Goal: Task Accomplishment & Management: Manage account settings

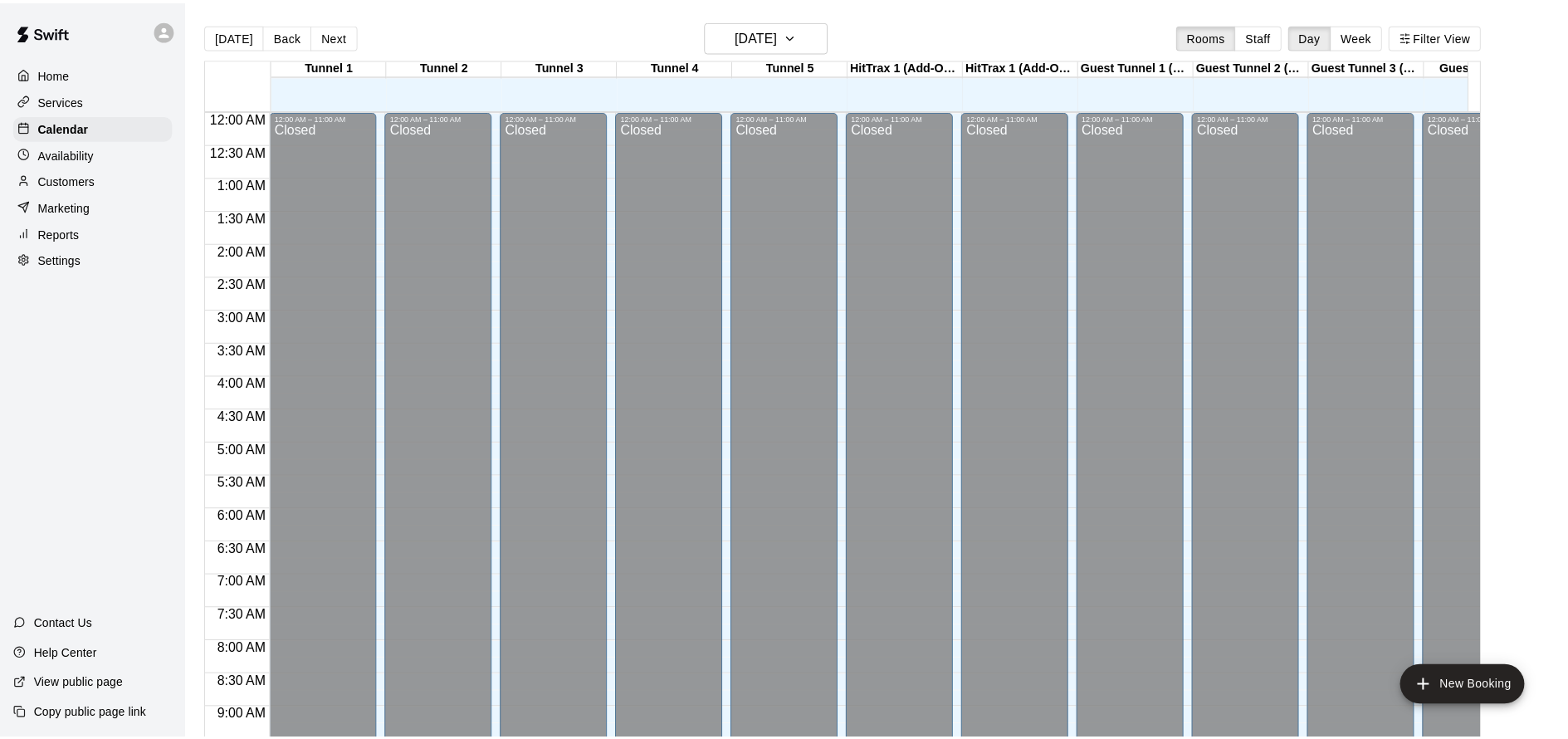
scroll to position [661, 0]
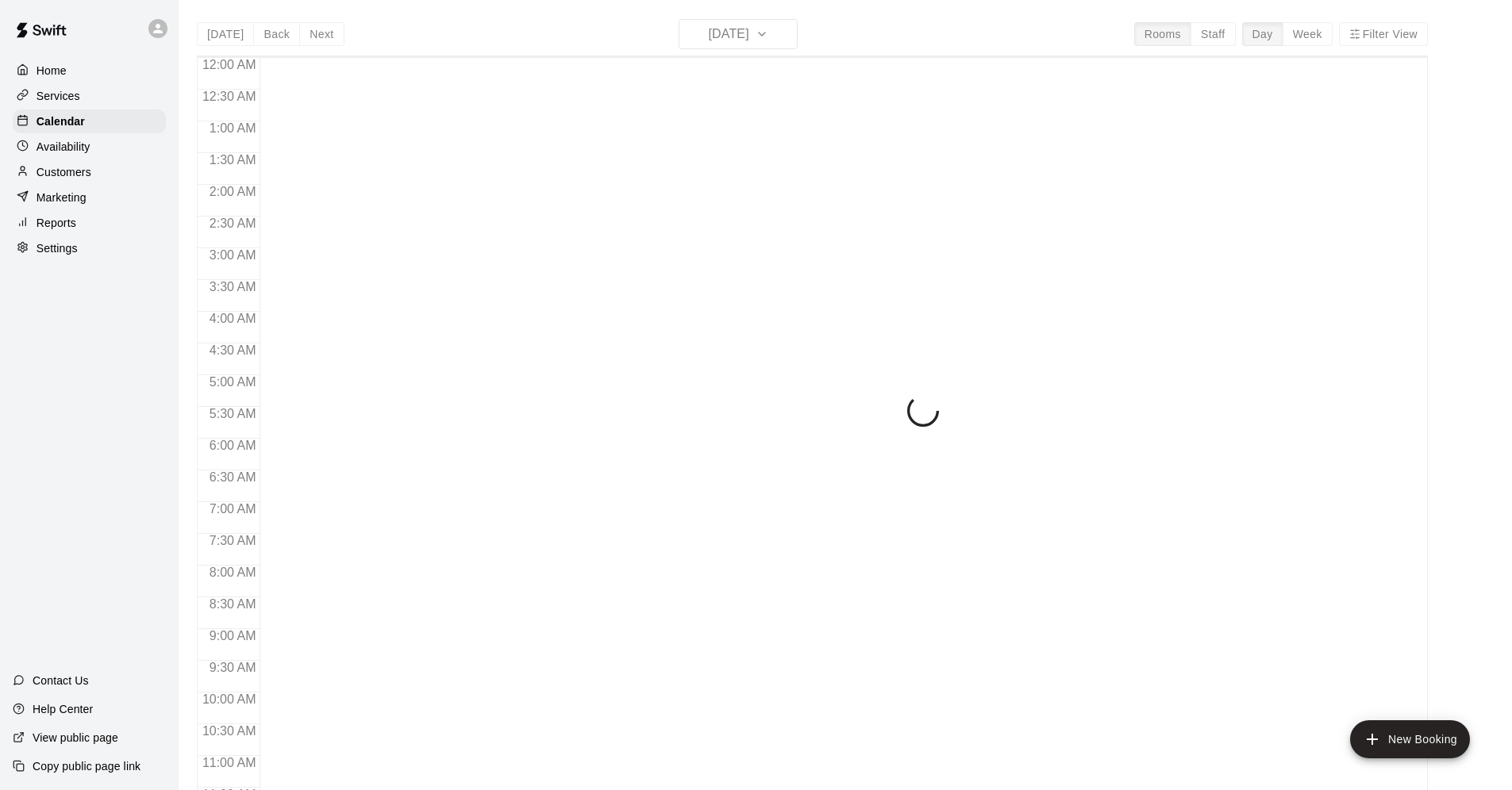
scroll to position [773, 0]
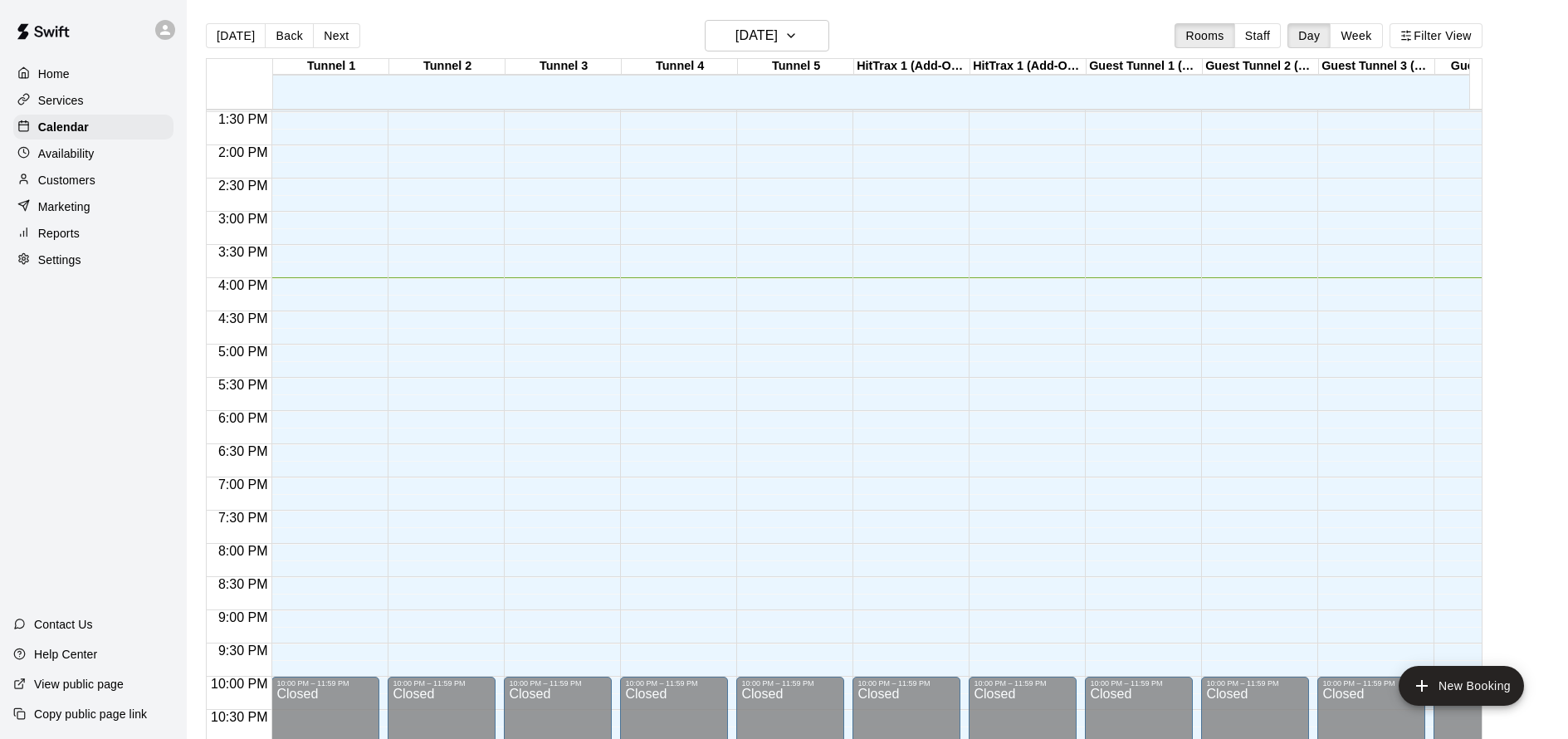
scroll to position [841, 0]
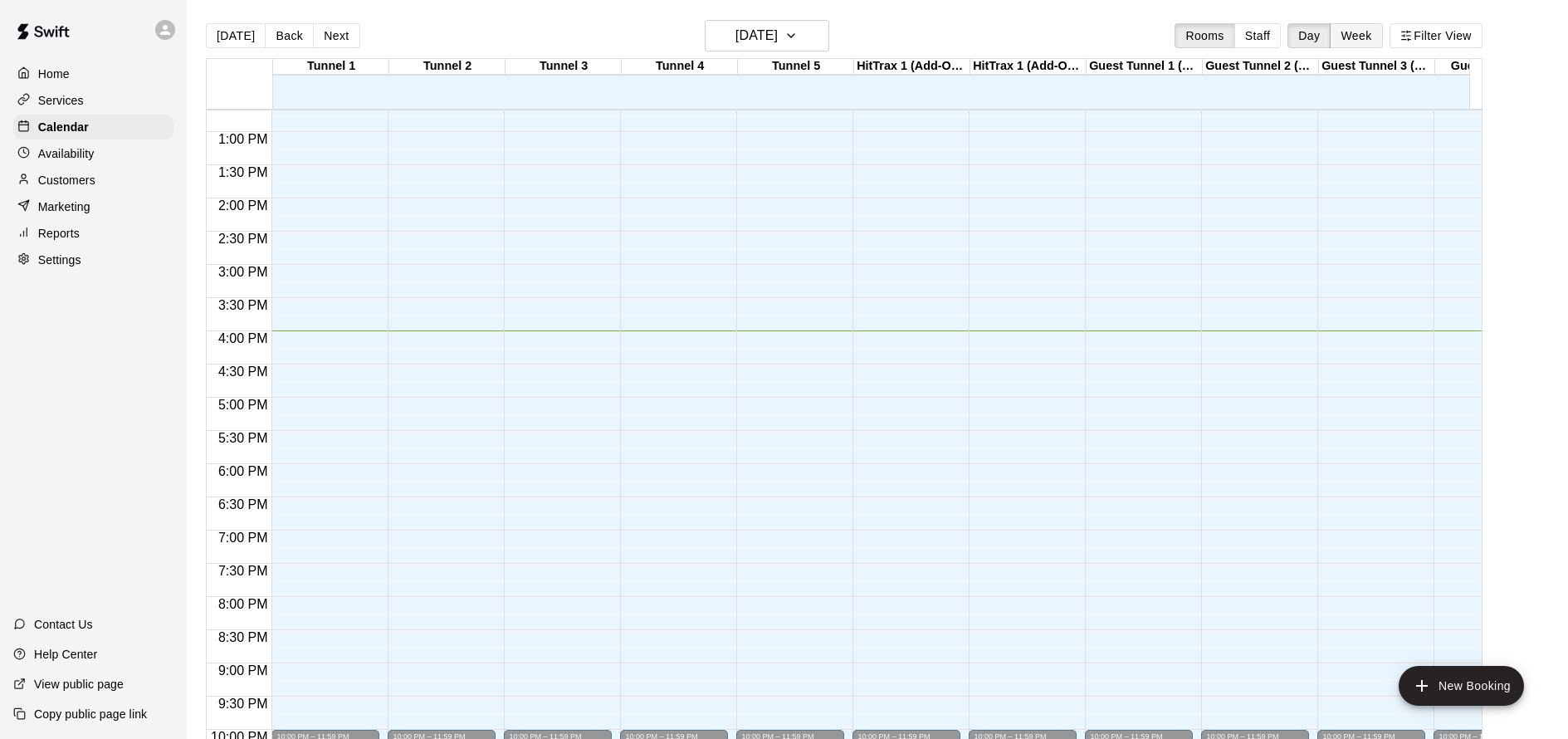
click at [1355, 33] on button "Week" at bounding box center [1356, 35] width 52 height 25
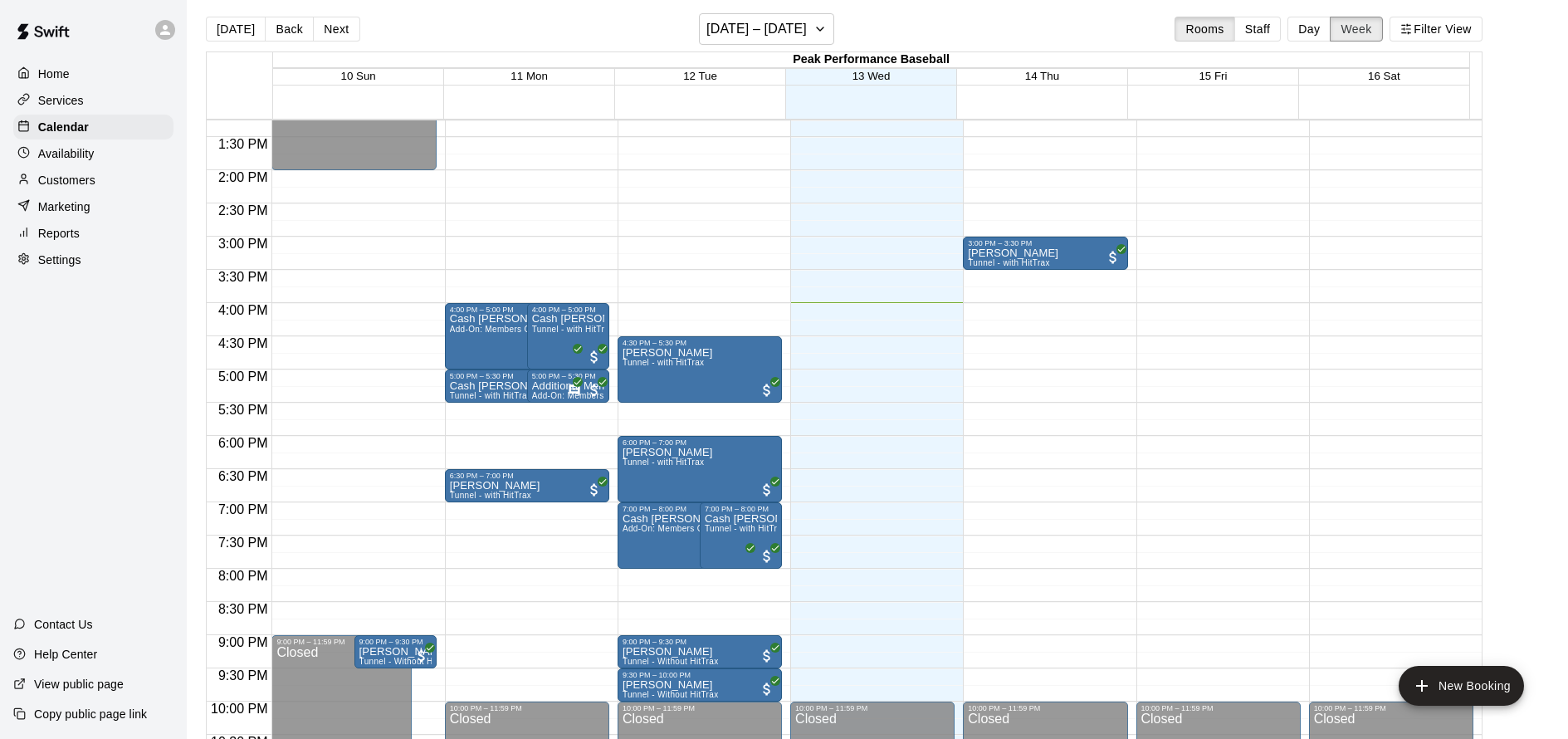
scroll to position [763, 0]
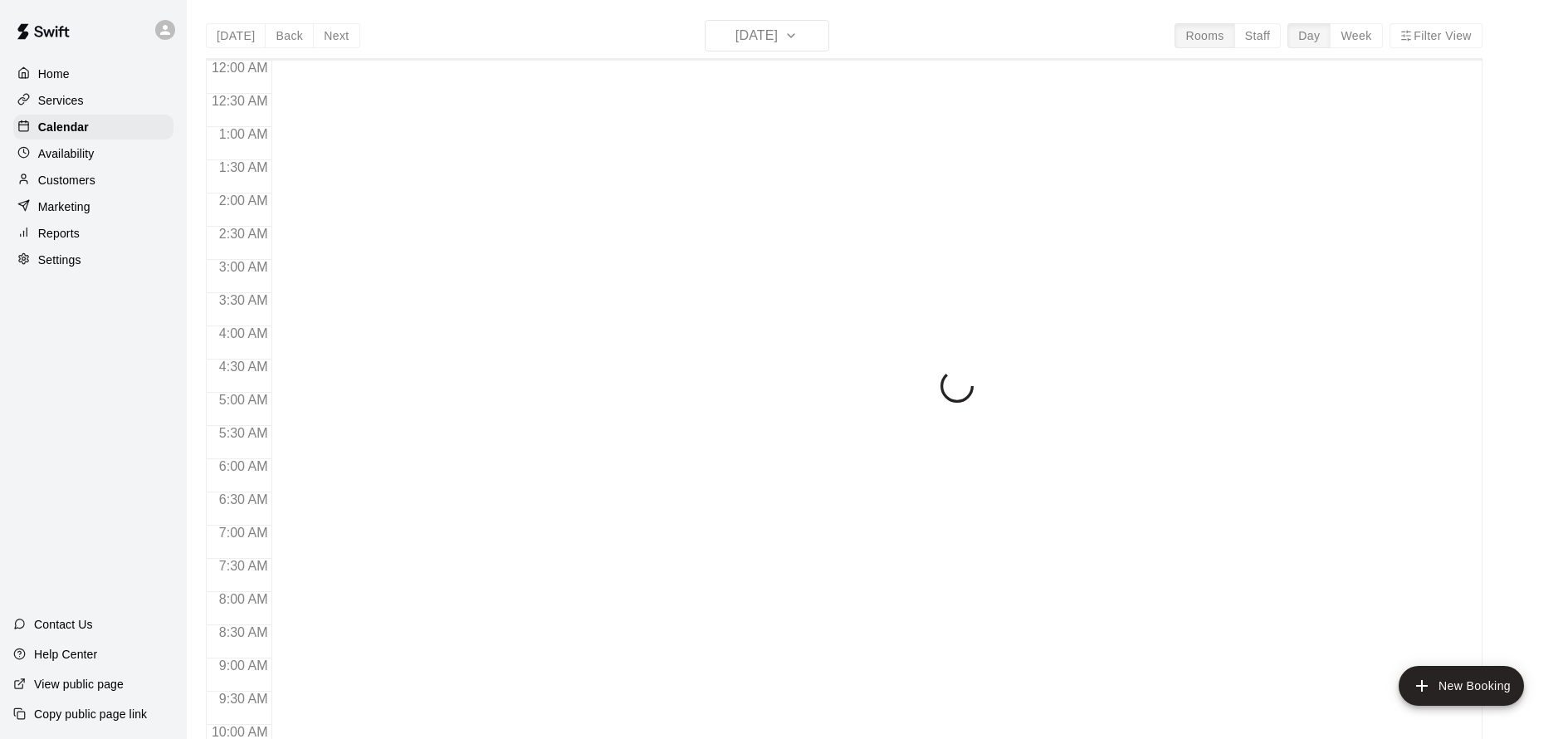
scroll to position [897, 0]
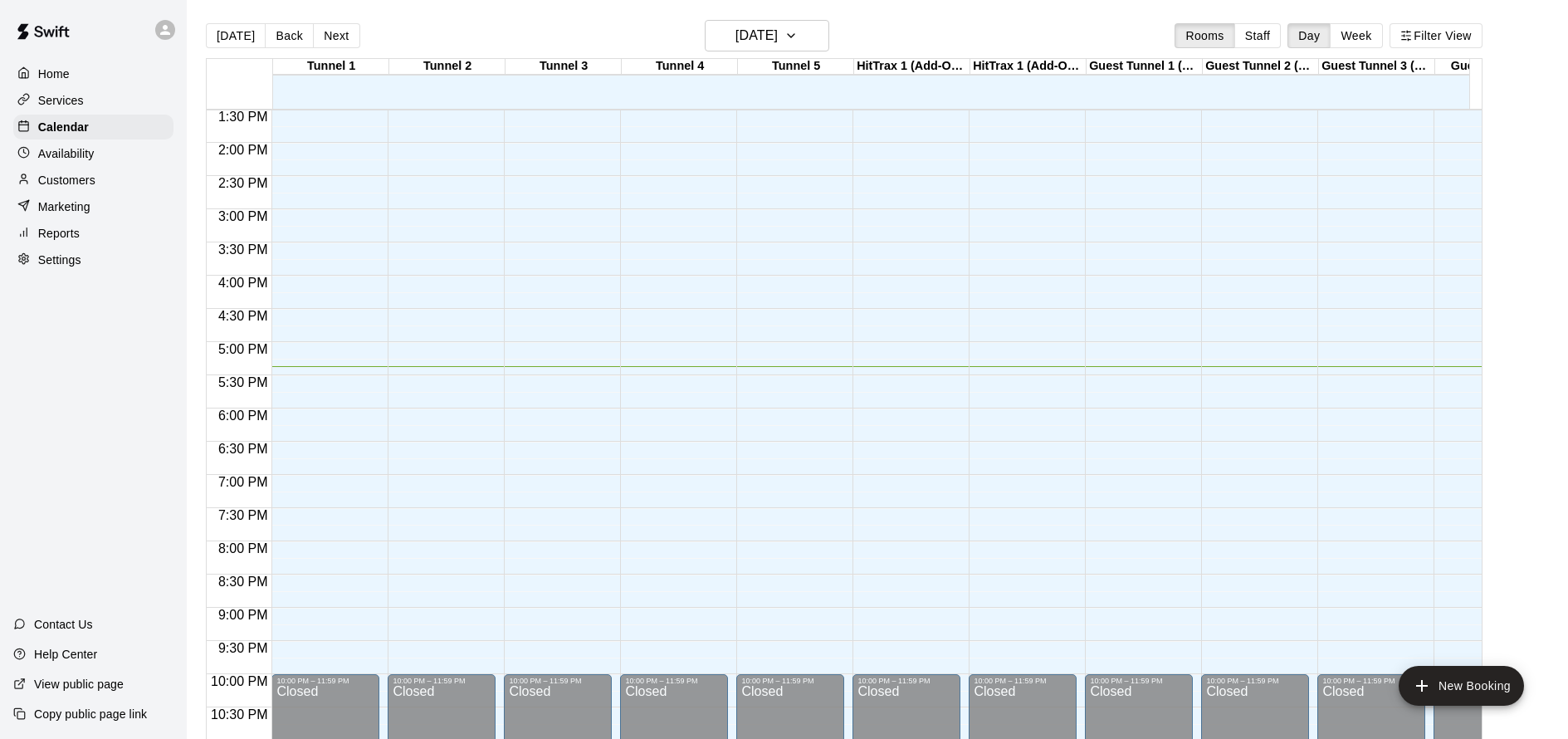
click at [107, 338] on div "Home Services Calendar Availability Customers Marketing Reports Settings Contac…" at bounding box center [93, 370] width 187 height 739
drag, startPoint x: 121, startPoint y: 436, endPoint x: 105, endPoint y: 451, distance: 21.9
click at [120, 438] on div "Home Services Calendar Availability Customers Marketing Reports Settings Contac…" at bounding box center [93, 370] width 187 height 739
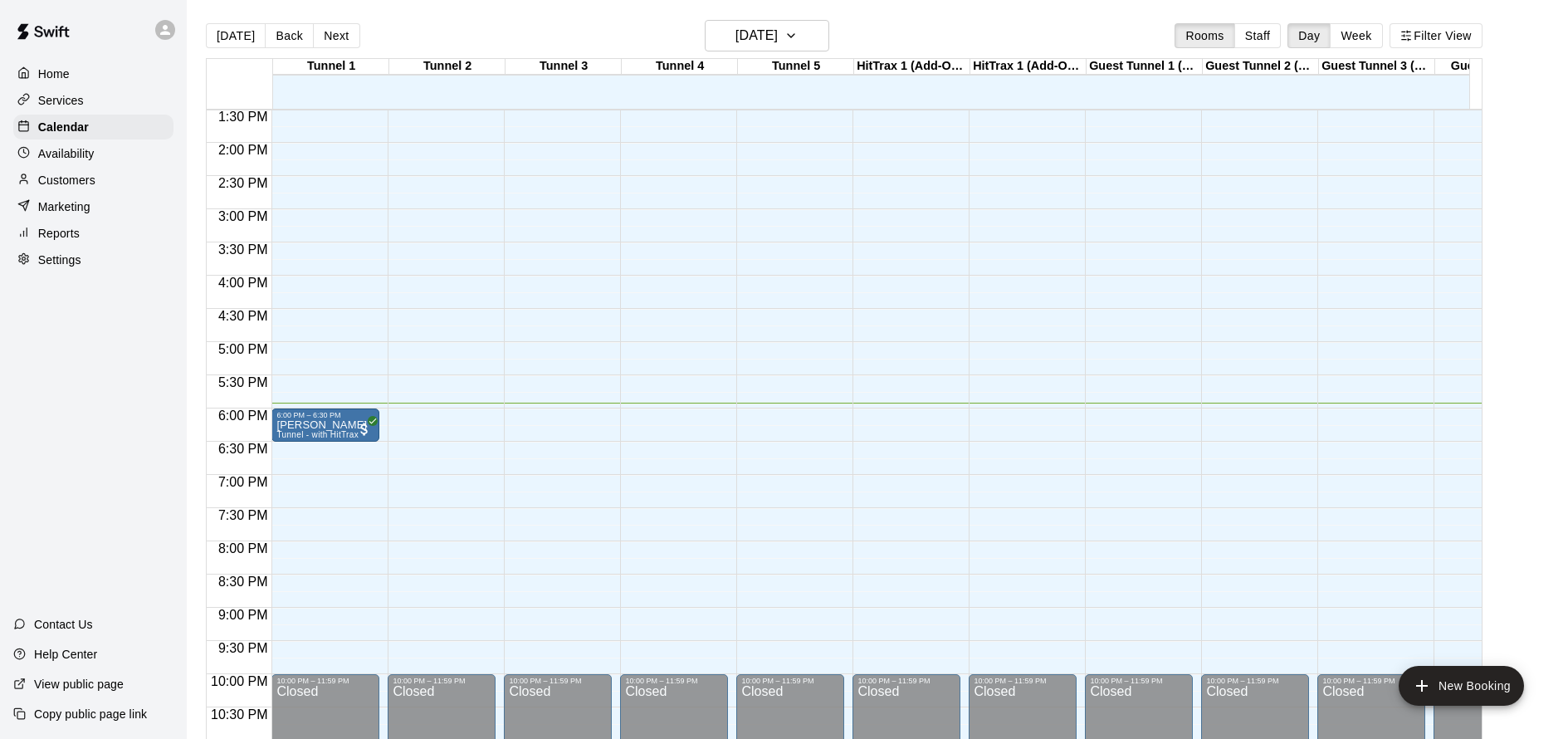
click at [119, 355] on div "Home Services Calendar Availability Customers Marketing Reports Settings Contac…" at bounding box center [93, 370] width 187 height 739
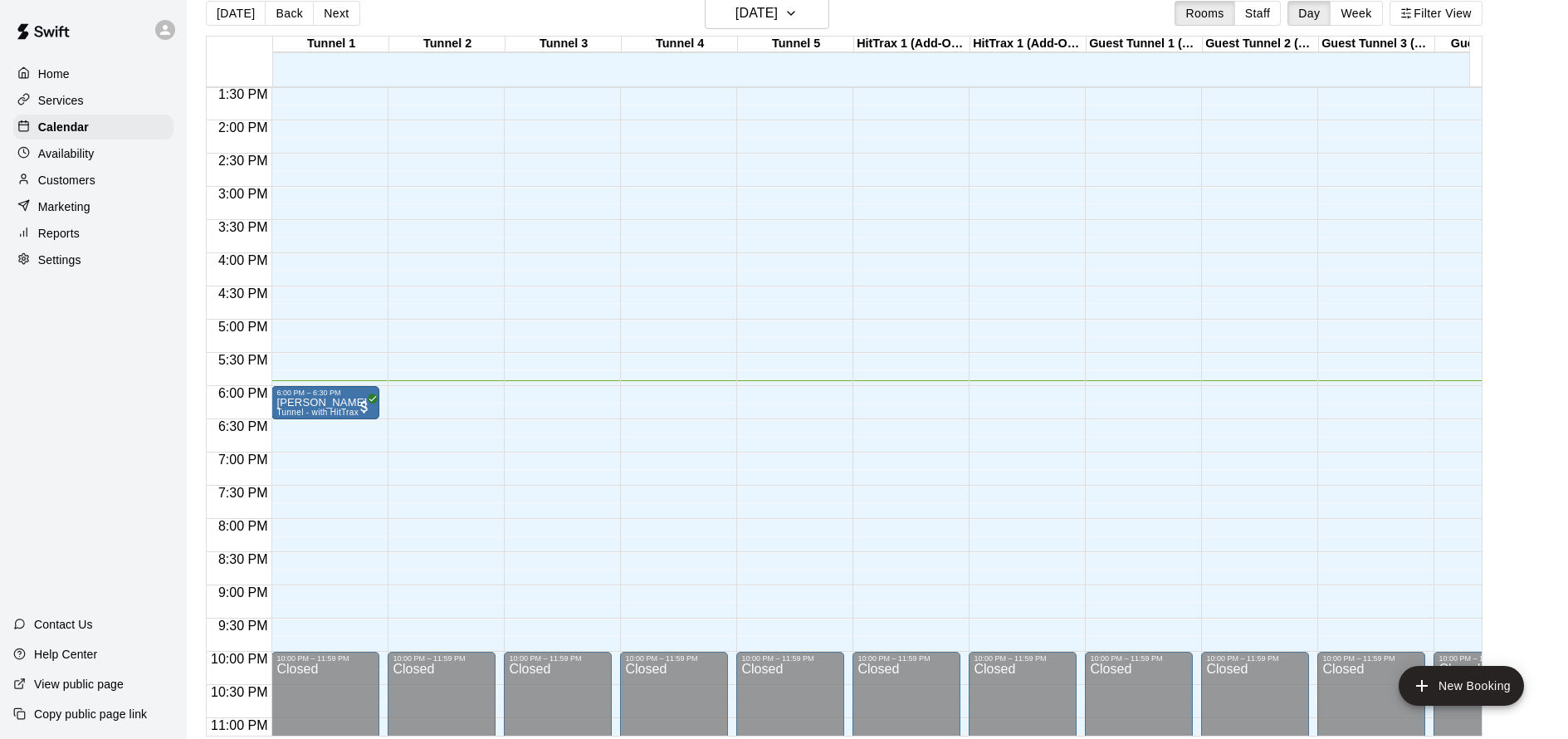
scroll to position [0, 0]
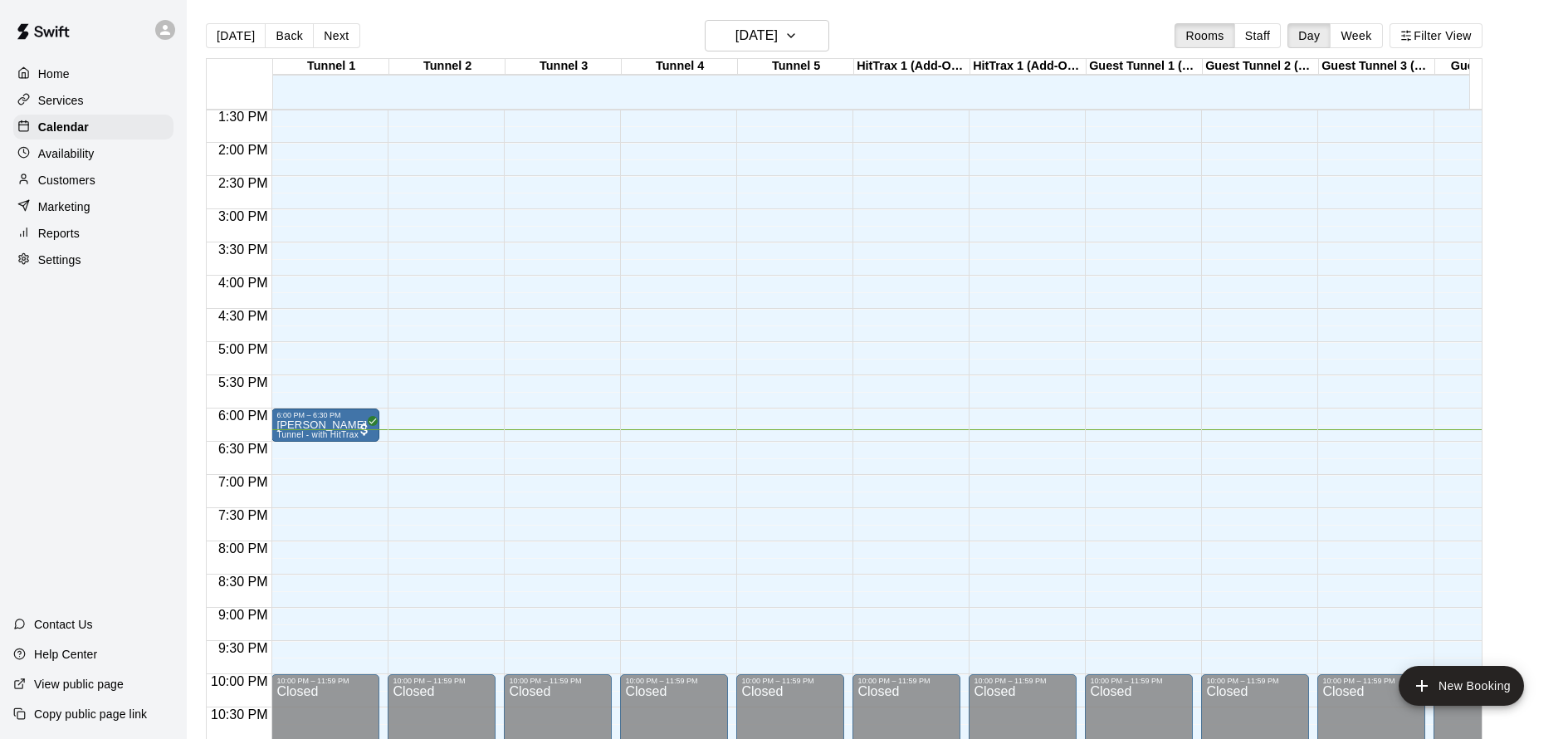
click at [72, 80] on div "Home" at bounding box center [93, 73] width 160 height 25
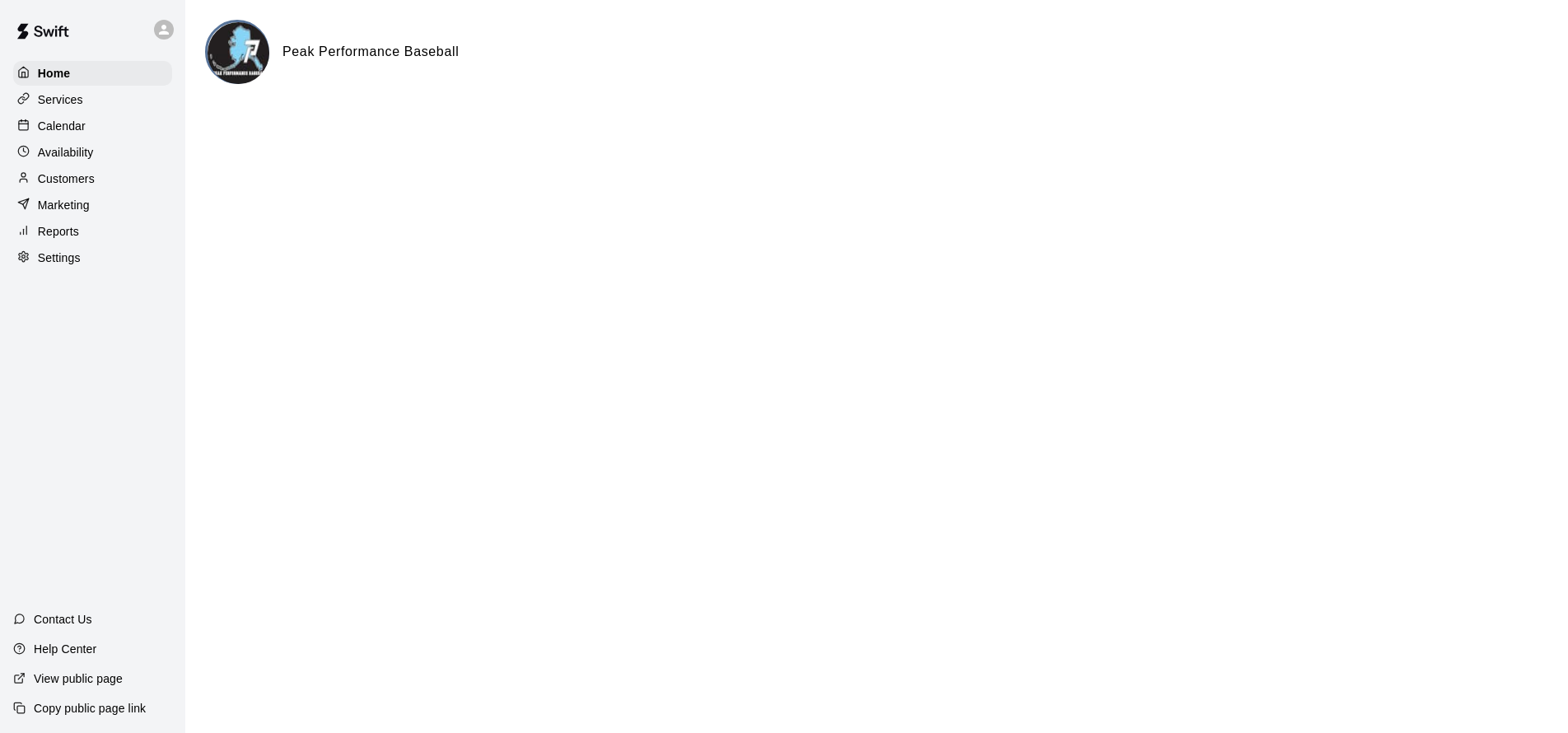
click at [155, 28] on div at bounding box center [164, 29] width 20 height 19
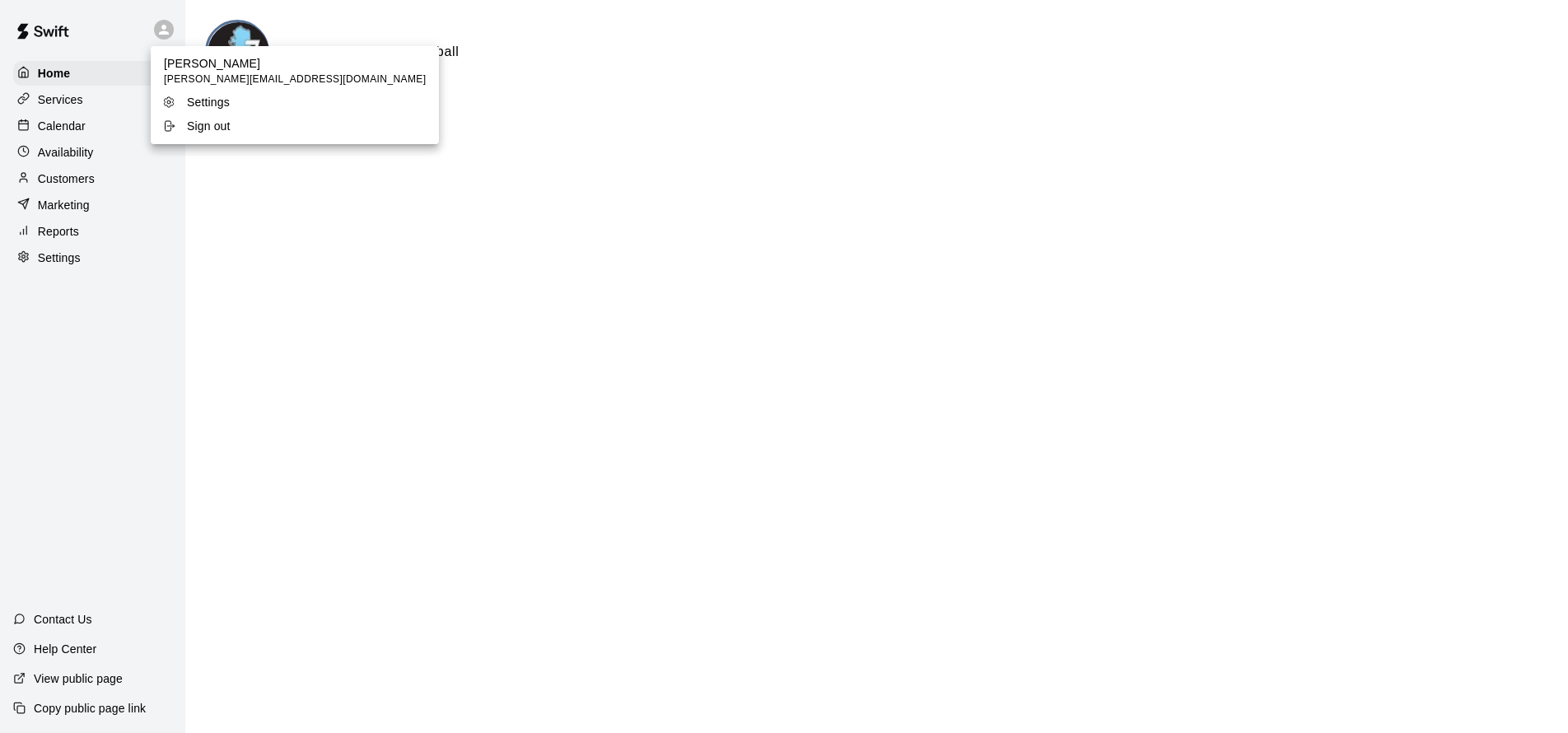
click at [371, 46] on div at bounding box center [784, 366] width 1568 height 733
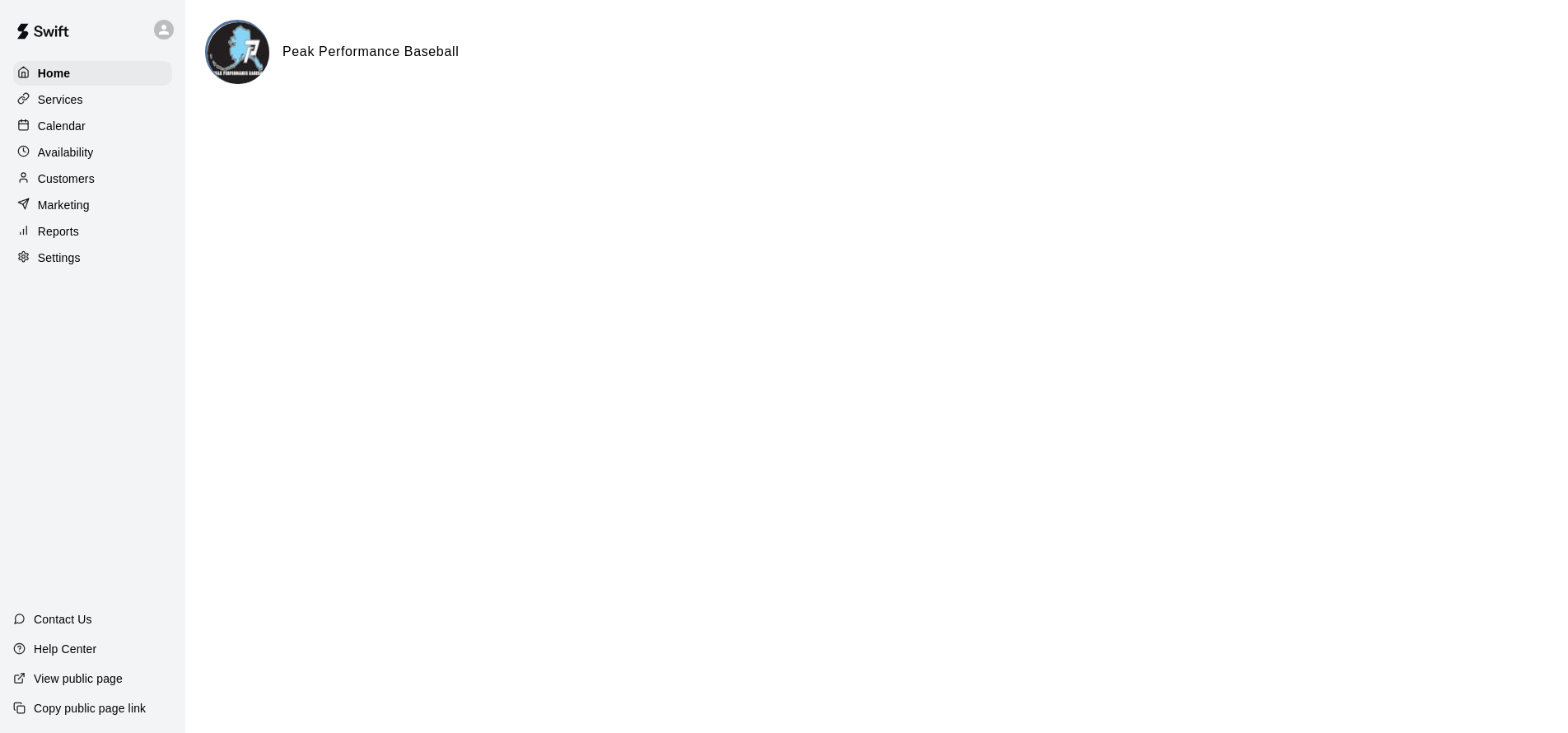
click at [67, 257] on p "Settings" at bounding box center [59, 257] width 43 height 17
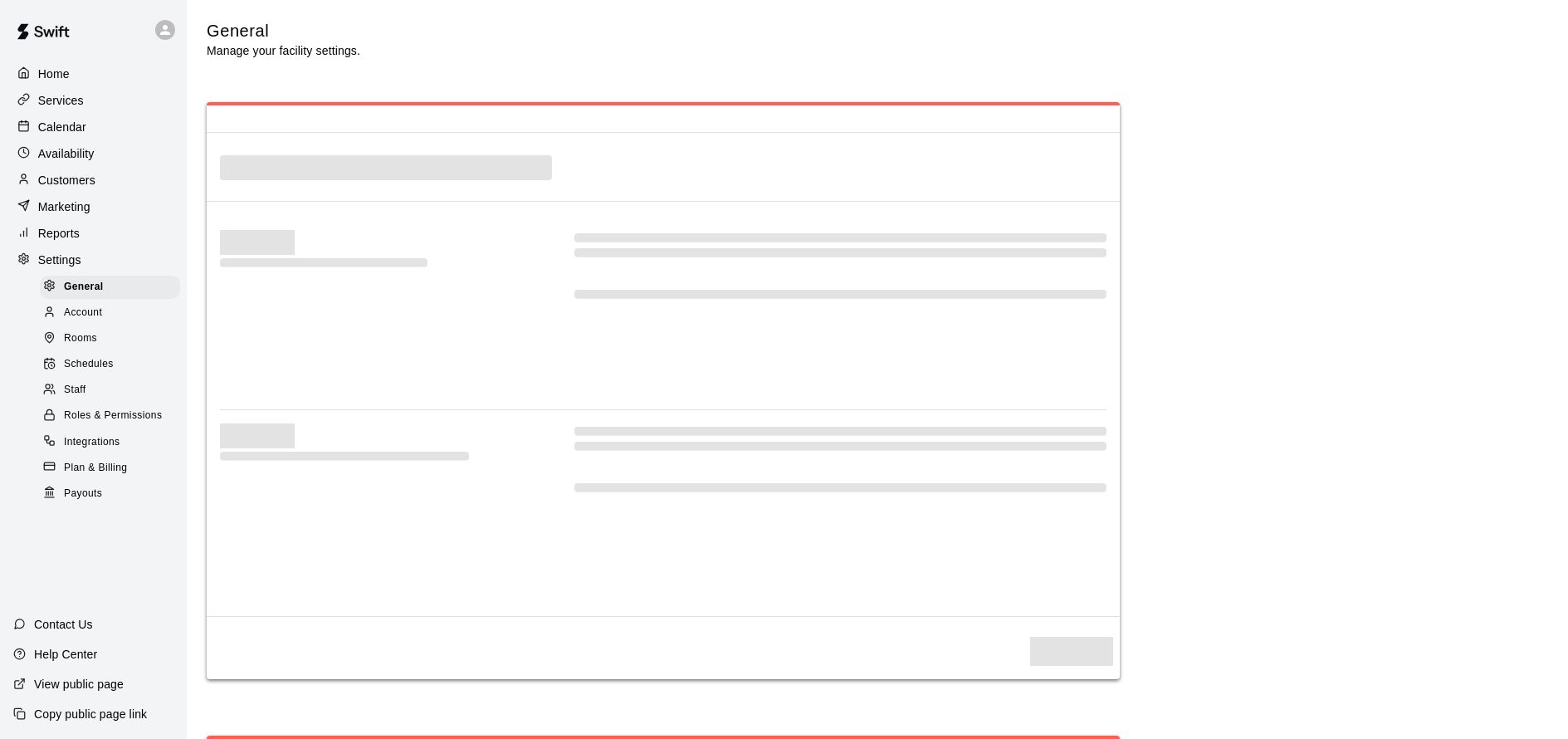
select select "**"
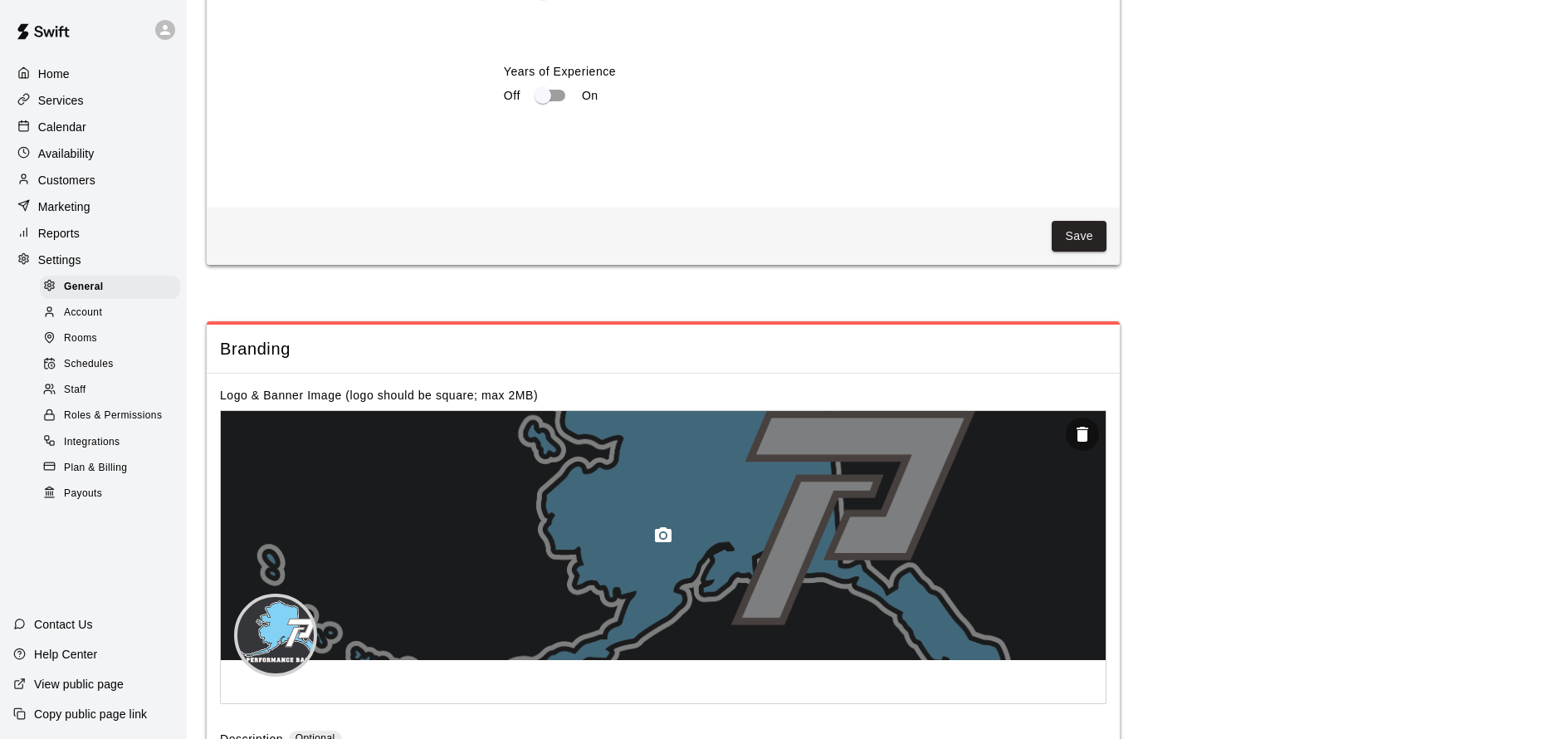
scroll to position [3367, 0]
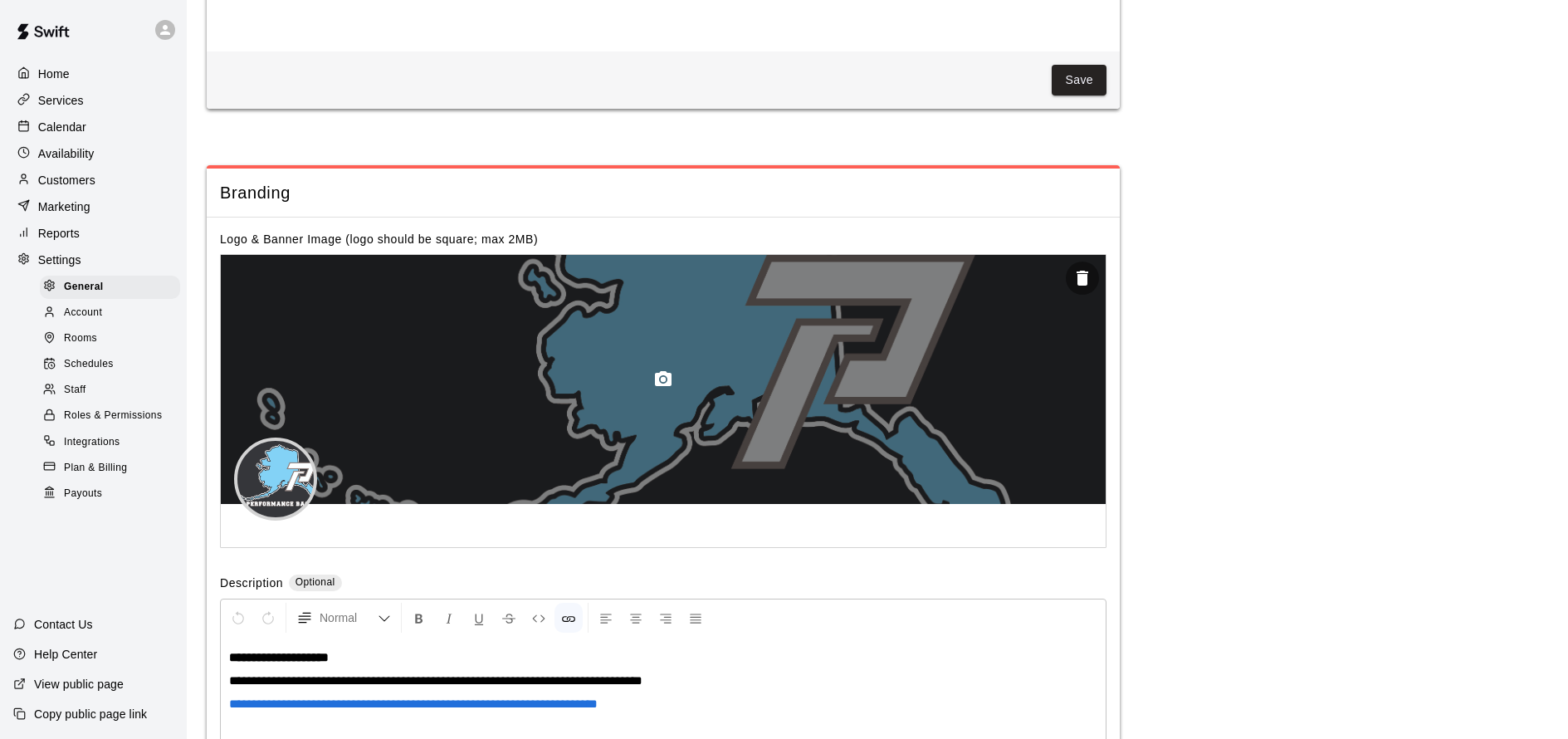
click at [451, 407] on div at bounding box center [664, 378] width 885 height 249
click at [665, 370] on icon "button" at bounding box center [664, 379] width 20 height 20
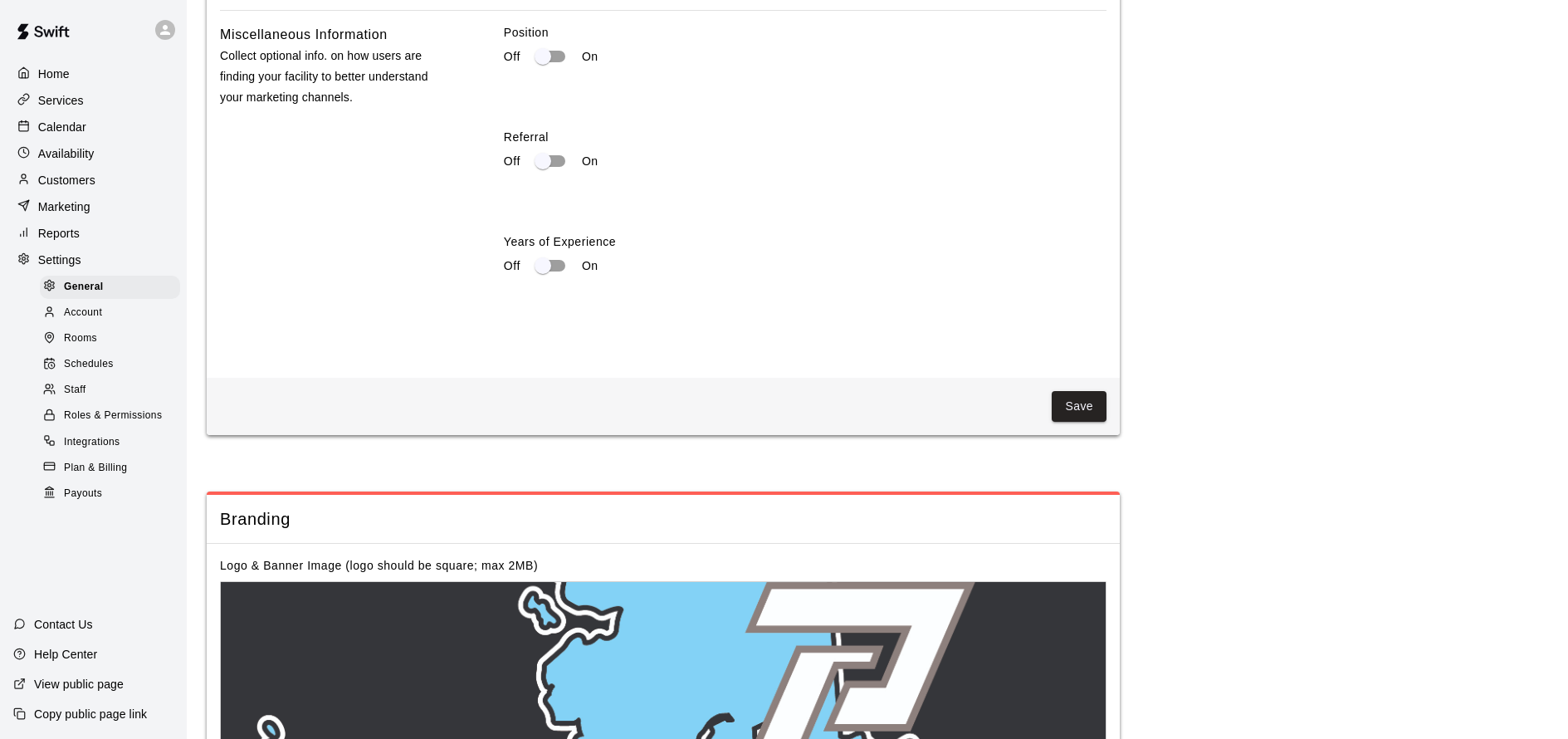
scroll to position [3382, 0]
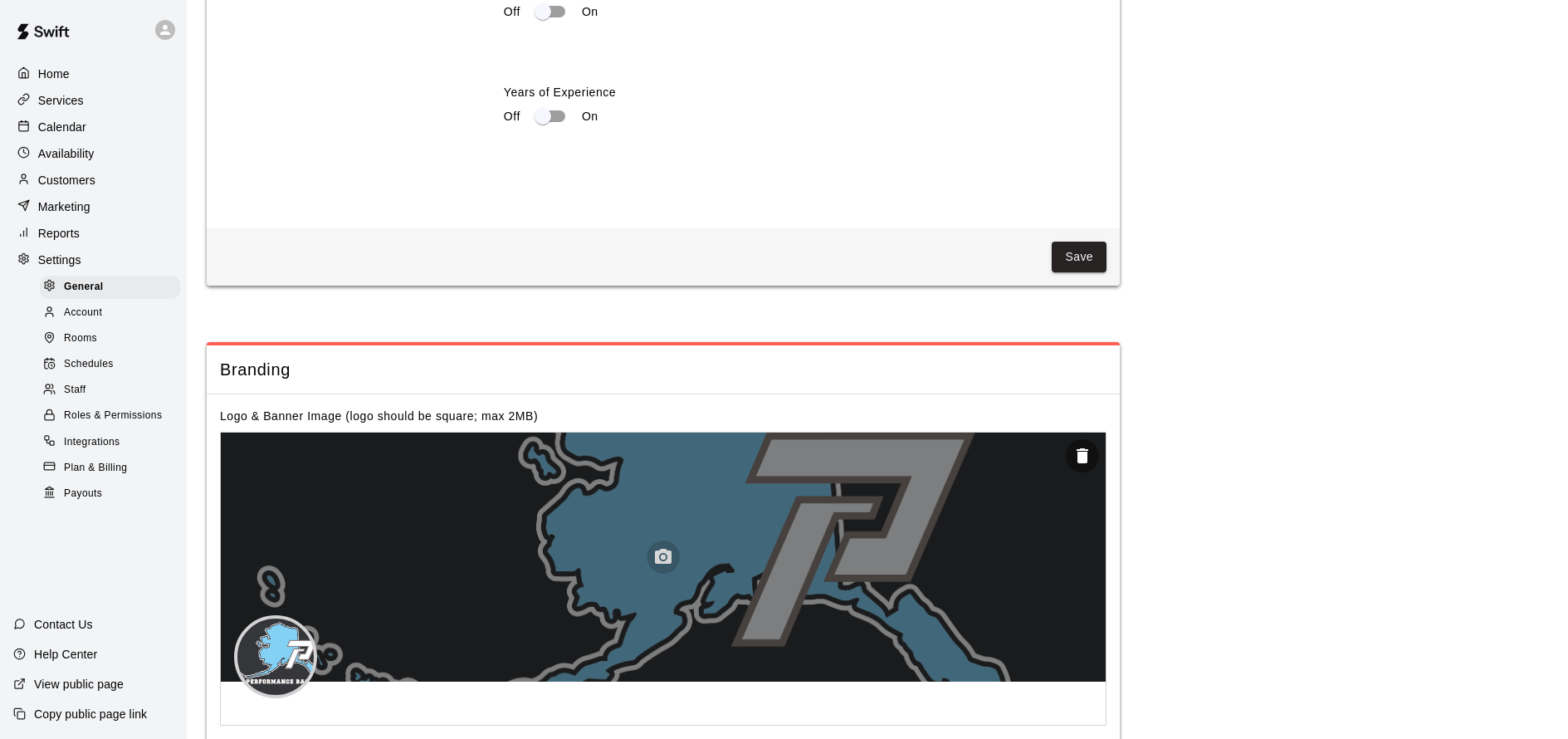
click at [657, 551] on icon "button" at bounding box center [664, 557] width 20 height 20
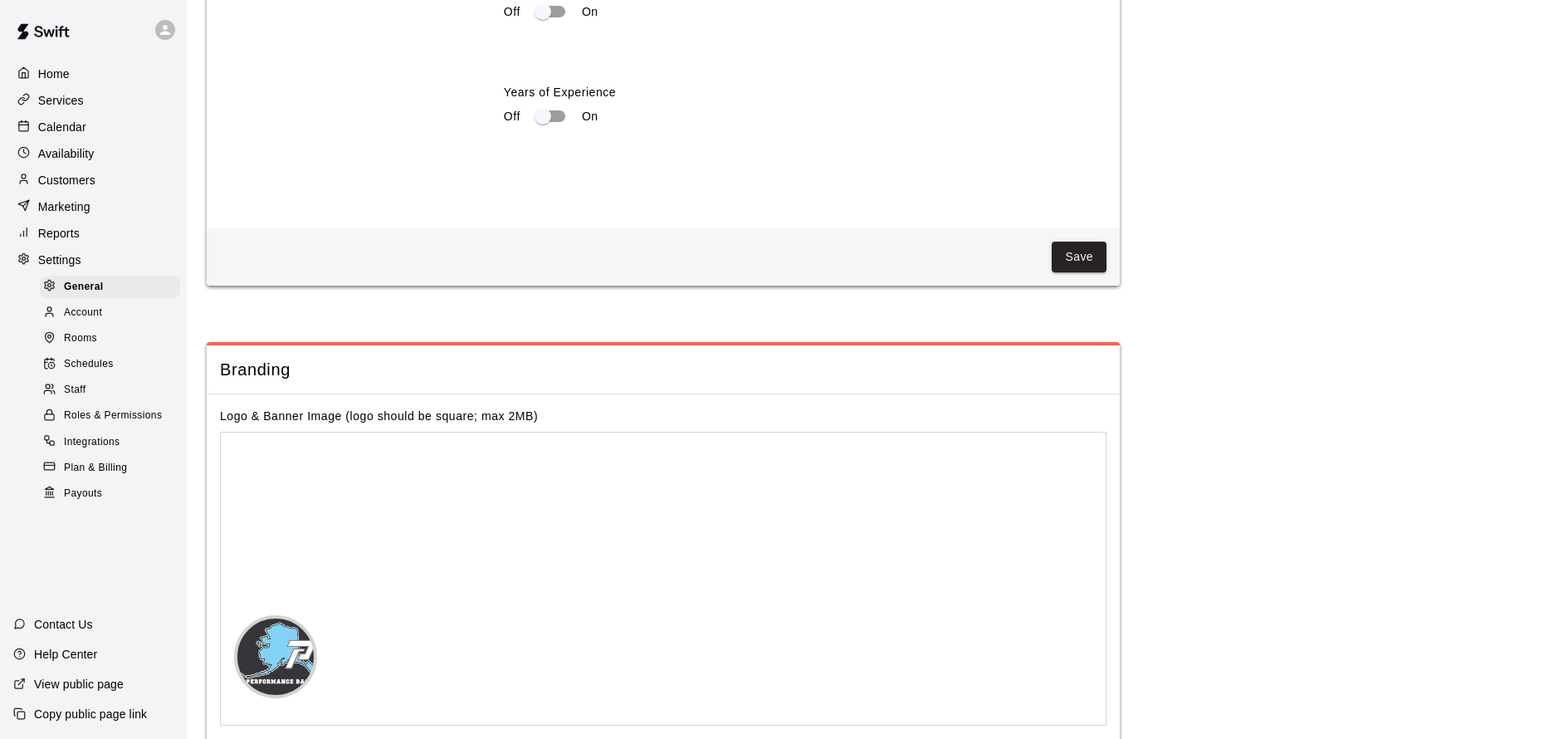
scroll to position [3494, 0]
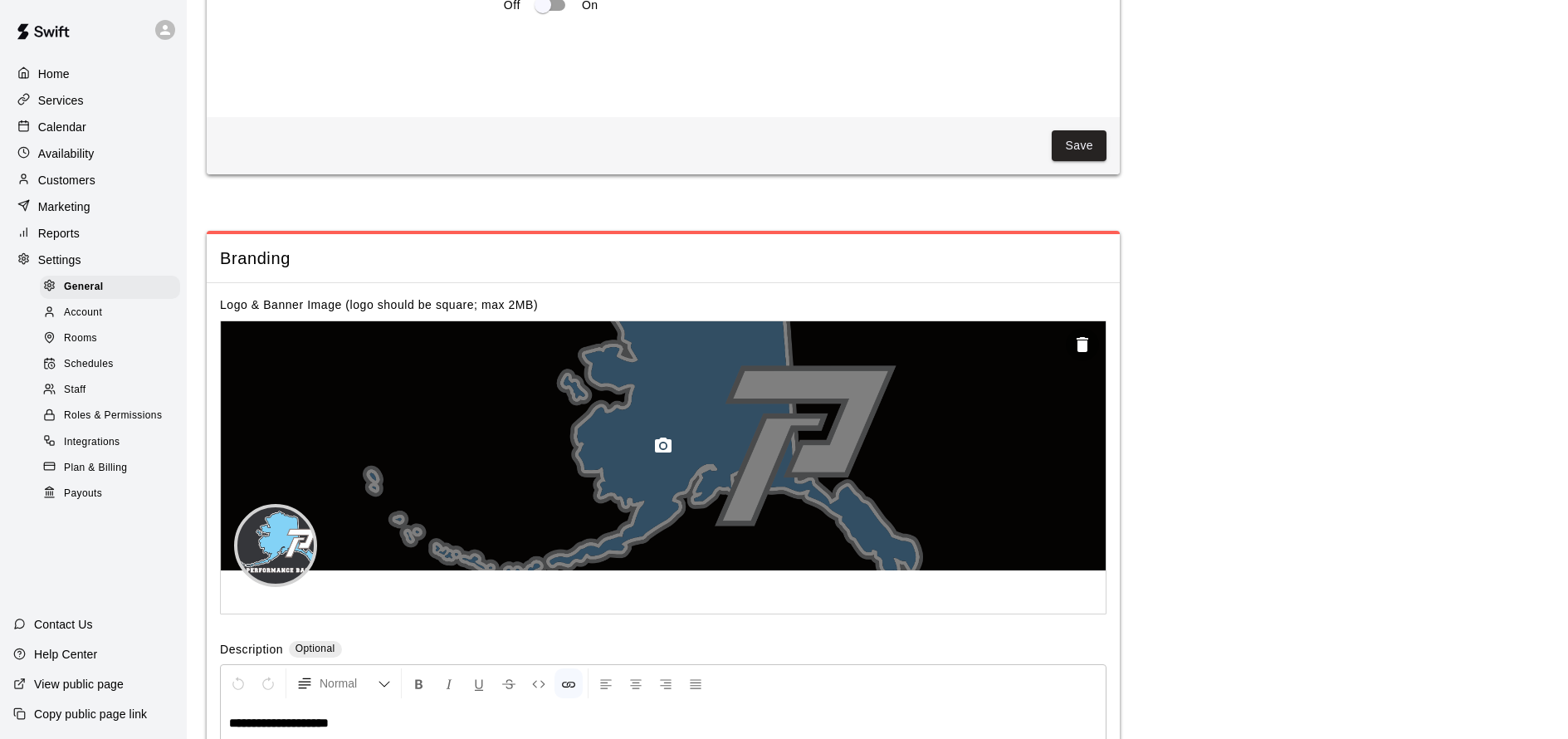
drag, startPoint x: 948, startPoint y: 413, endPoint x: 944, endPoint y: 440, distance: 27.3
click at [944, 440] on div at bounding box center [664, 445] width 885 height 249
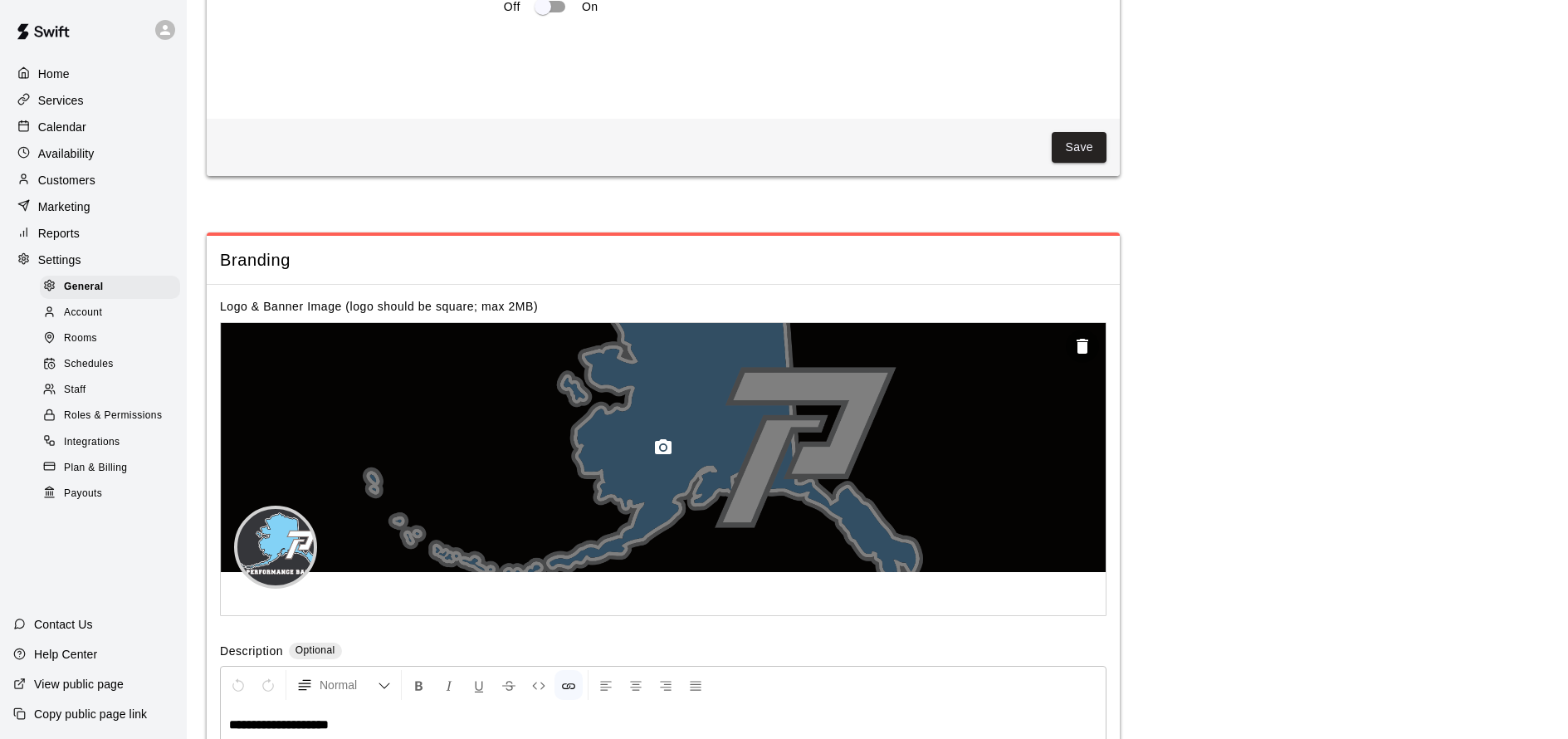
scroll to position [3648, 0]
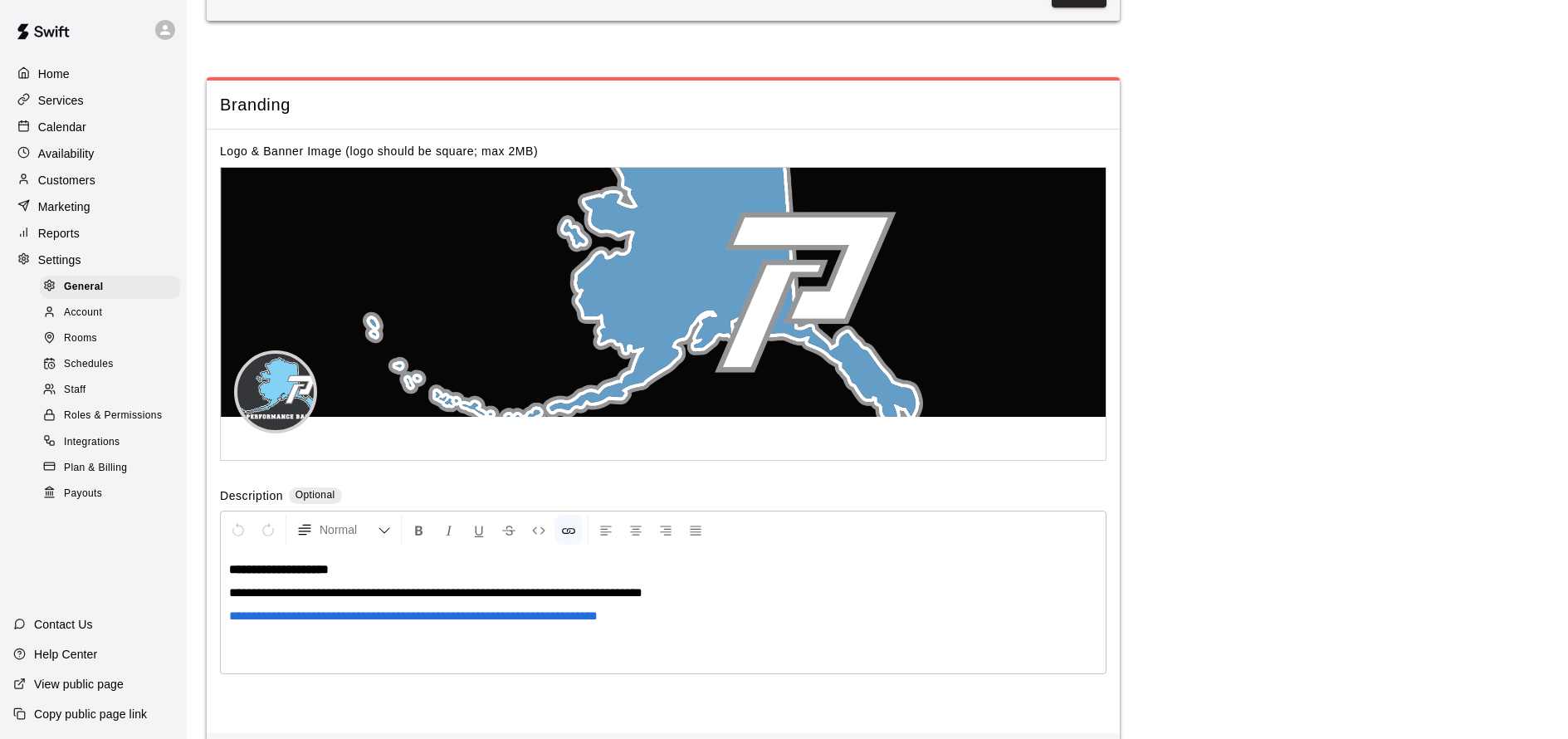
click at [428, 446] on div at bounding box center [664, 313] width 887 height 294
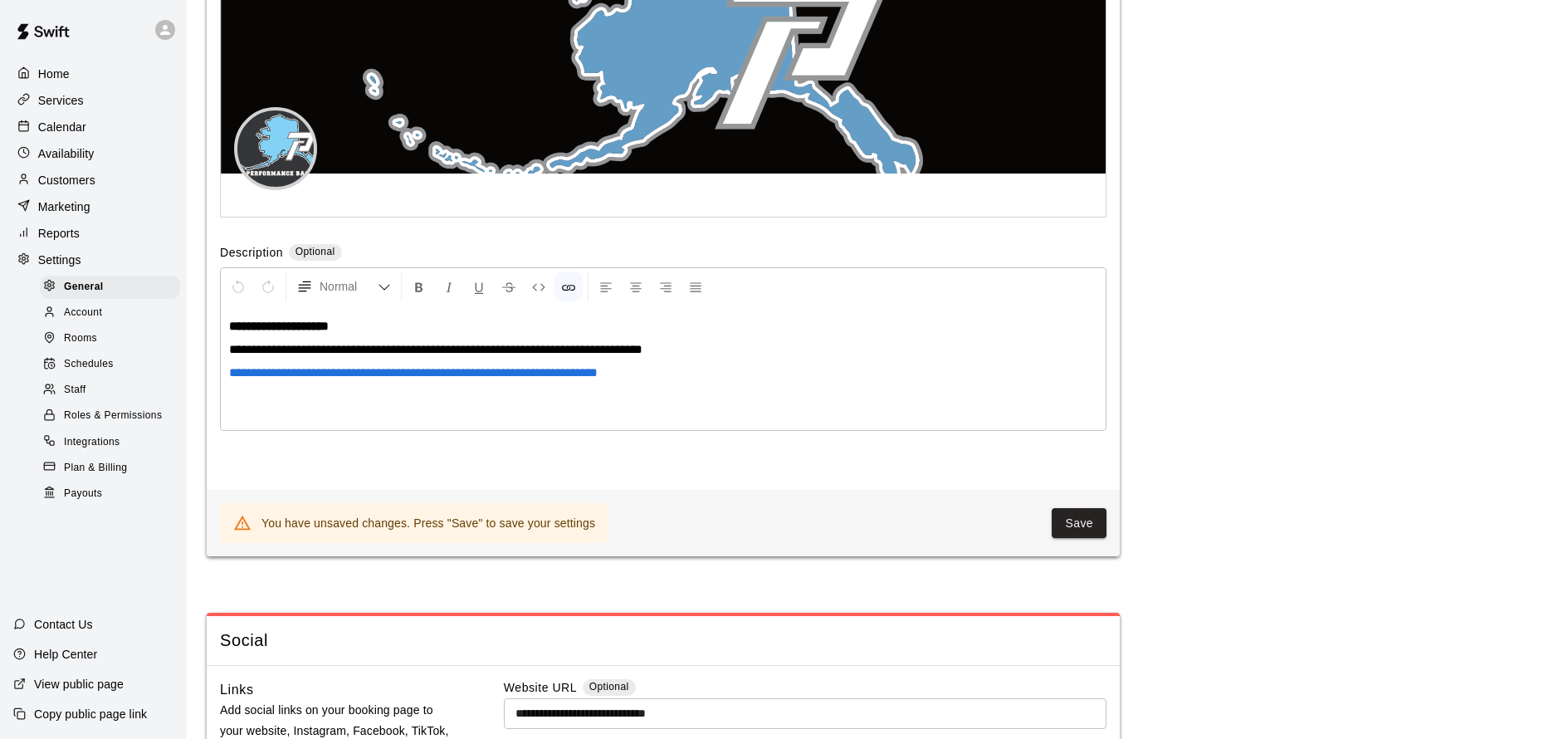
scroll to position [3894, 0]
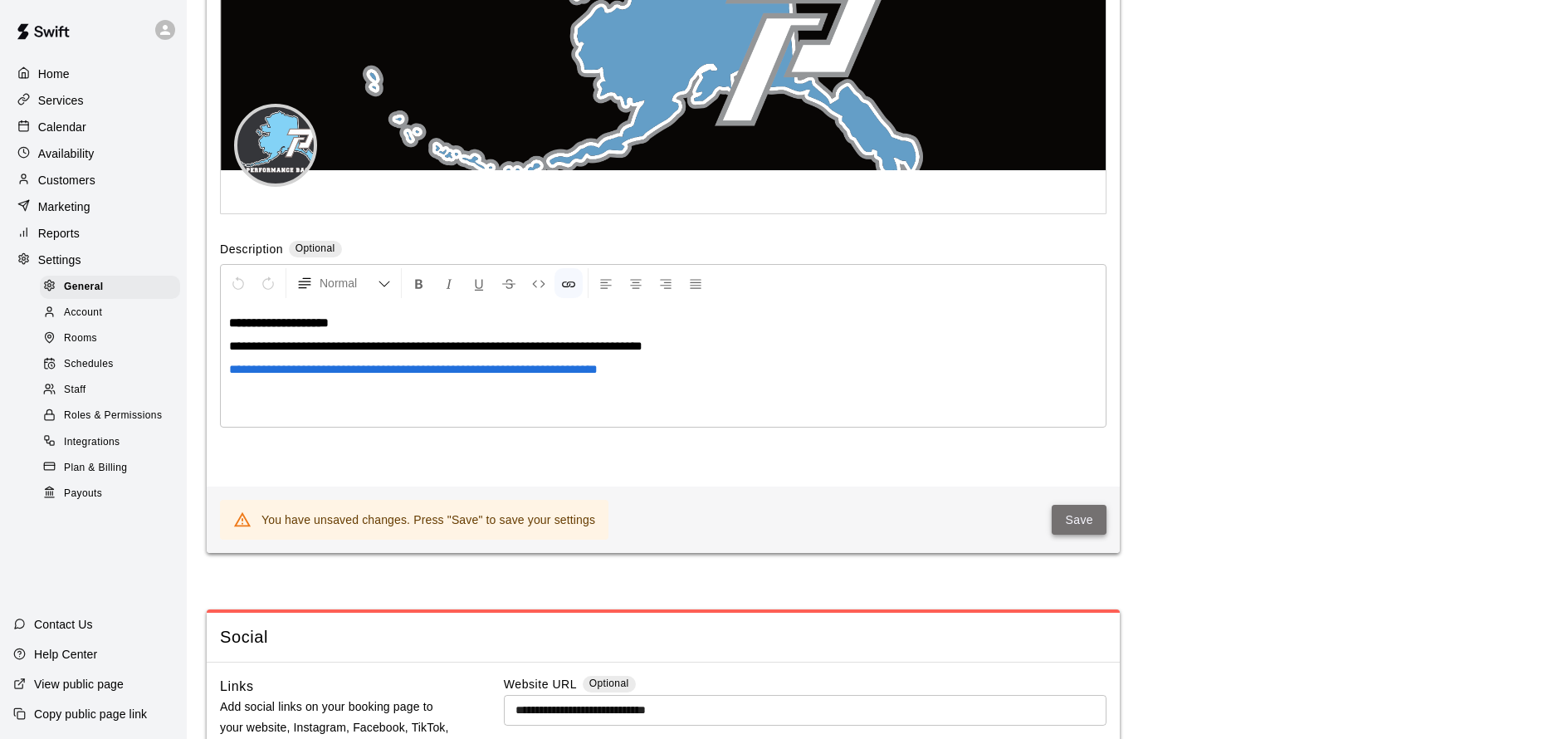
click at [1097, 509] on button "Save" at bounding box center [1079, 519] width 55 height 30
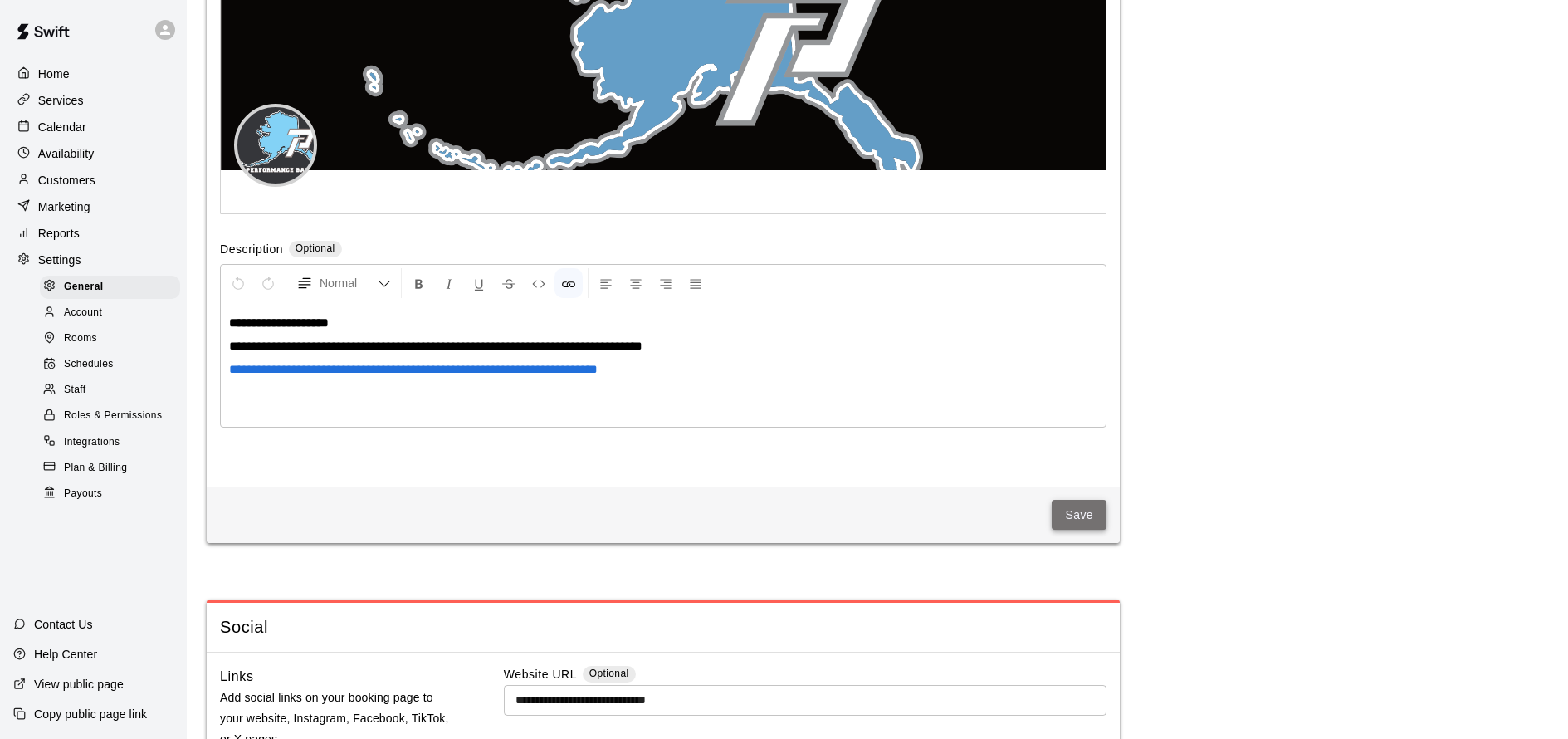
click at [1054, 504] on button "Save" at bounding box center [1079, 514] width 55 height 30
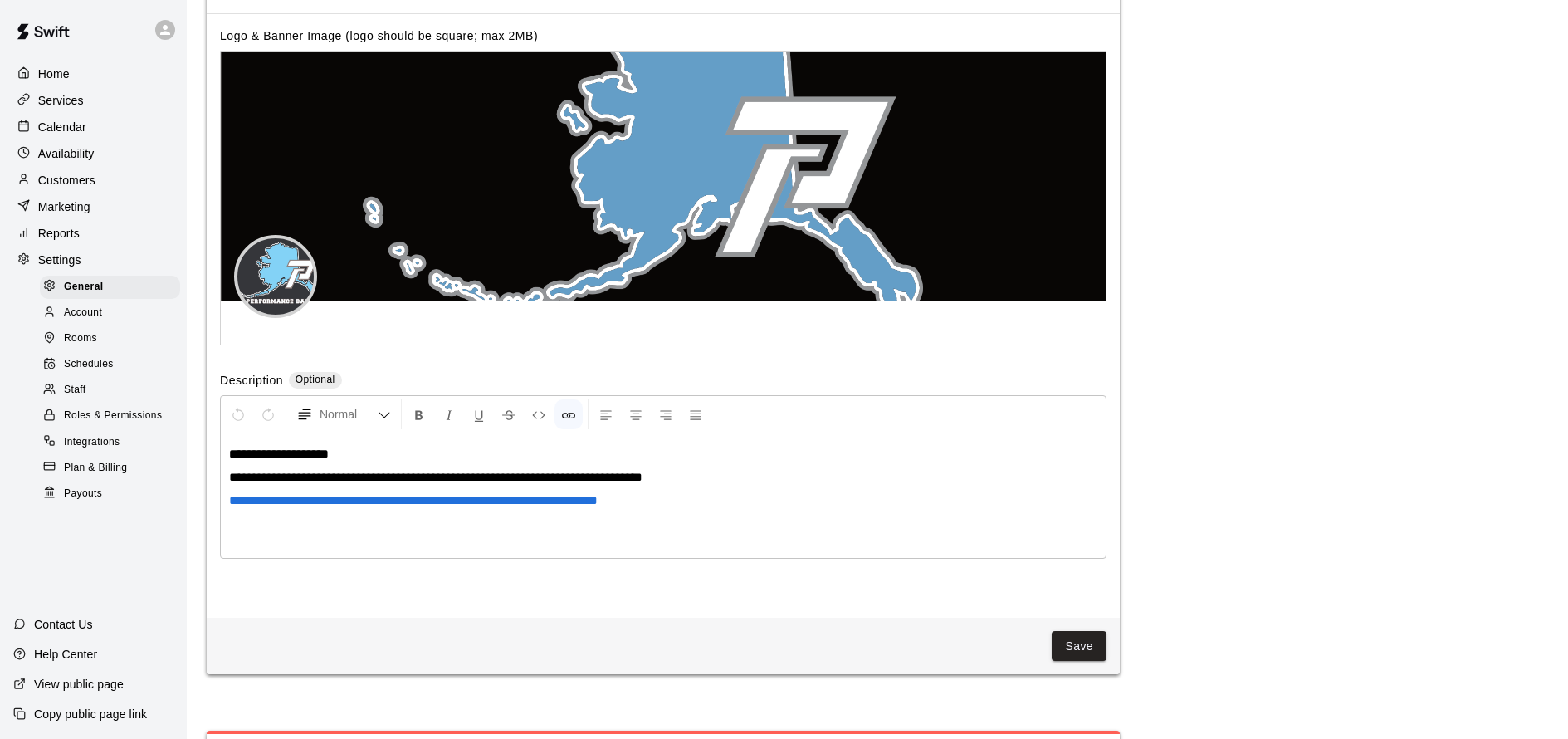
scroll to position [3740, 0]
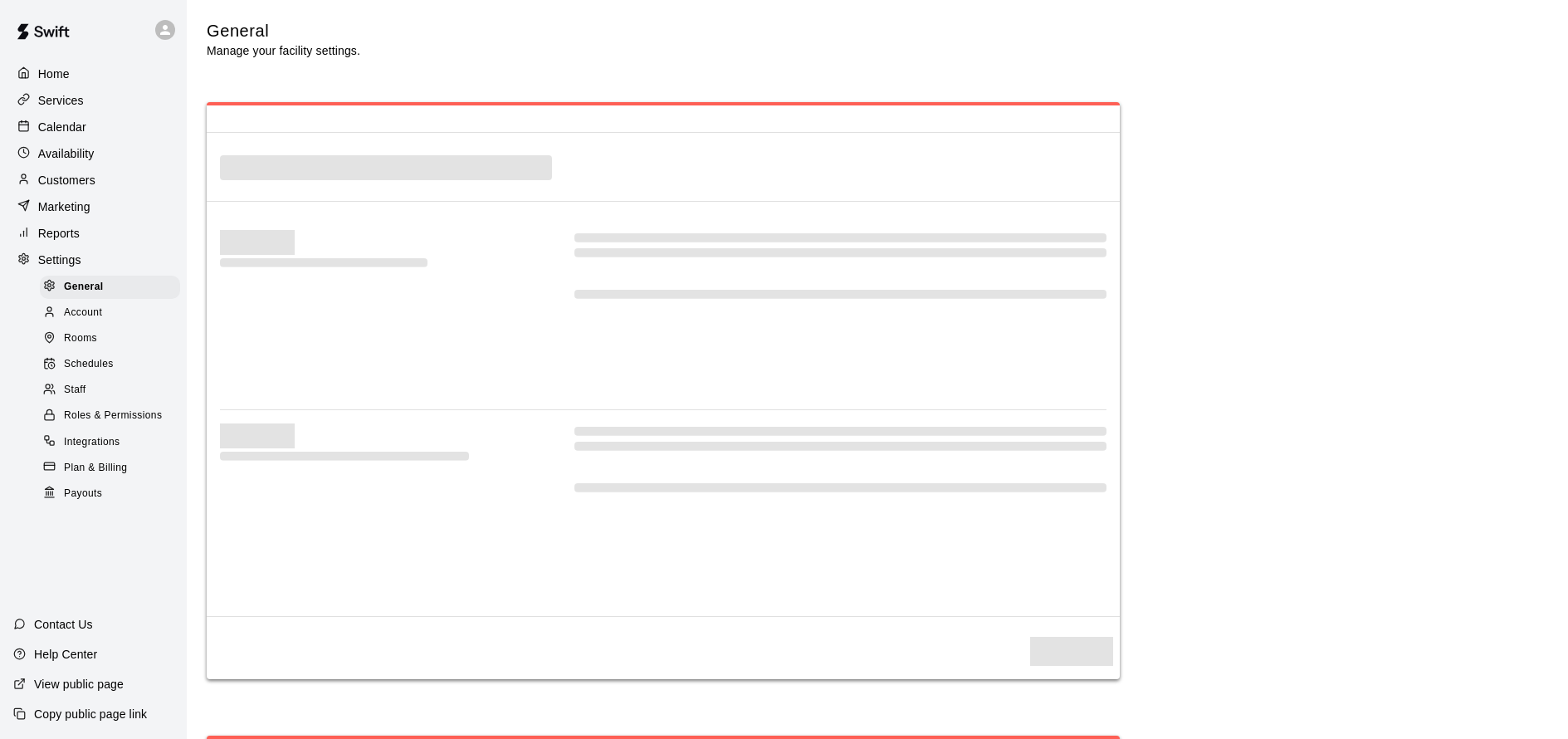
select select "**"
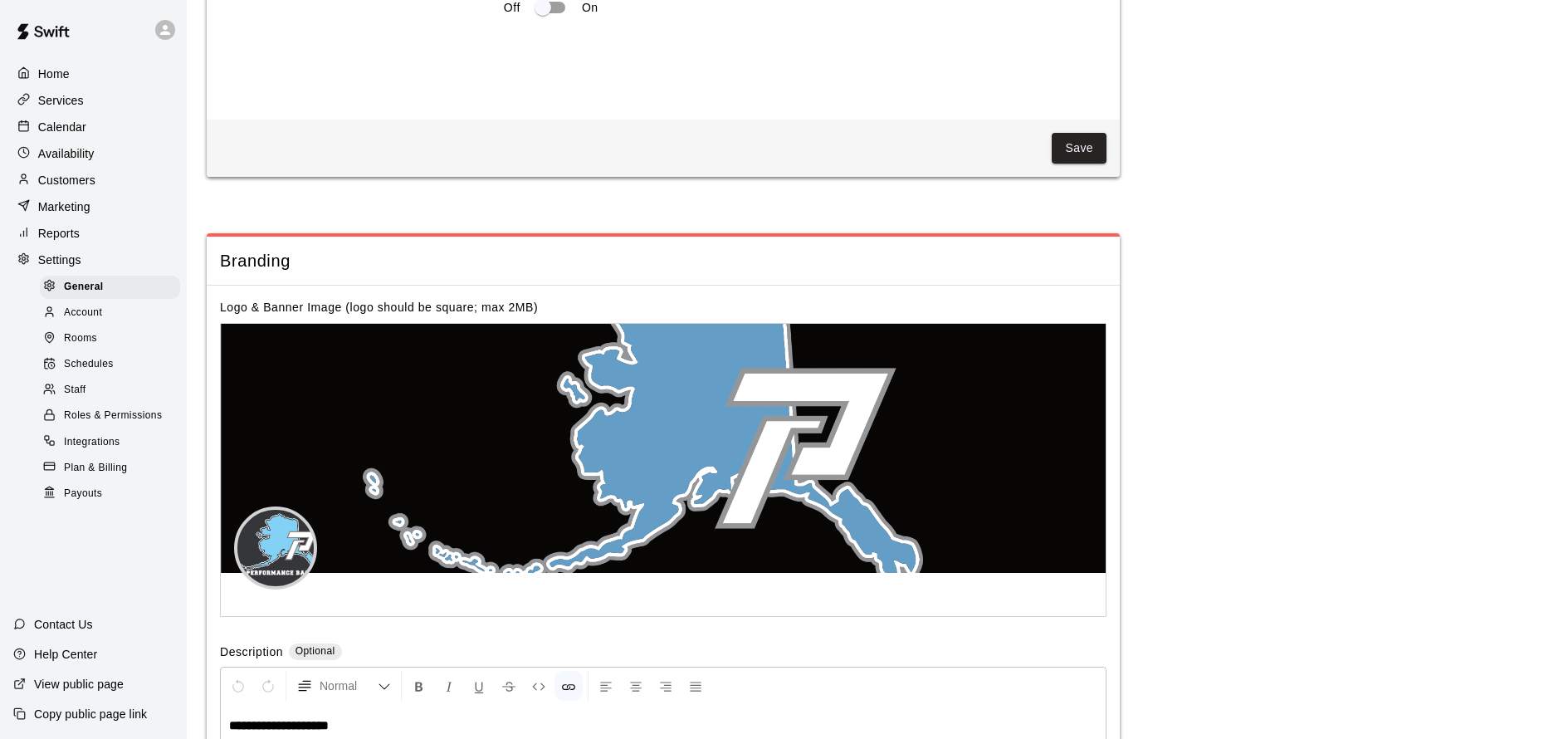
scroll to position [2936, 0]
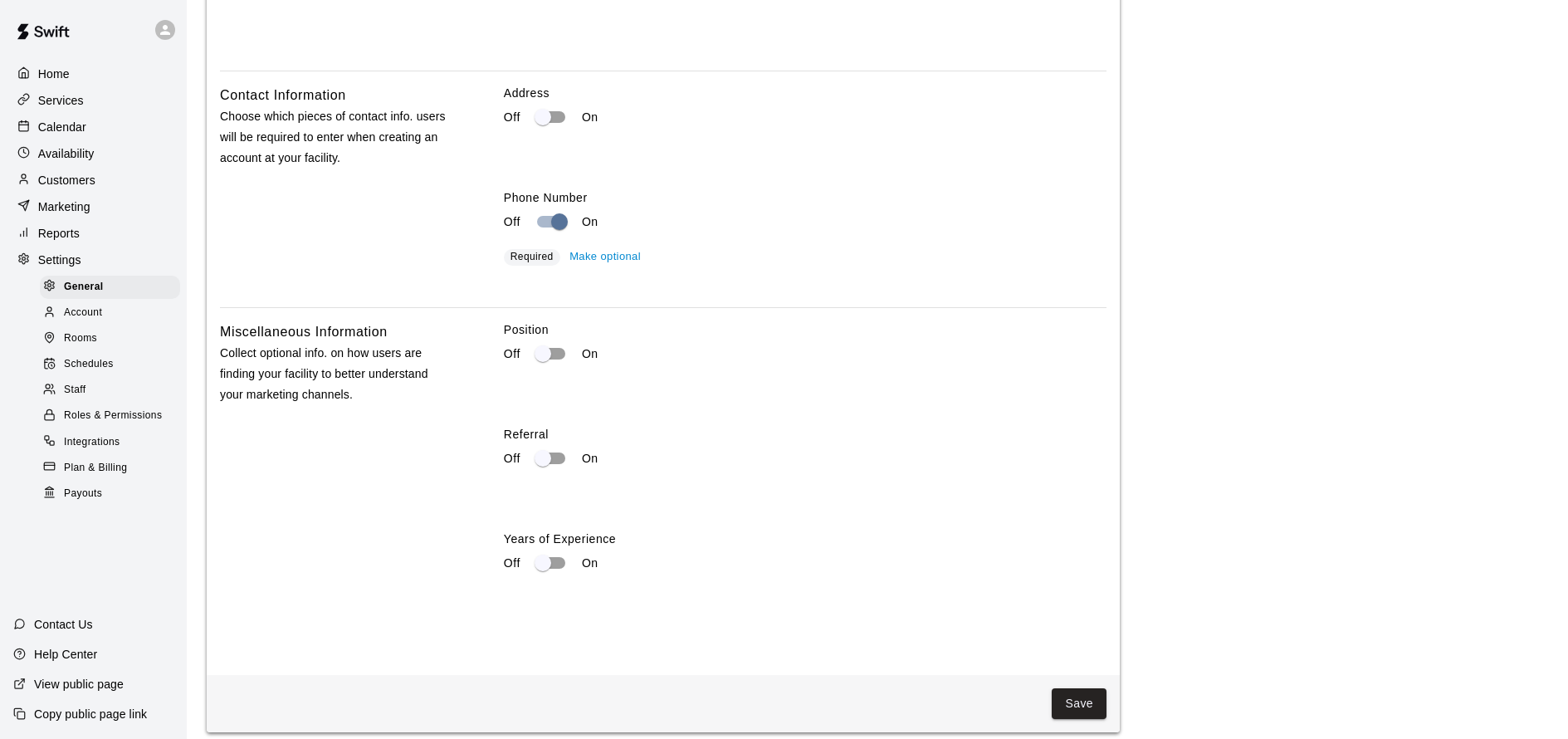
click at [55, 34] on img at bounding box center [43, 31] width 87 height 50
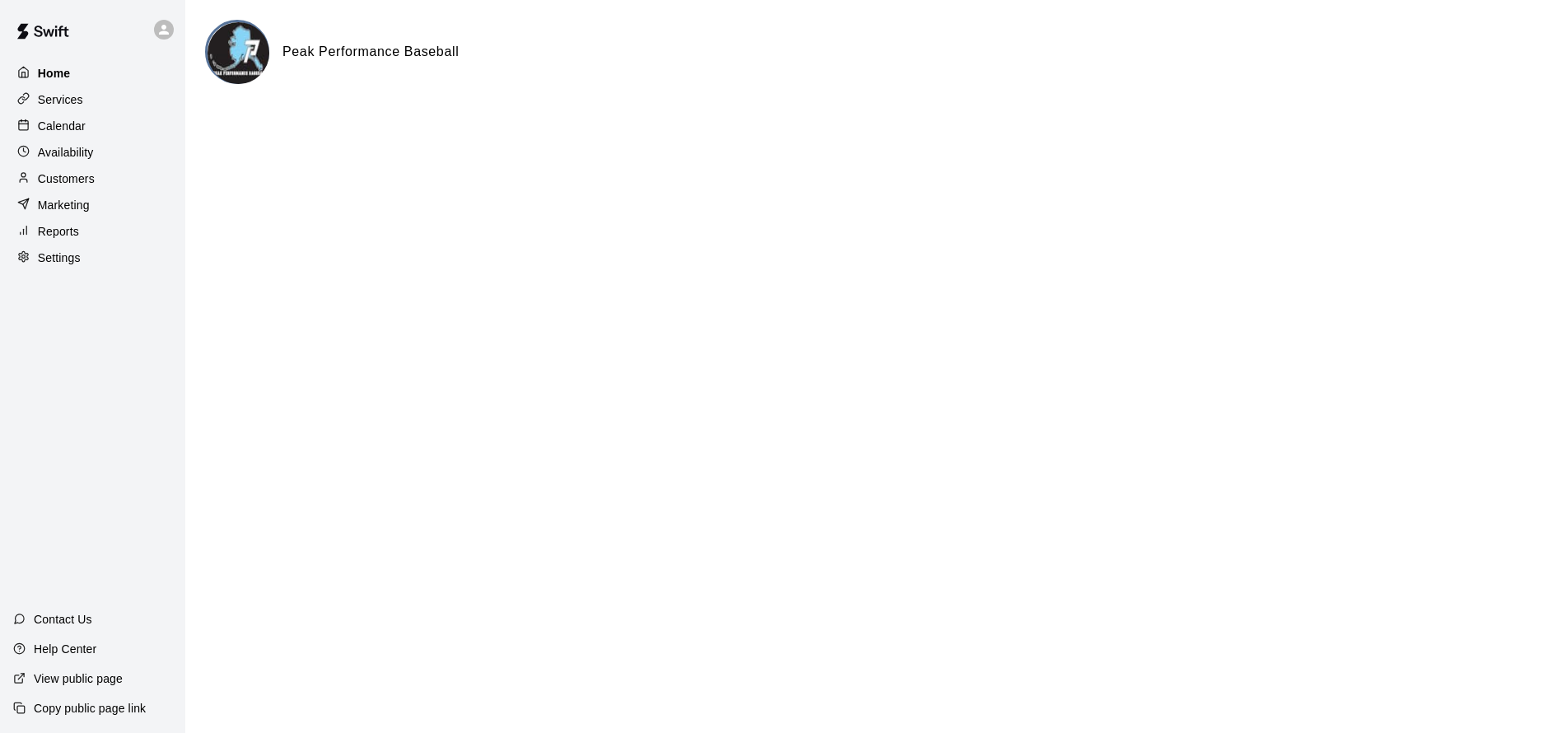
click at [68, 75] on p "Home" at bounding box center [55, 73] width 33 height 17
click at [65, 257] on p "Settings" at bounding box center [59, 257] width 43 height 17
select select "**"
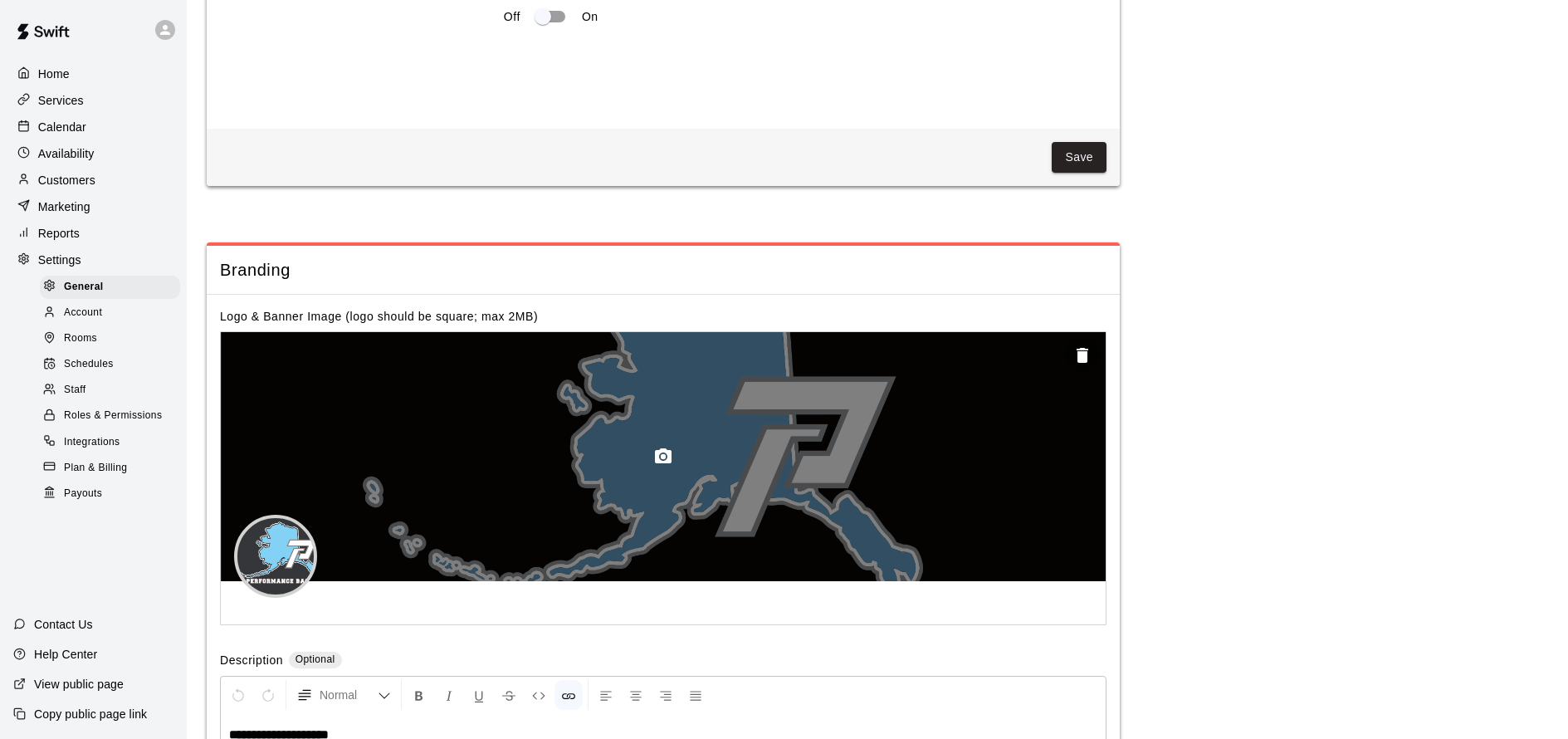
scroll to position [3445, 0]
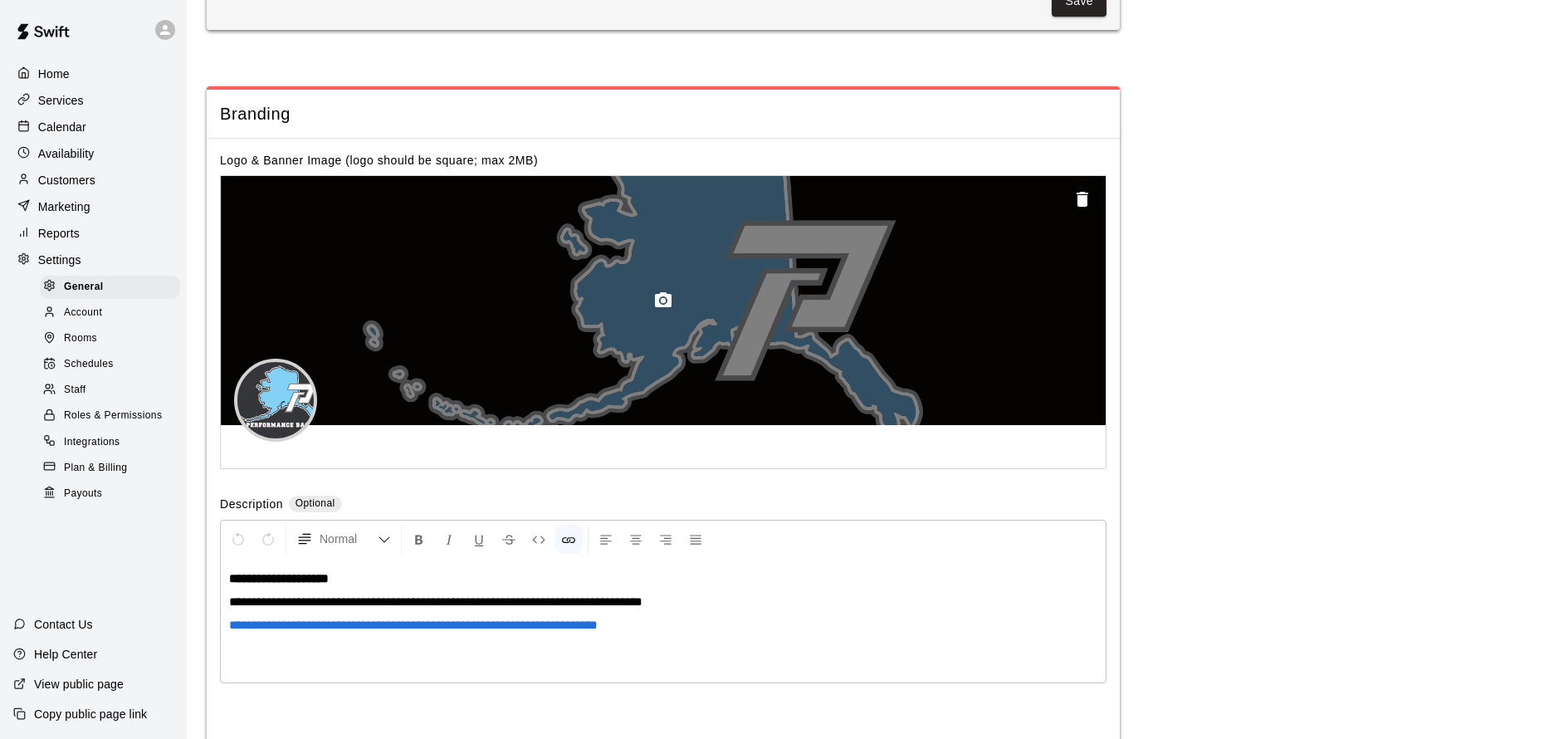
drag, startPoint x: 743, startPoint y: 314, endPoint x: 767, endPoint y: 370, distance: 60.9
click at [763, 373] on div at bounding box center [664, 300] width 885 height 249
drag, startPoint x: 820, startPoint y: 348, endPoint x: 608, endPoint y: 381, distance: 214.6
click at [804, 379] on div at bounding box center [664, 300] width 885 height 249
drag, startPoint x: 830, startPoint y: 339, endPoint x: 827, endPoint y: 372, distance: 33.1
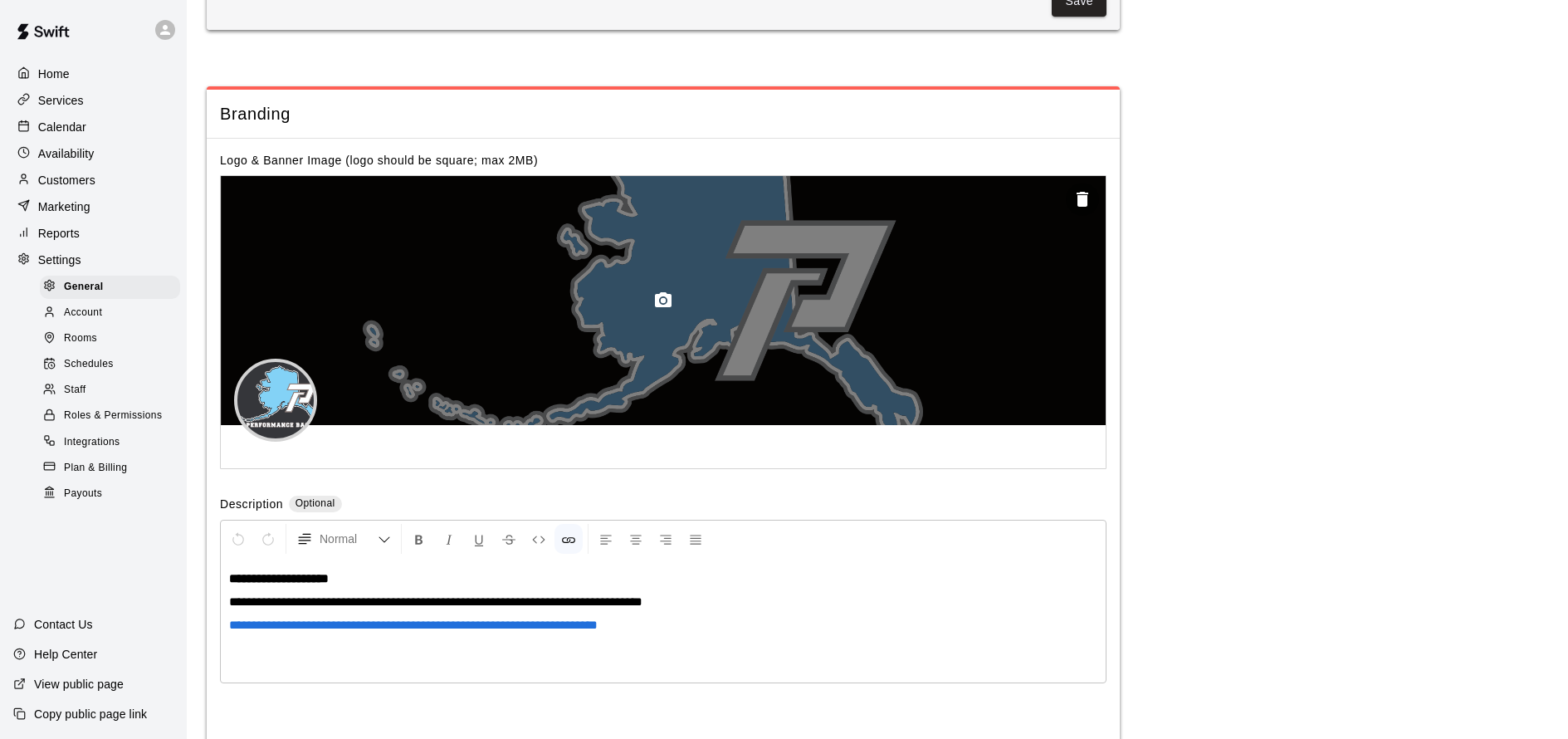
click at [827, 372] on div at bounding box center [664, 300] width 885 height 249
click at [899, 279] on div at bounding box center [664, 300] width 885 height 249
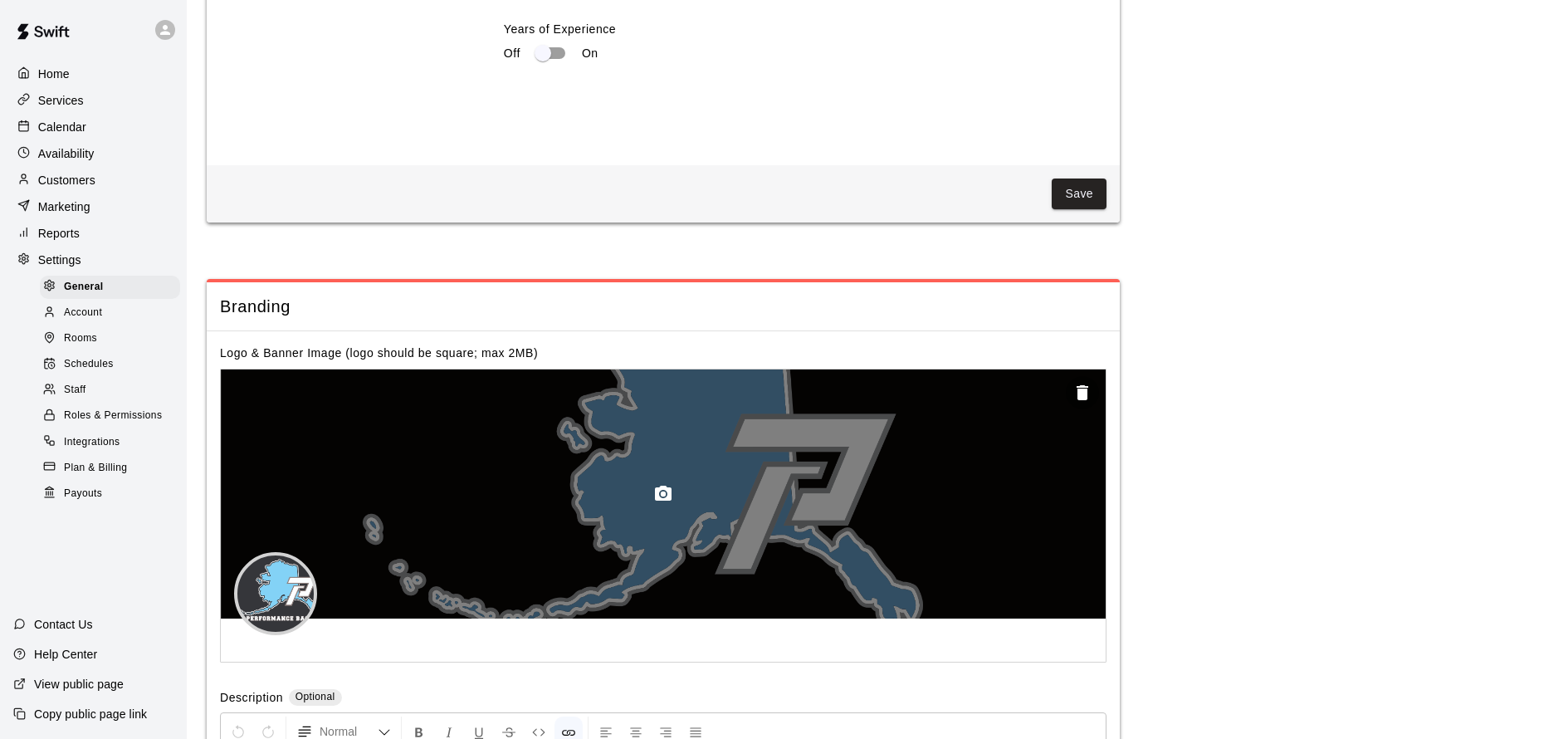
click at [853, 448] on div at bounding box center [664, 493] width 885 height 249
click at [662, 483] on icon "button" at bounding box center [664, 493] width 20 height 20
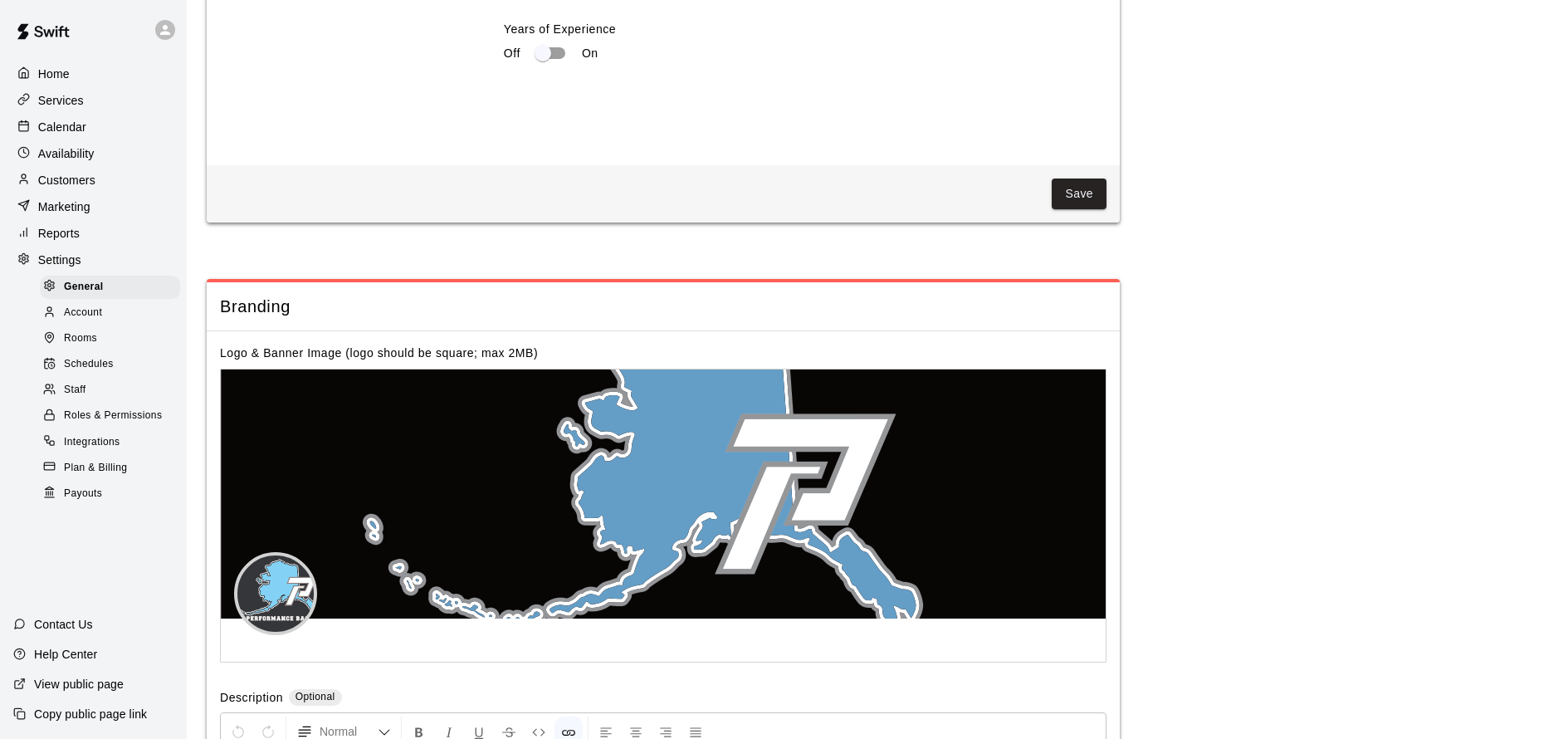
click at [931, 282] on div "Branding" at bounding box center [663, 307] width 913 height 49
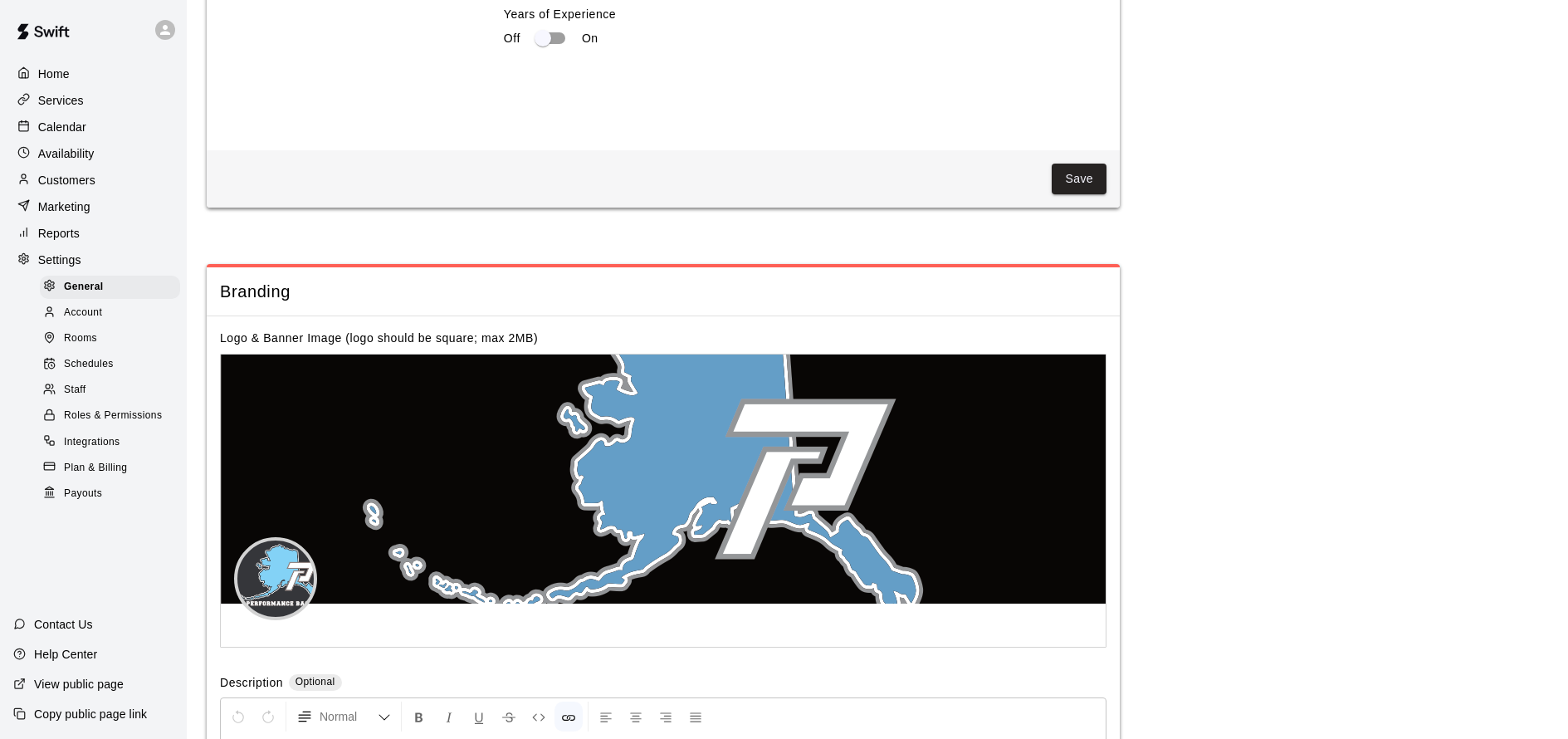
scroll to position [3769, 0]
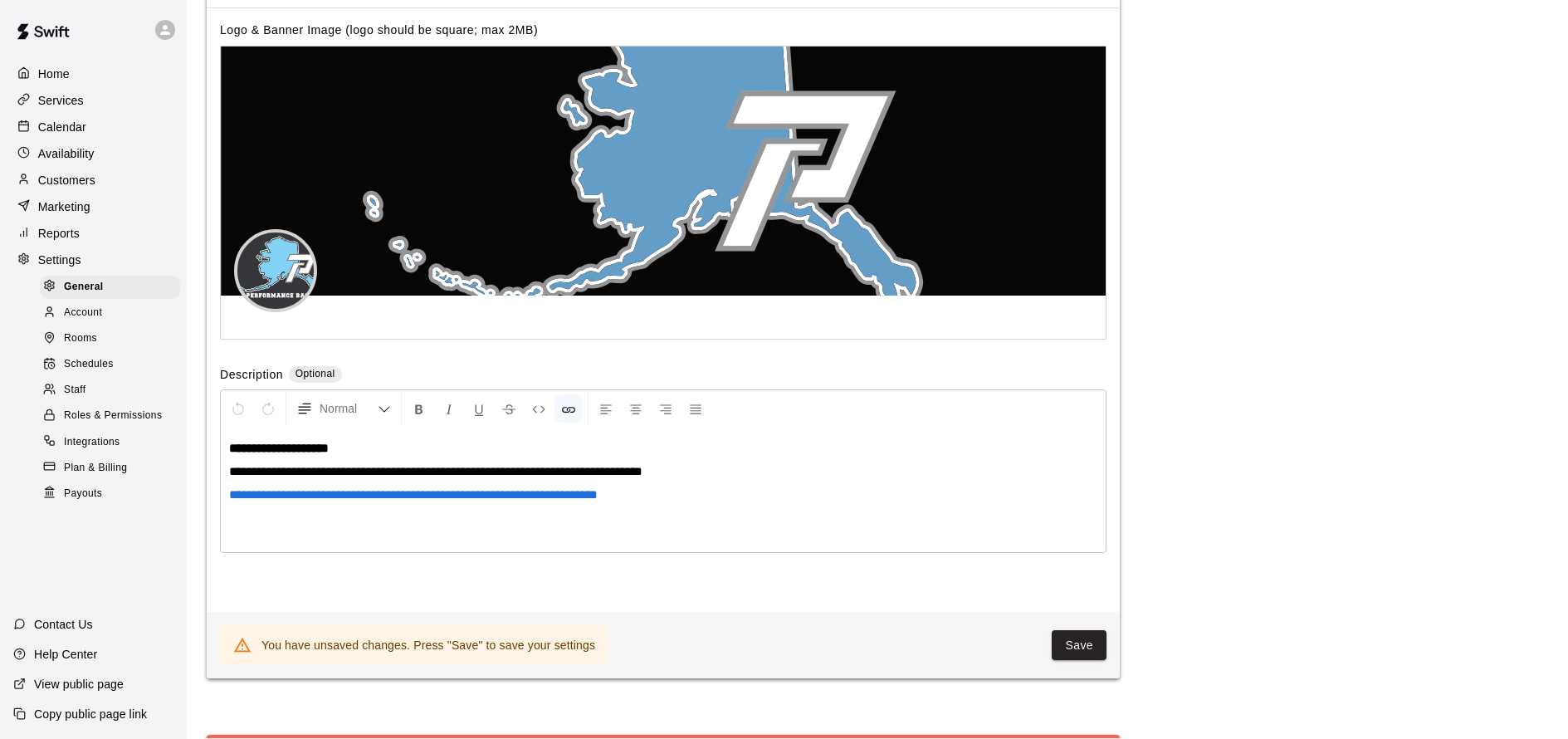
click at [1081, 648] on div "You have unsaved changes. Press "Save" to save your settings Save" at bounding box center [663, 645] width 913 height 67
click at [1082, 639] on button "Save" at bounding box center [1079, 645] width 55 height 30
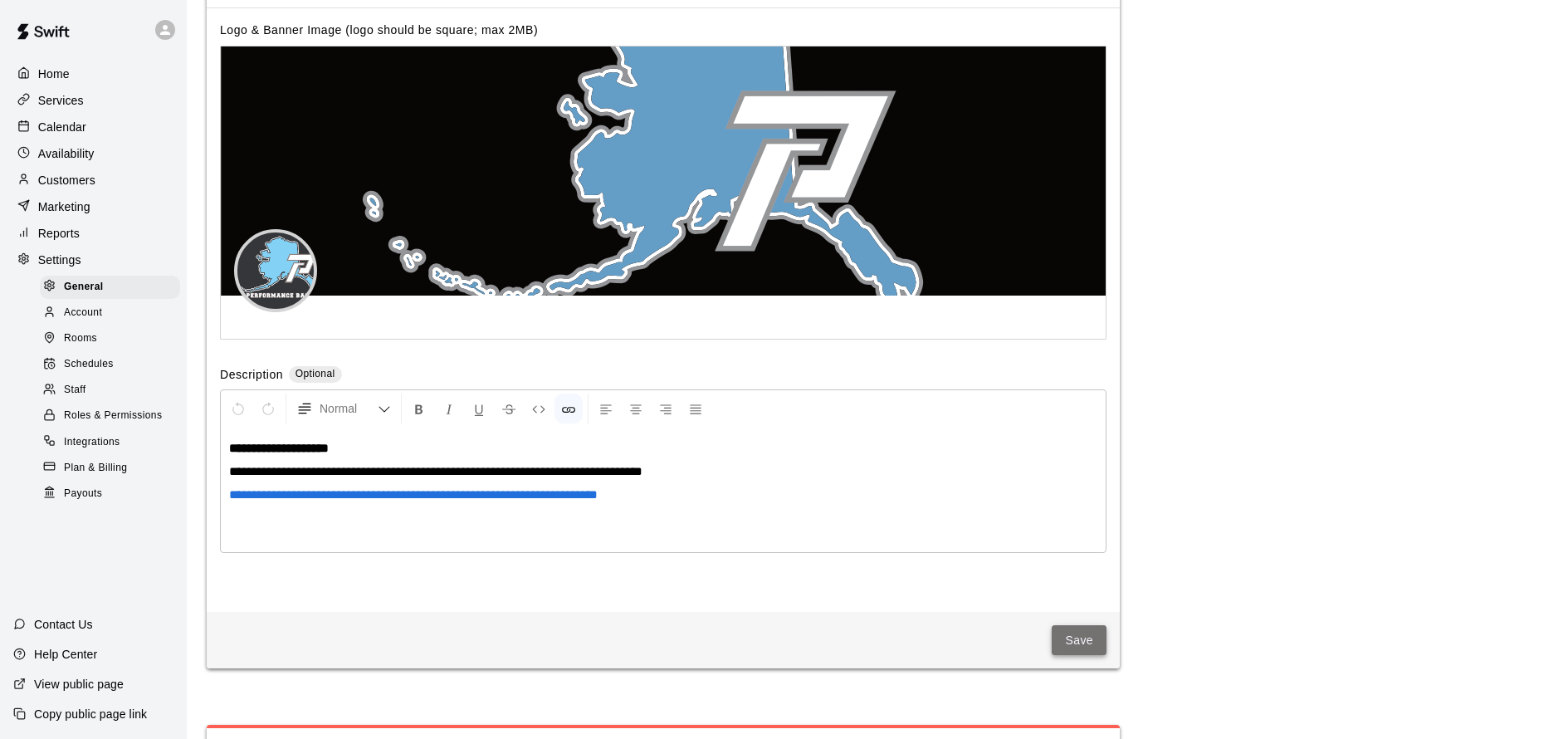
click at [1096, 627] on button "Save" at bounding box center [1079, 640] width 55 height 30
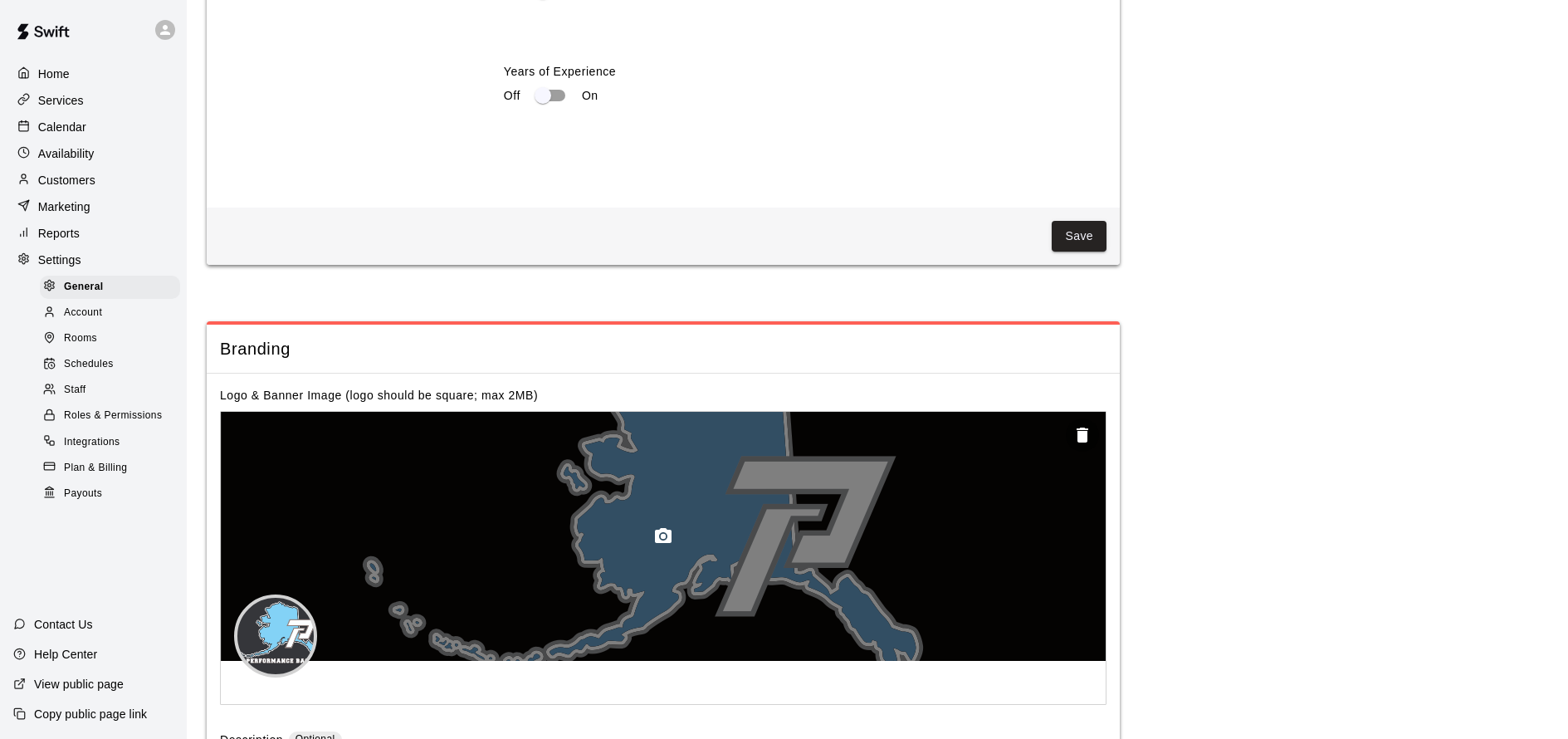
scroll to position [3730, 0]
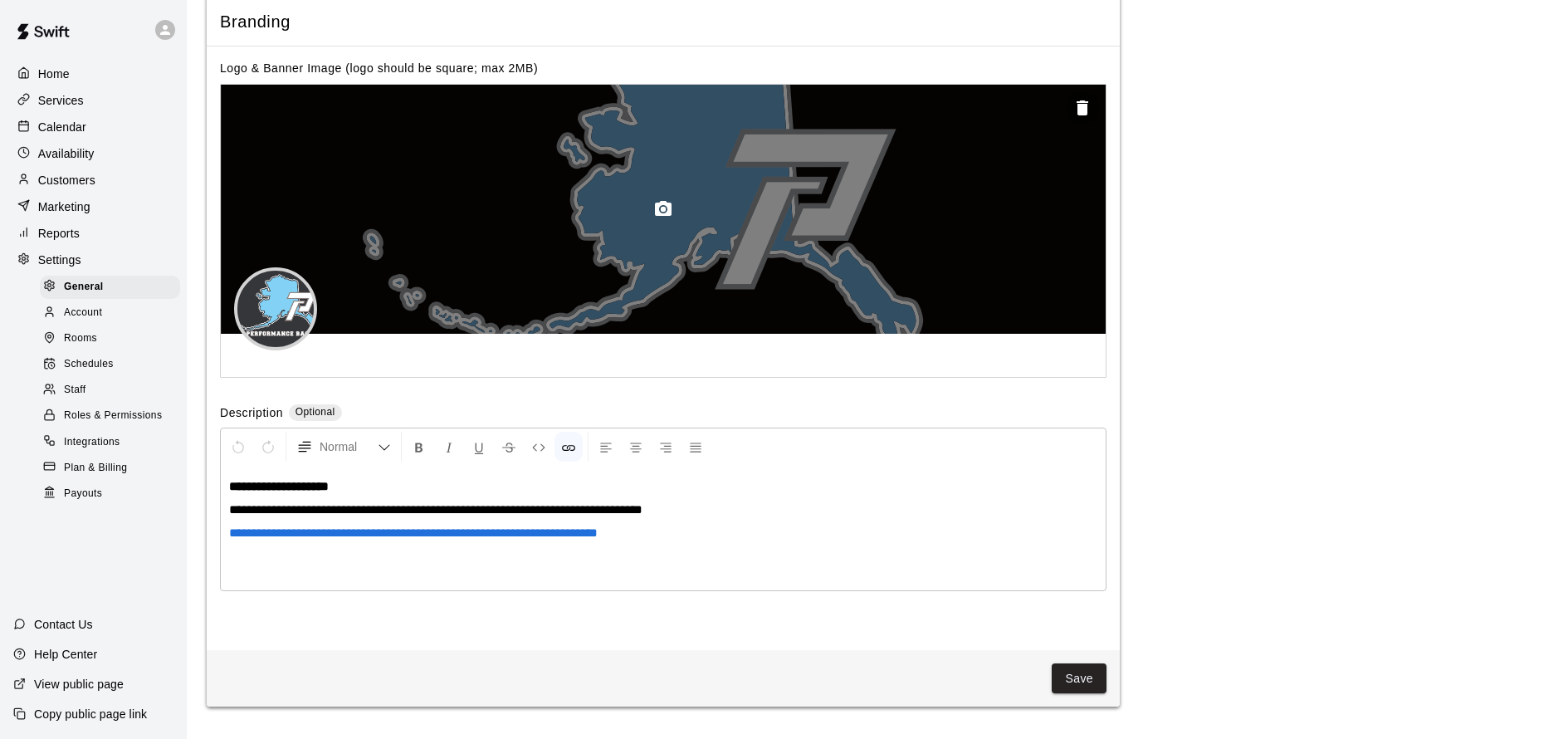
click at [709, 283] on div at bounding box center [664, 208] width 885 height 249
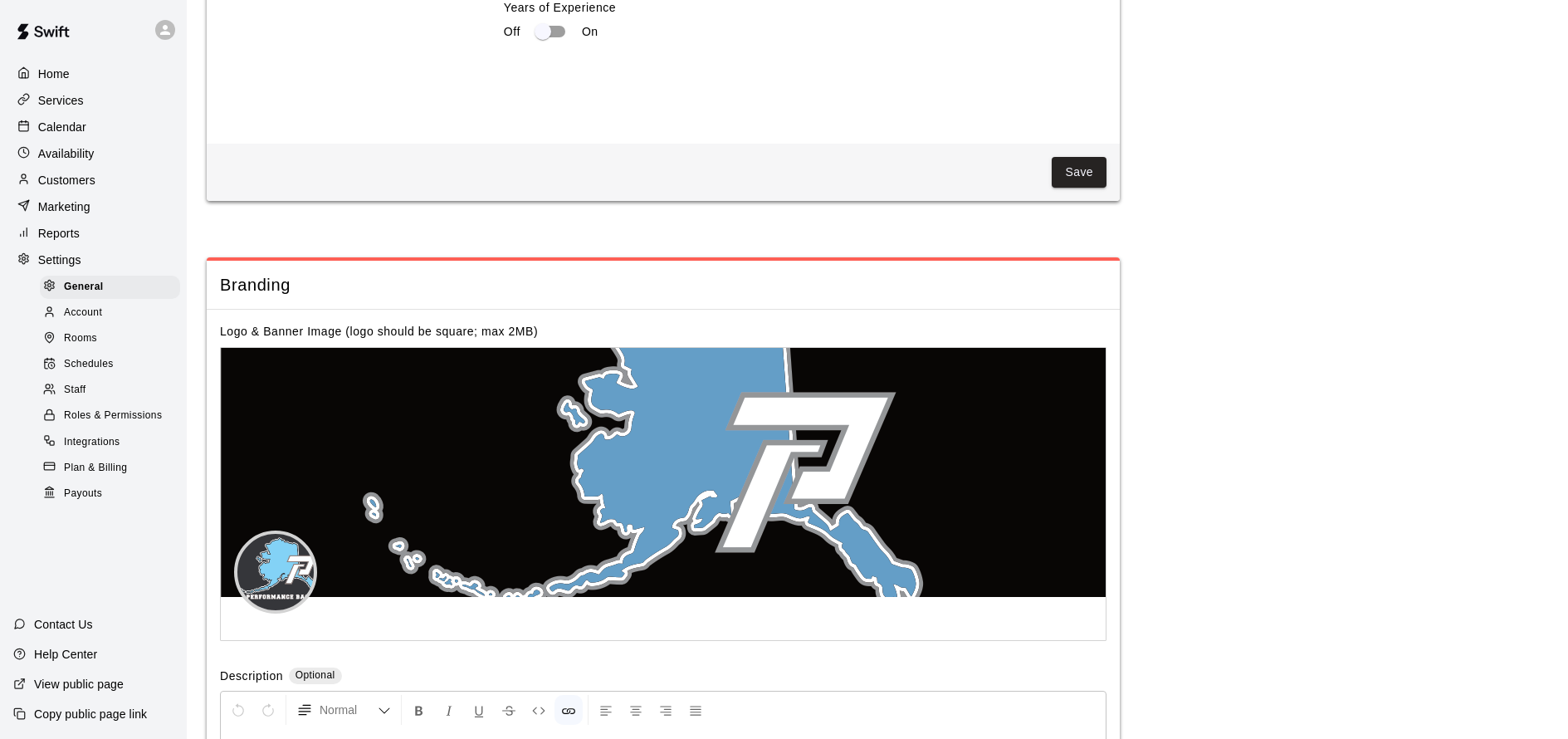
scroll to position [3493, 0]
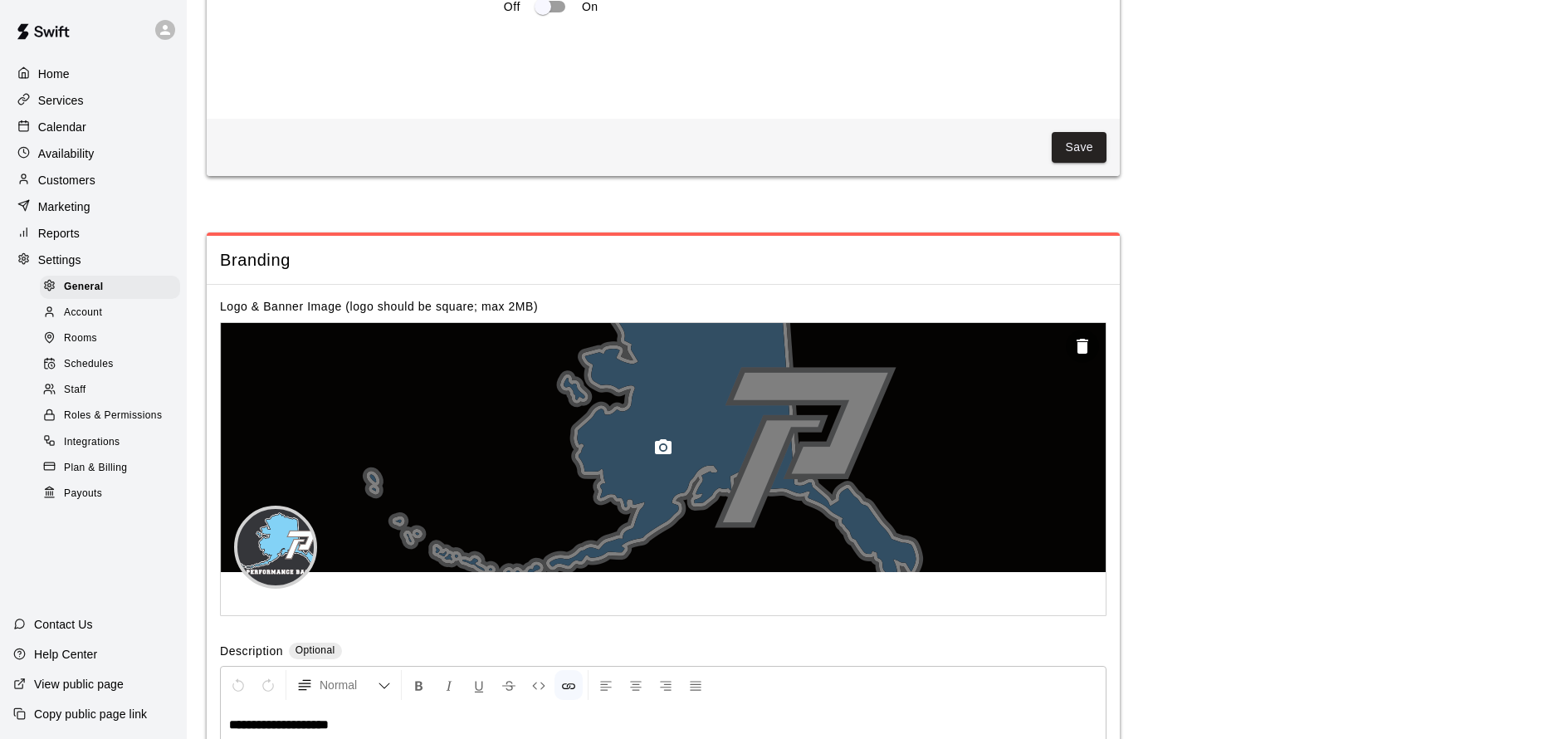
click at [692, 391] on div at bounding box center [664, 447] width 885 height 249
drag, startPoint x: 706, startPoint y: 384, endPoint x: 893, endPoint y: 466, distance: 204.2
click at [885, 484] on div at bounding box center [664, 447] width 885 height 249
drag, startPoint x: 907, startPoint y: 447, endPoint x: 711, endPoint y: 452, distance: 196.1
click at [720, 454] on div at bounding box center [664, 447] width 885 height 249
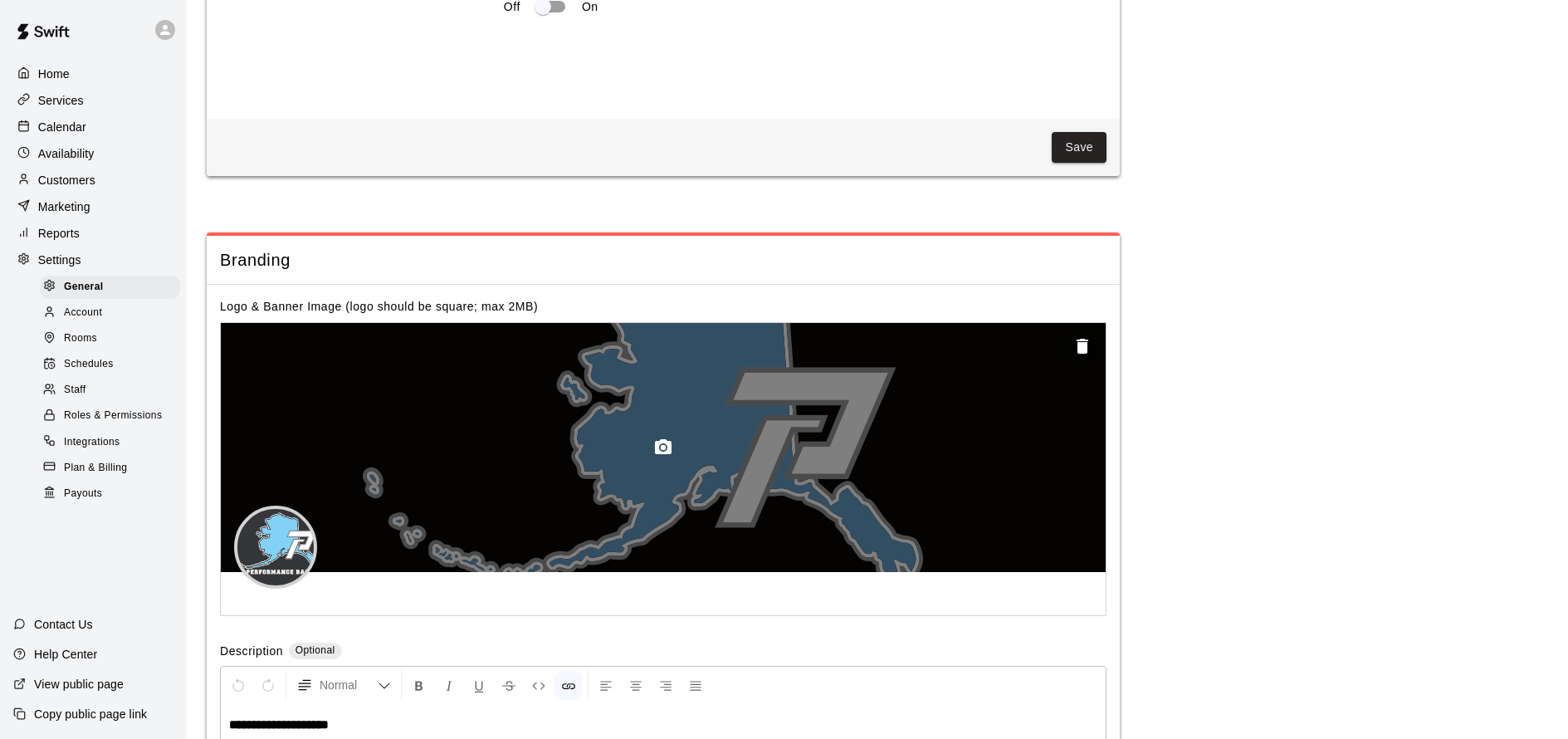
click at [656, 439] on icon "button" at bounding box center [663, 446] width 17 height 15
click at [1079, 339] on icon "button" at bounding box center [1082, 346] width 12 height 15
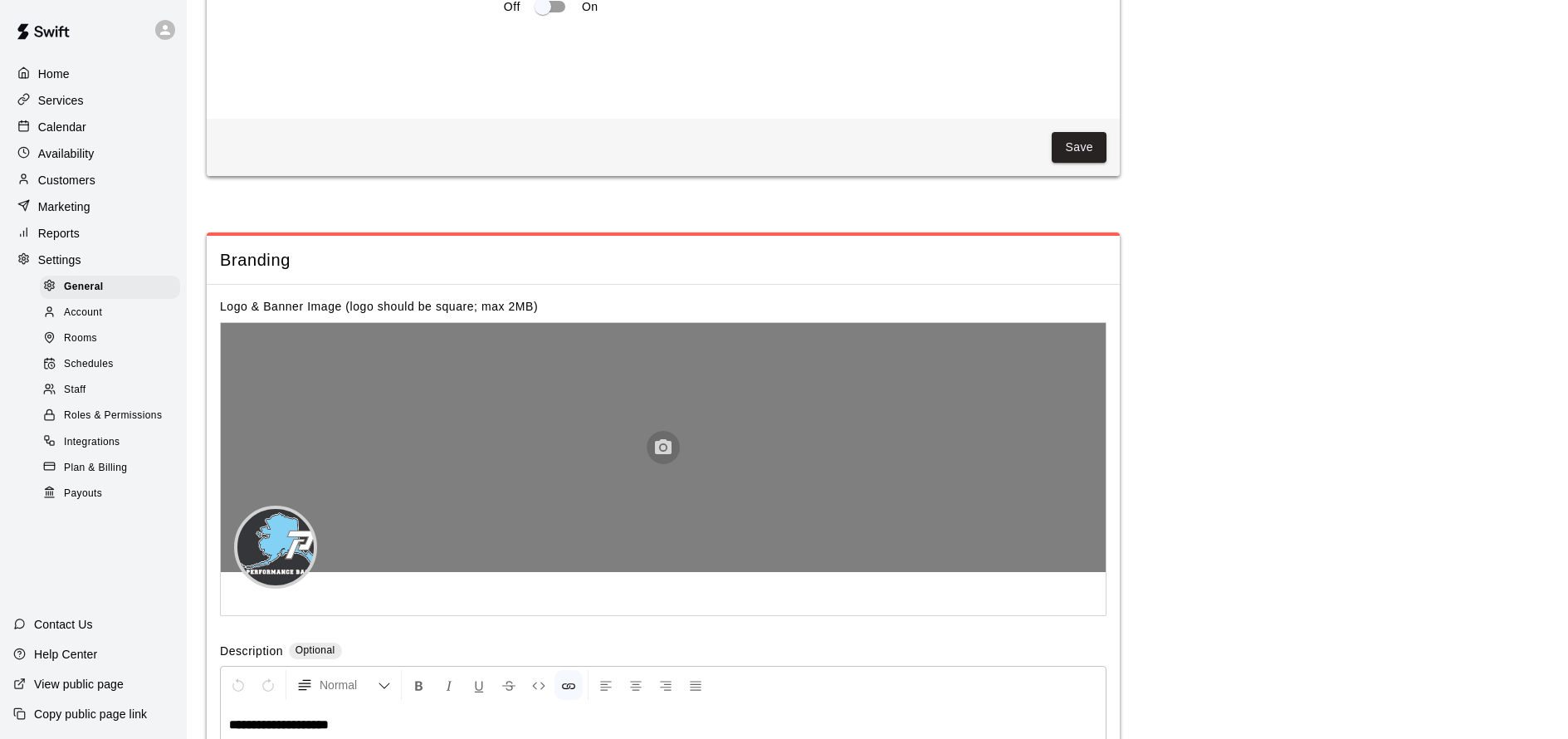
click at [653, 430] on button "button" at bounding box center [664, 447] width 33 height 33
click at [660, 439] on icon "button" at bounding box center [663, 446] width 17 height 15
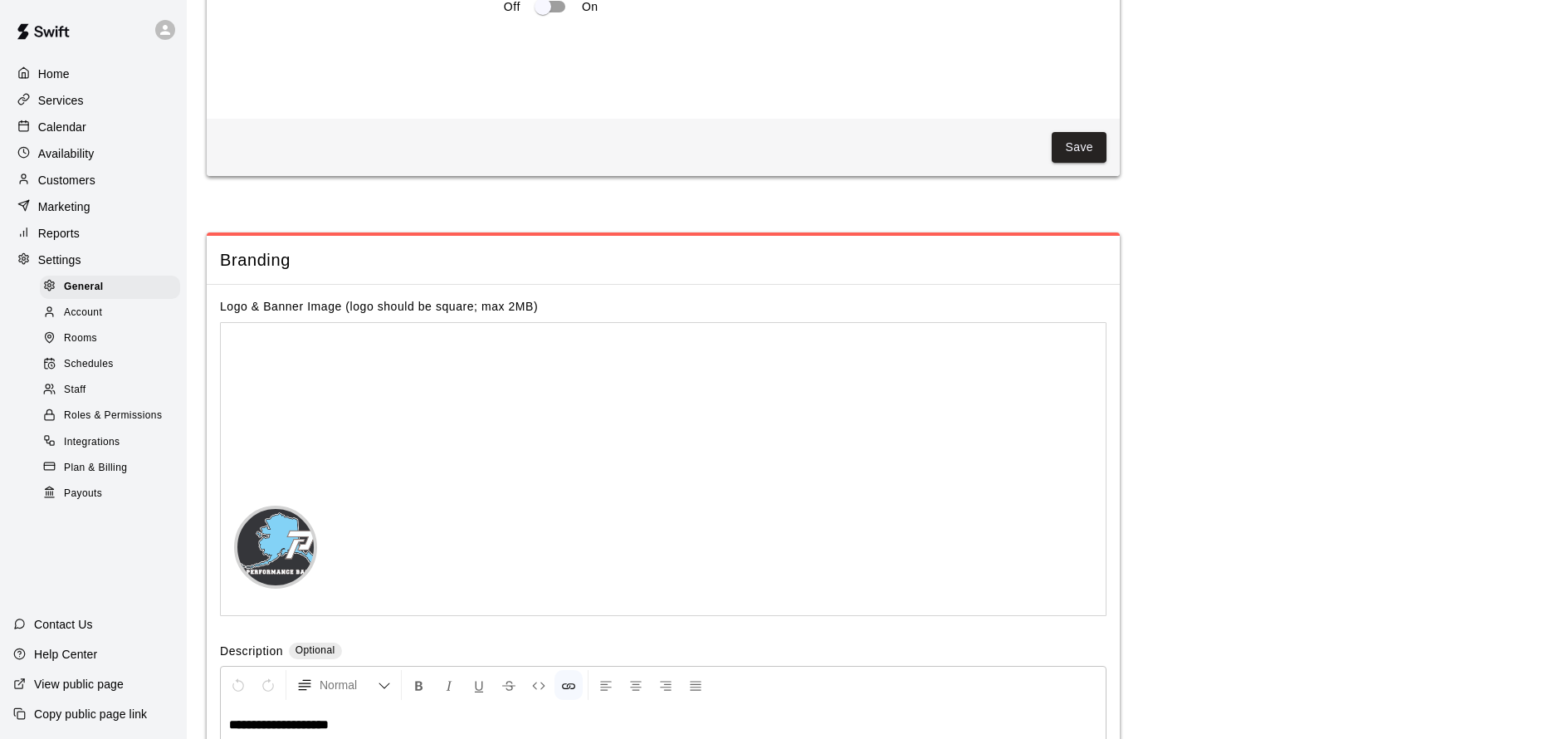
click at [788, 562] on div at bounding box center [664, 456] width 885 height 265
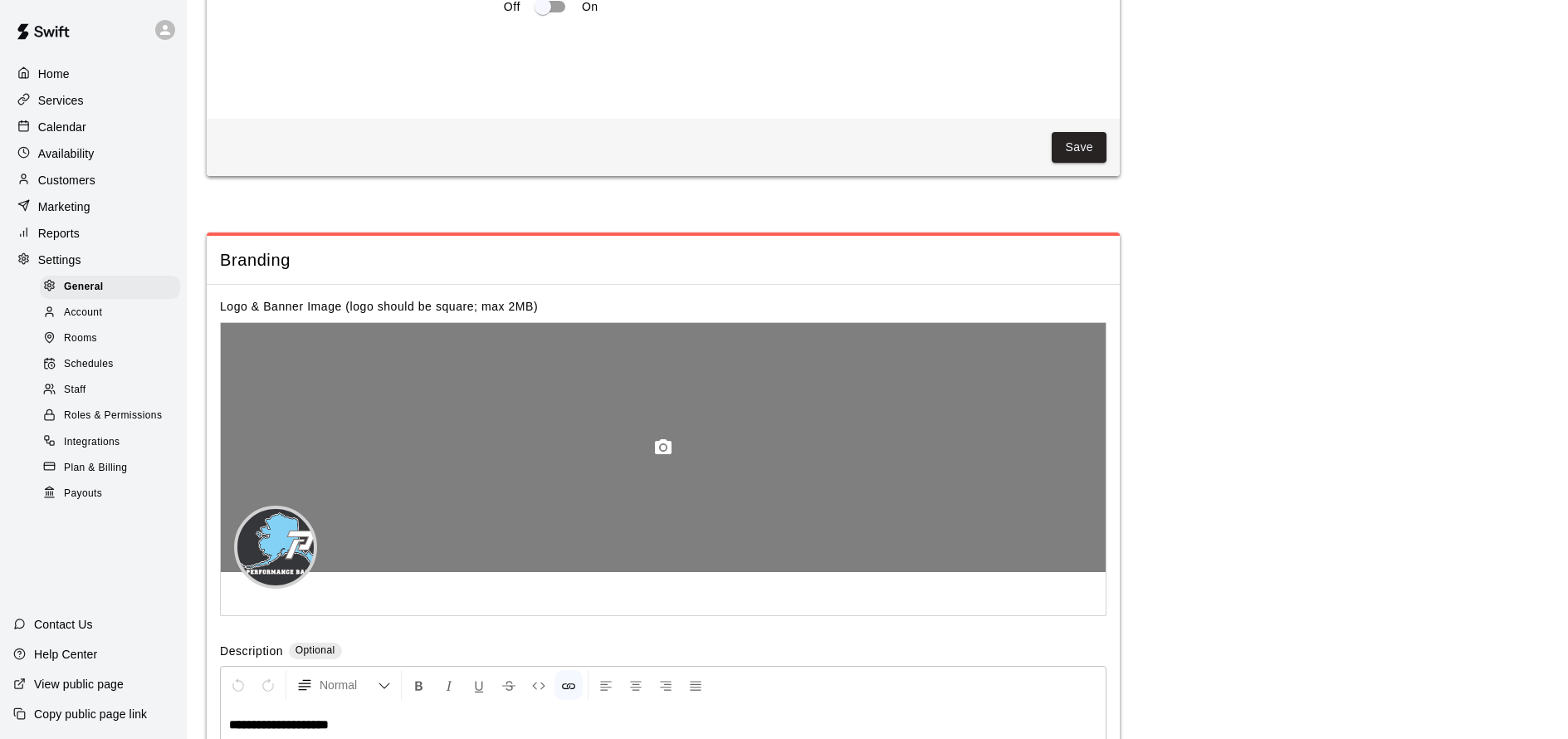
scroll to position [3763, 0]
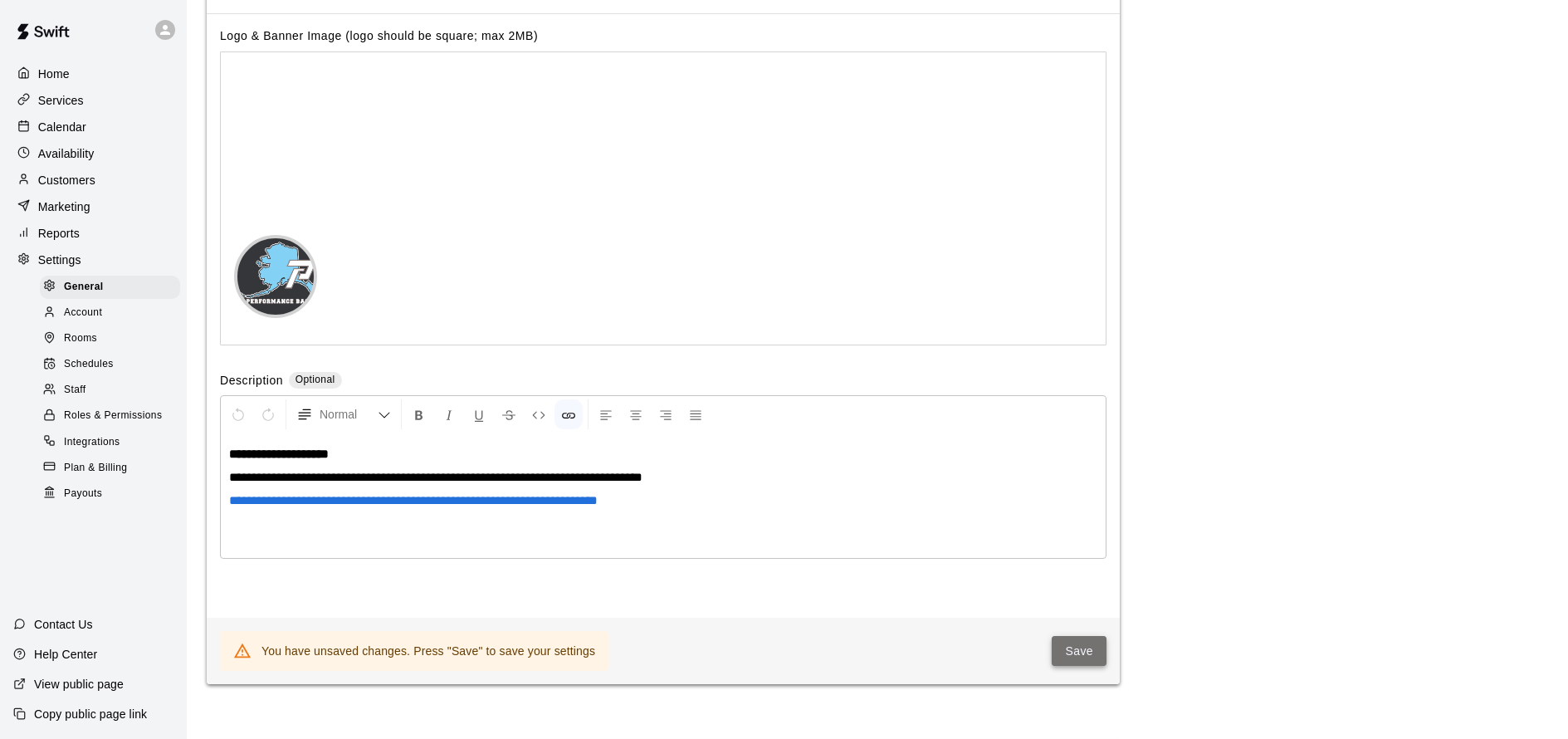
click at [1086, 636] on button "Save" at bounding box center [1079, 651] width 55 height 30
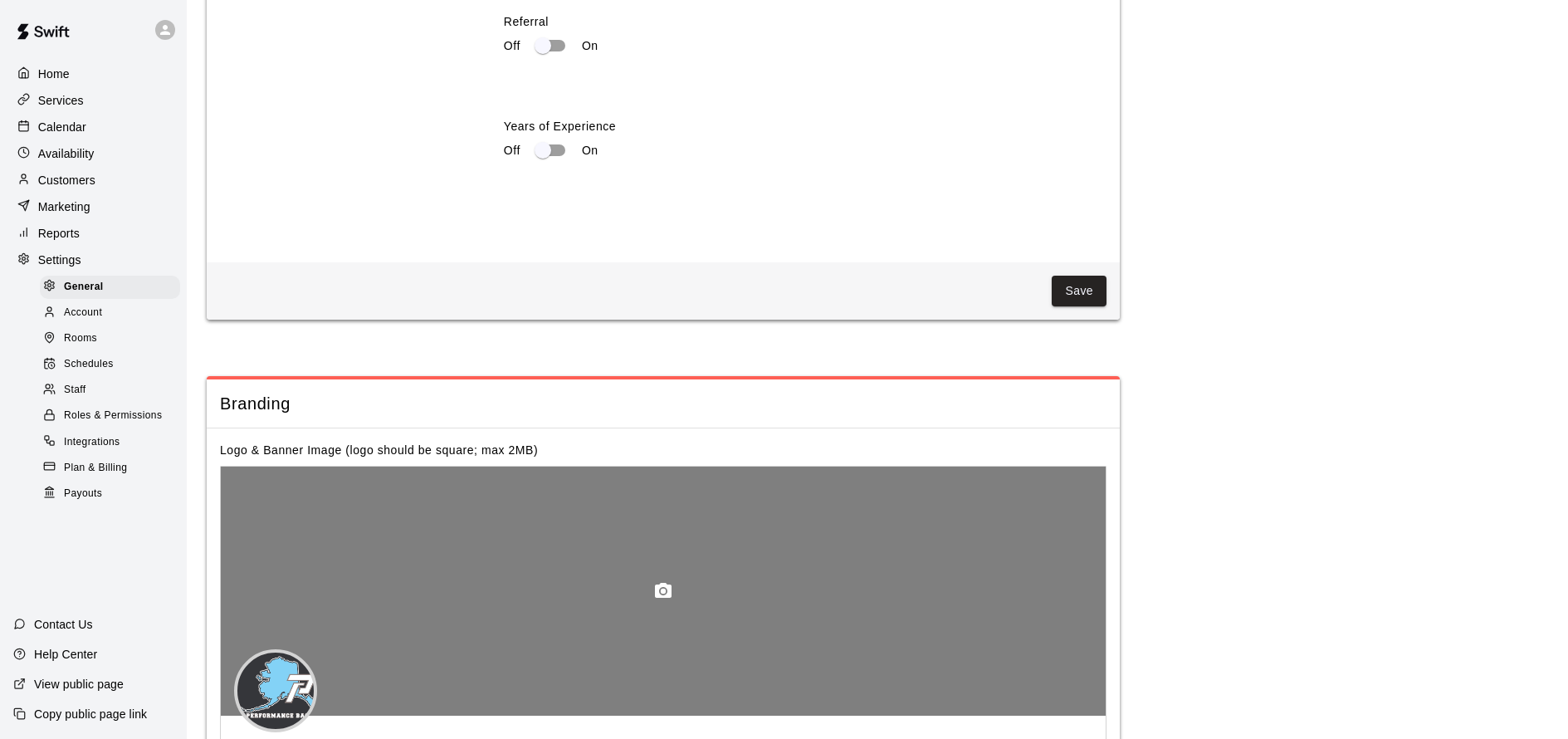
scroll to position [3473, 0]
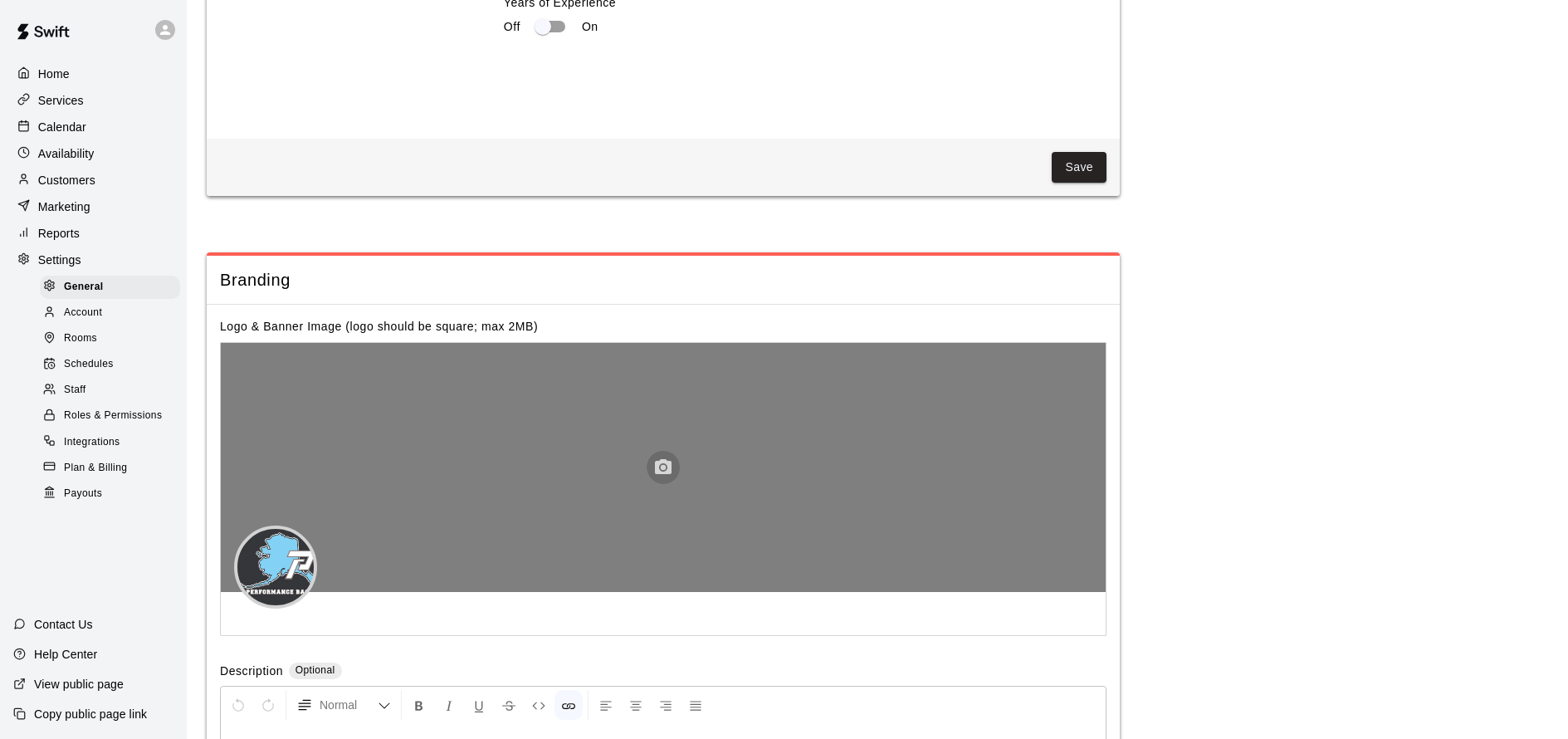
click at [657, 459] on icon "button" at bounding box center [663, 466] width 17 height 15
drag, startPoint x: 476, startPoint y: 404, endPoint x: 484, endPoint y: 409, distance: 9.4
click at [476, 404] on div at bounding box center [664, 467] width 885 height 249
click at [666, 459] on icon "button" at bounding box center [663, 466] width 17 height 15
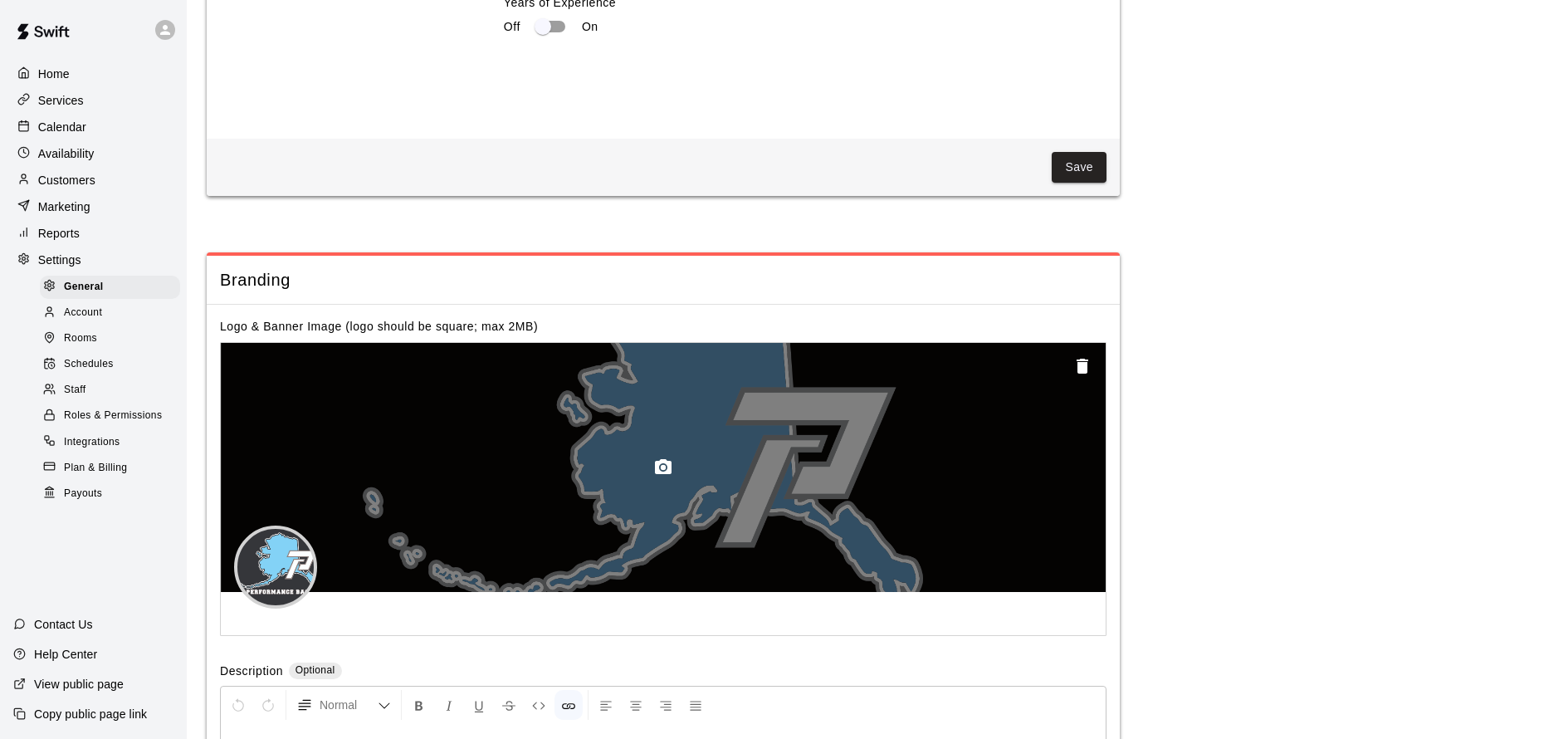
click at [1080, 359] on icon "button" at bounding box center [1082, 366] width 12 height 15
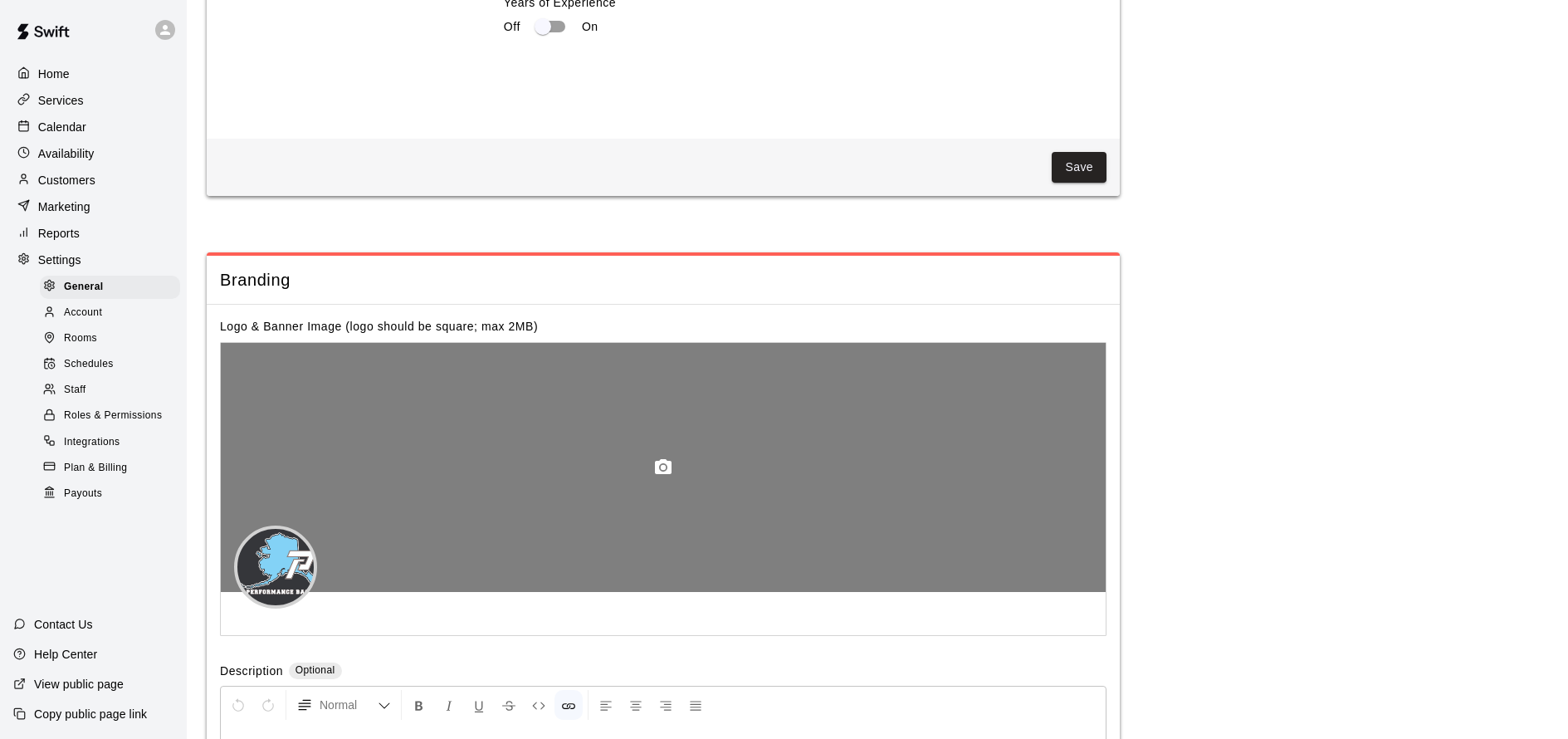
click at [659, 459] on icon "button" at bounding box center [663, 466] width 17 height 15
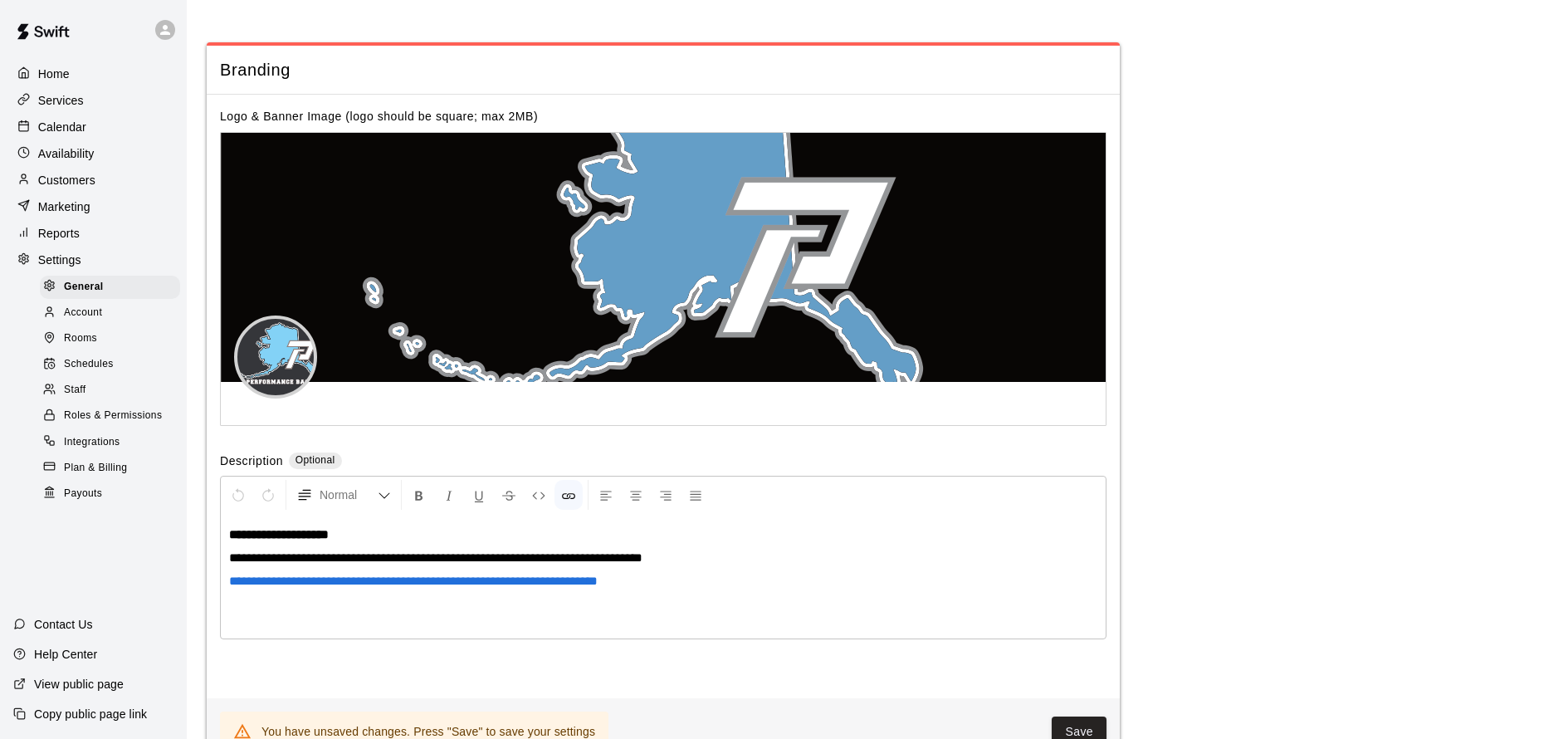
scroll to position [3686, 0]
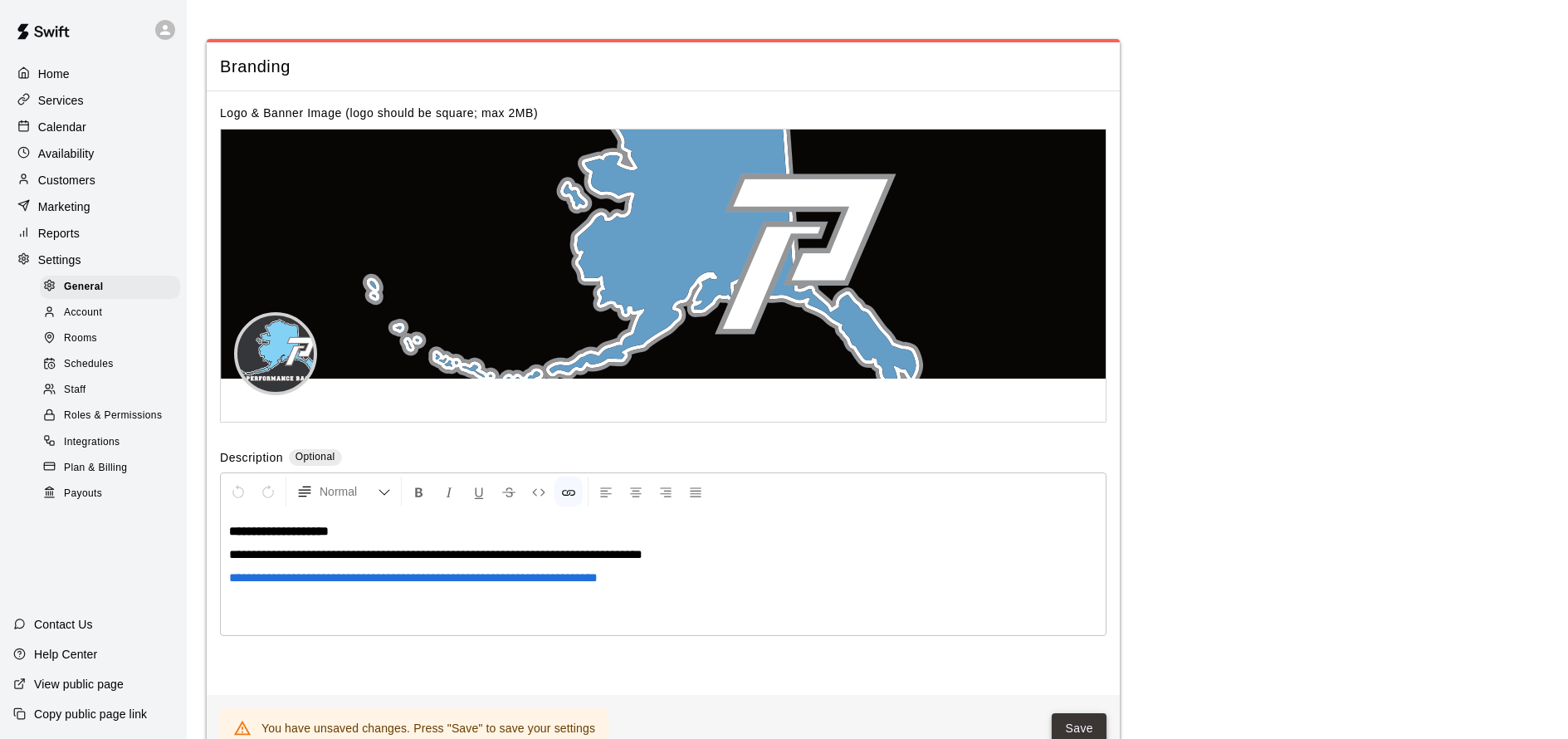
click at [1082, 712] on button "Save" at bounding box center [1079, 727] width 55 height 30
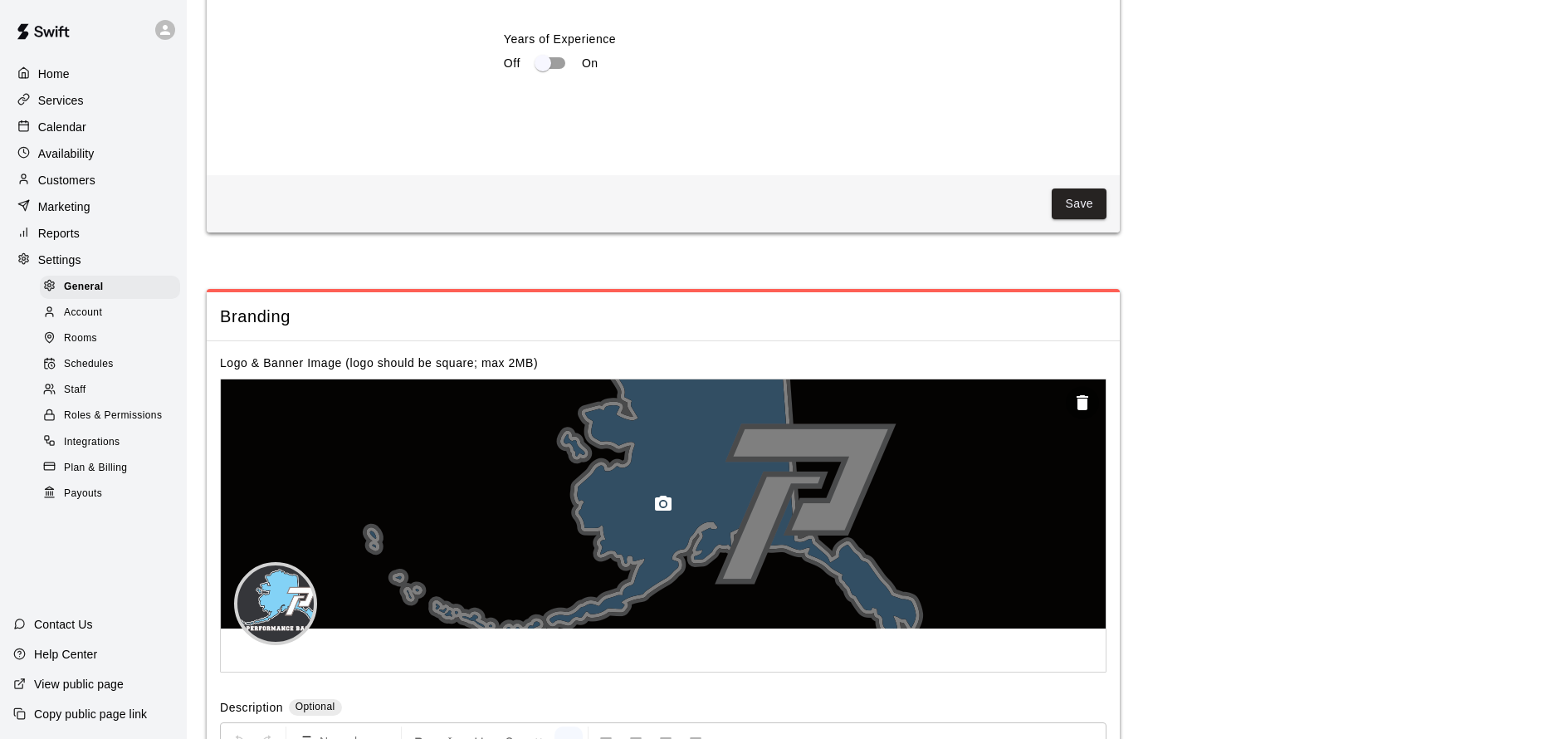
scroll to position [3487, 0]
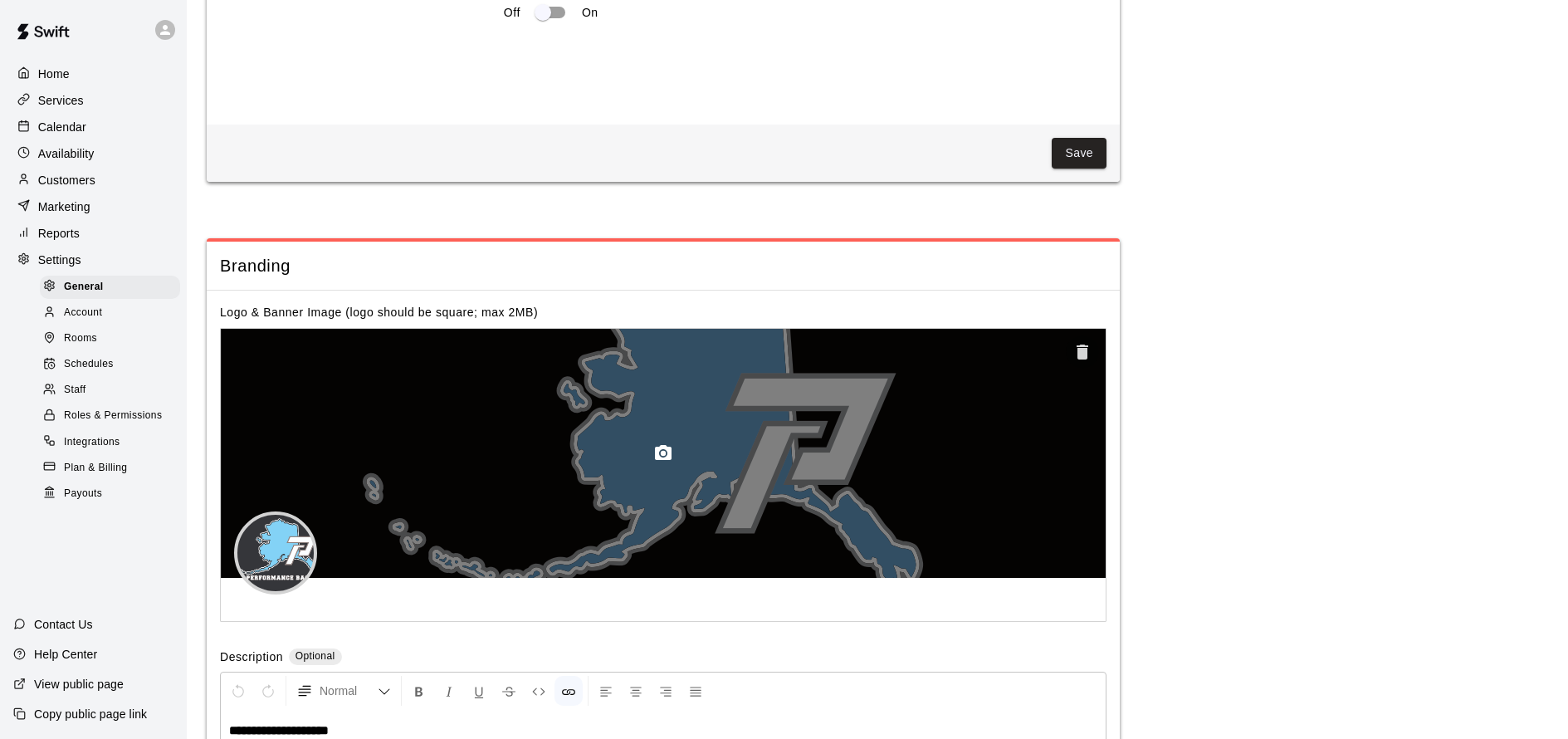
click at [1092, 342] on icon "button" at bounding box center [1082, 352] width 20 height 20
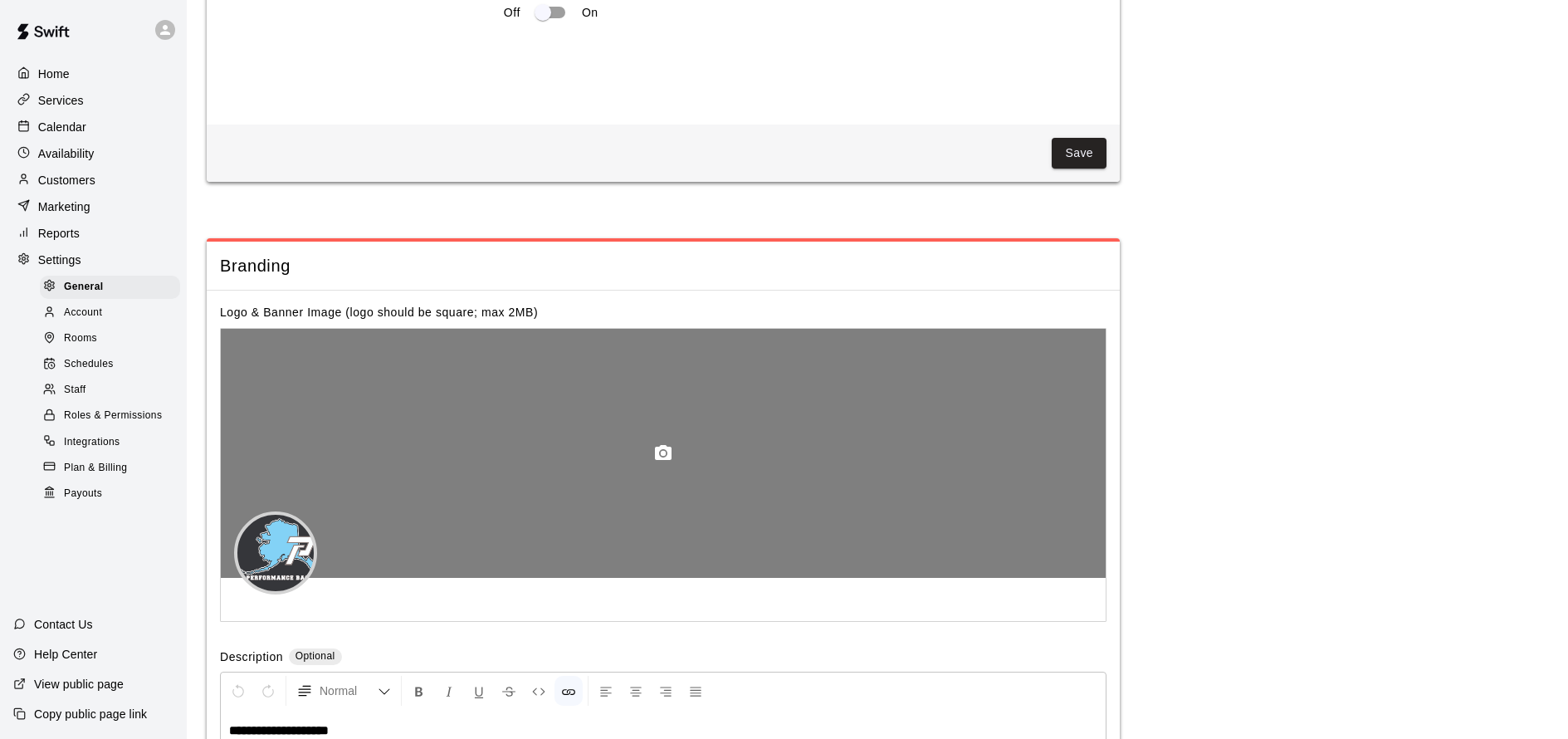
click at [662, 450] on circle "button" at bounding box center [663, 452] width 5 height 5
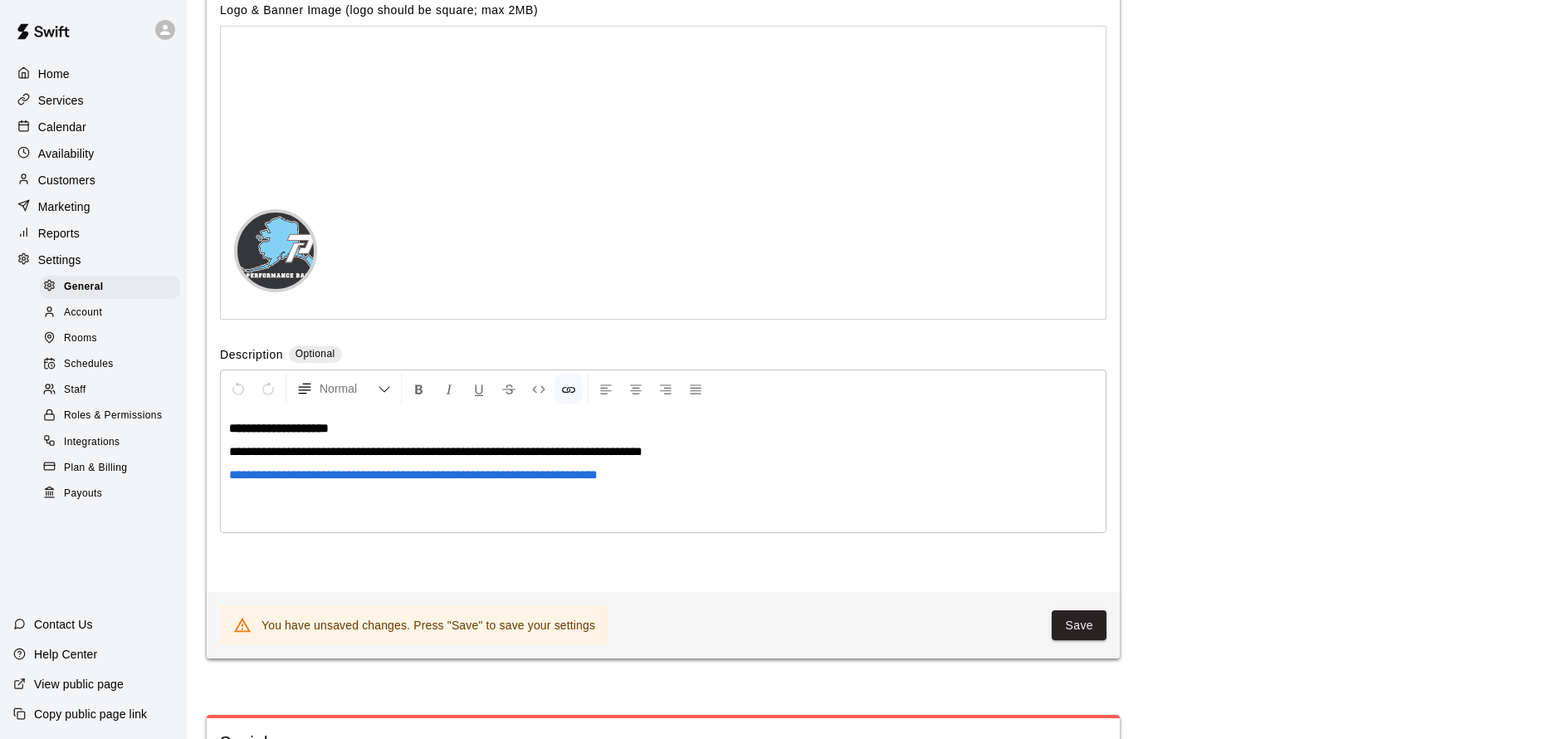
scroll to position [4183, 0]
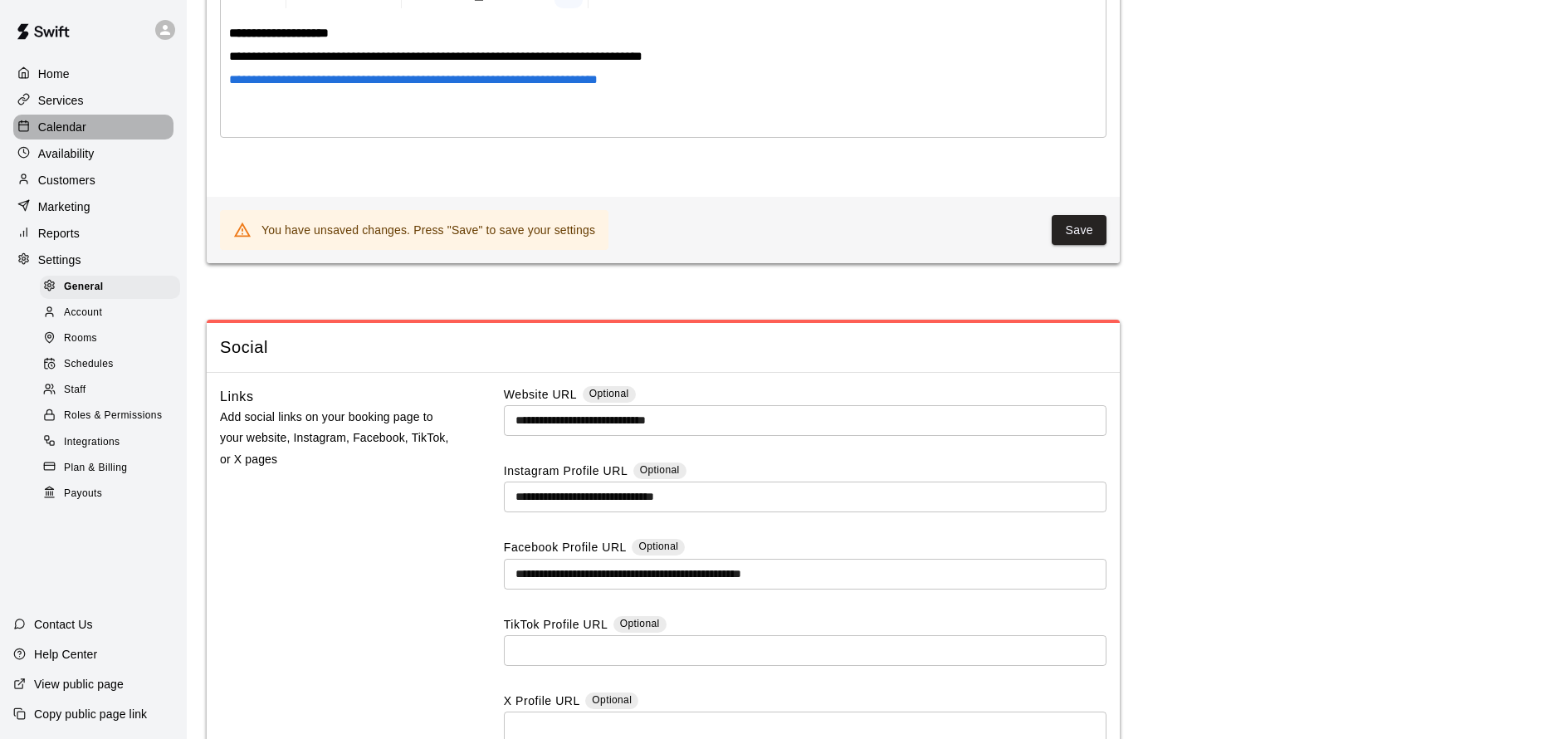
click at [75, 136] on div "Calendar" at bounding box center [93, 127] width 160 height 25
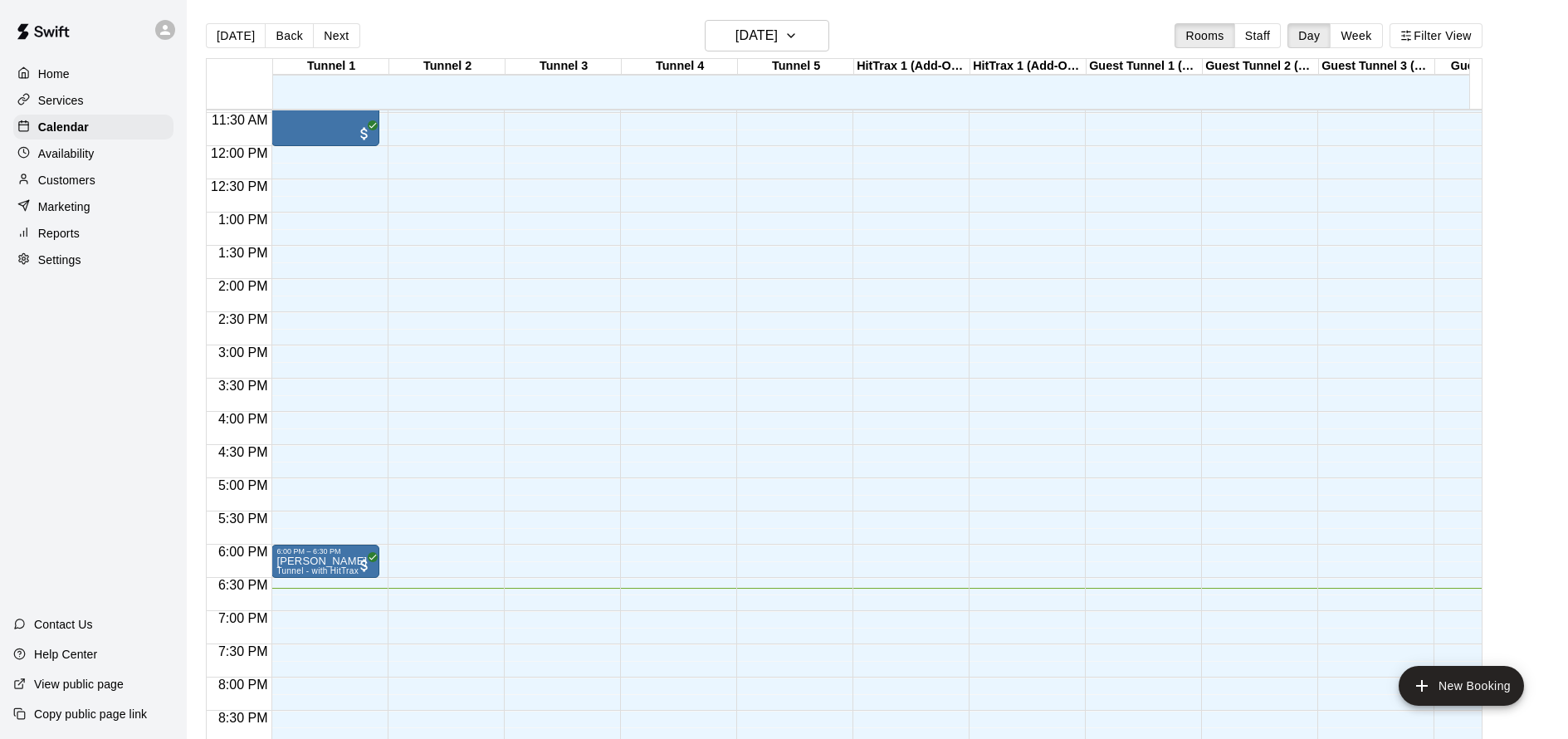
scroll to position [758, 0]
click at [1372, 37] on button "Week" at bounding box center [1356, 35] width 52 height 25
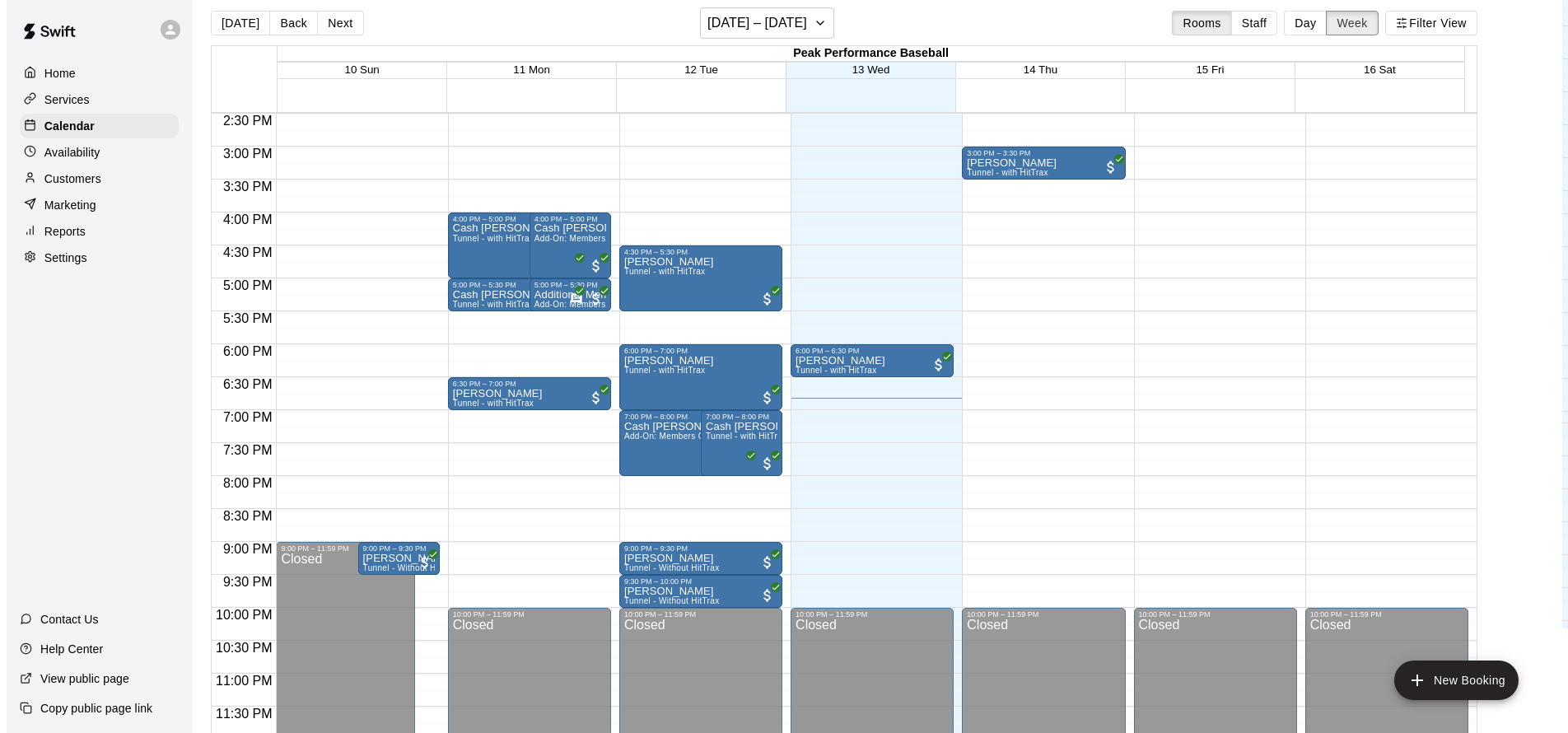
scroll to position [931, 0]
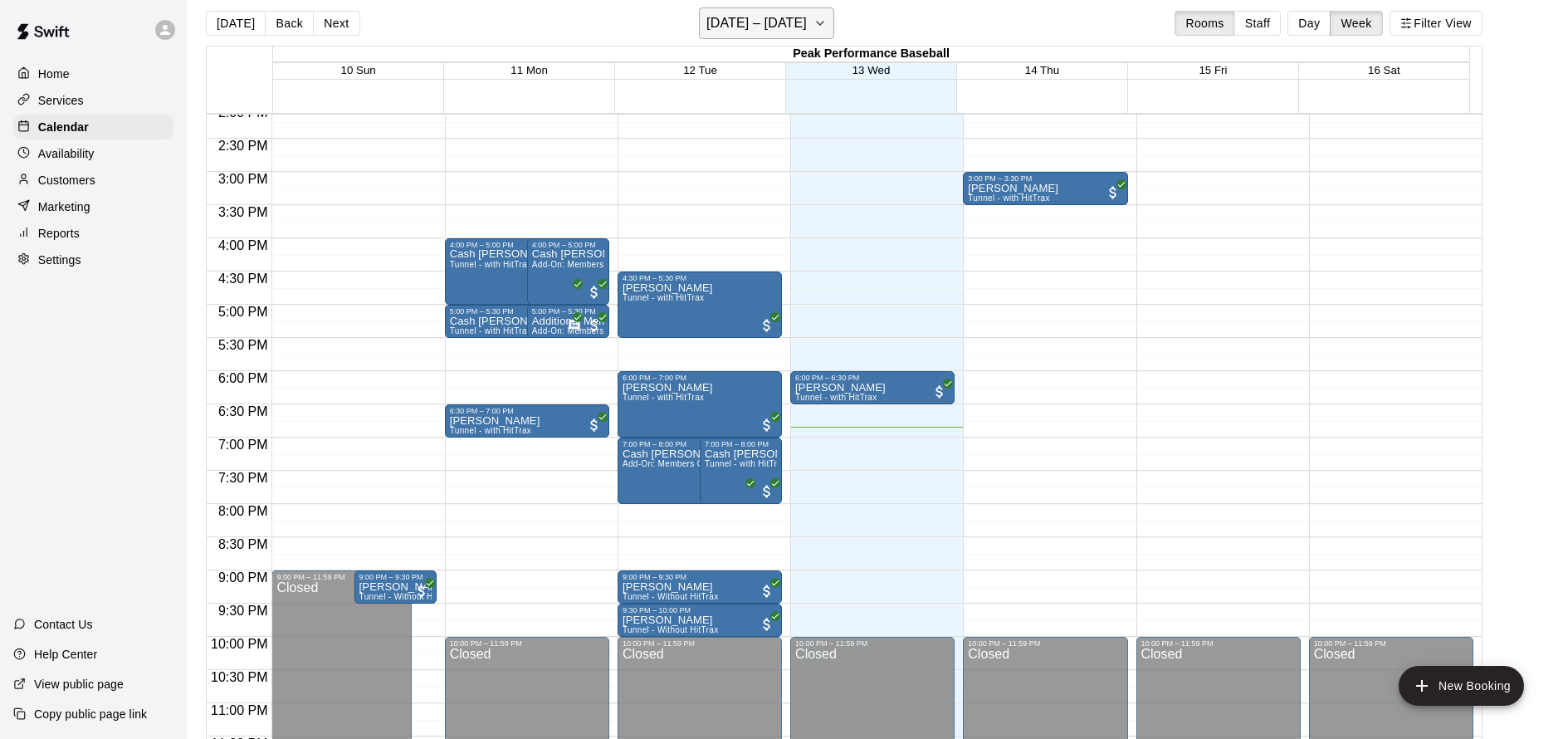
click at [820, 27] on icon "button" at bounding box center [821, 24] width 14 height 20
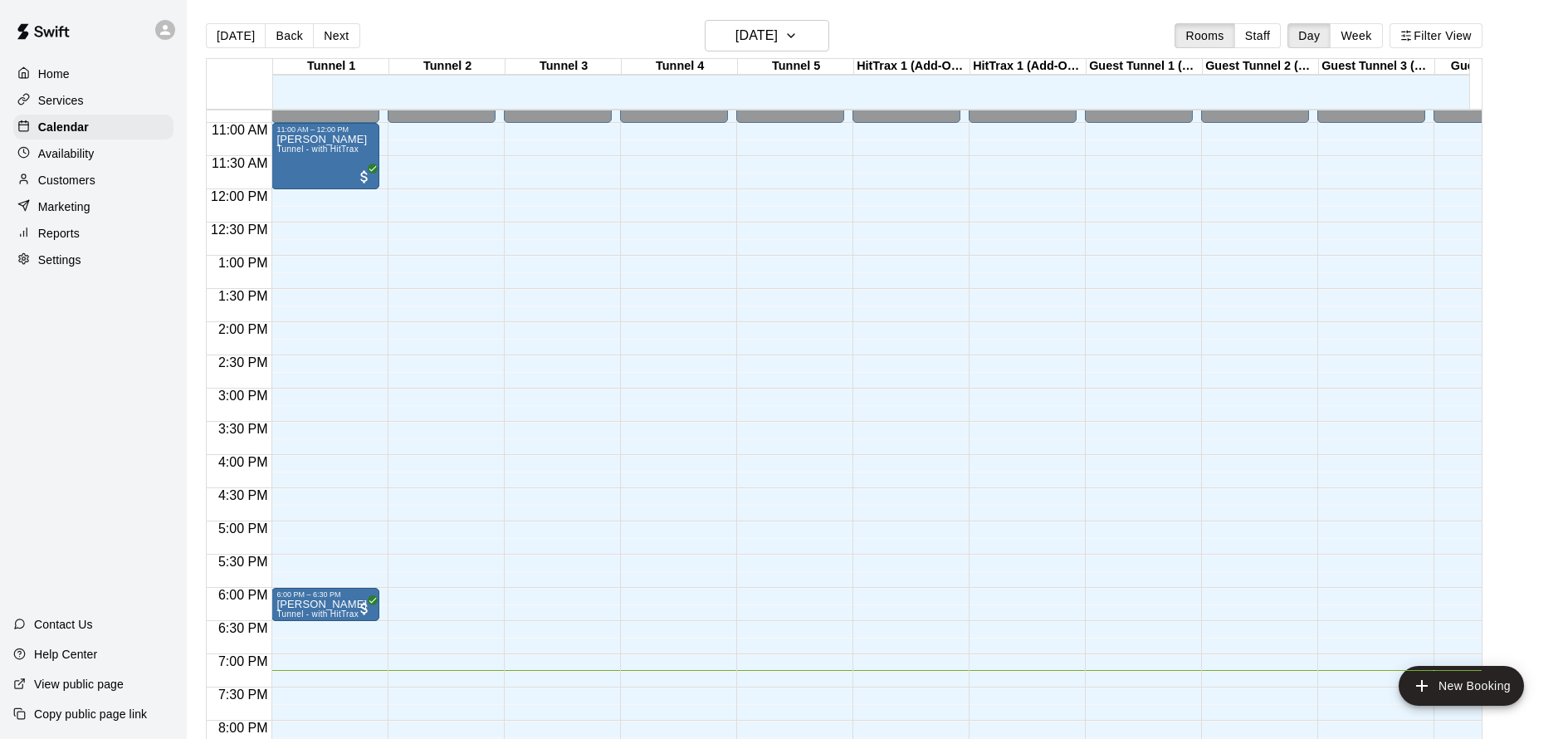
scroll to position [750, 0]
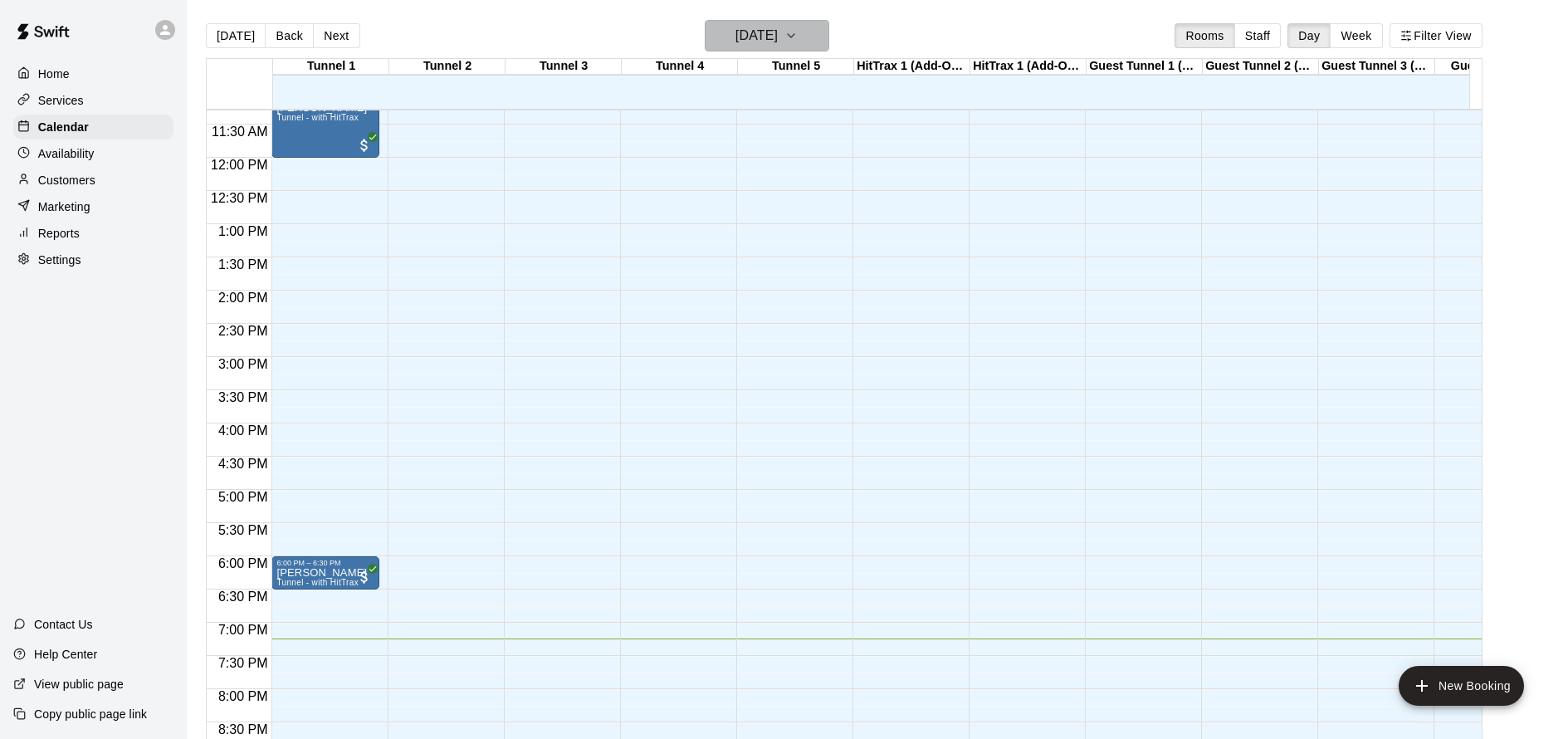
click at [792, 23] on button "[DATE]" at bounding box center [767, 35] width 125 height 31
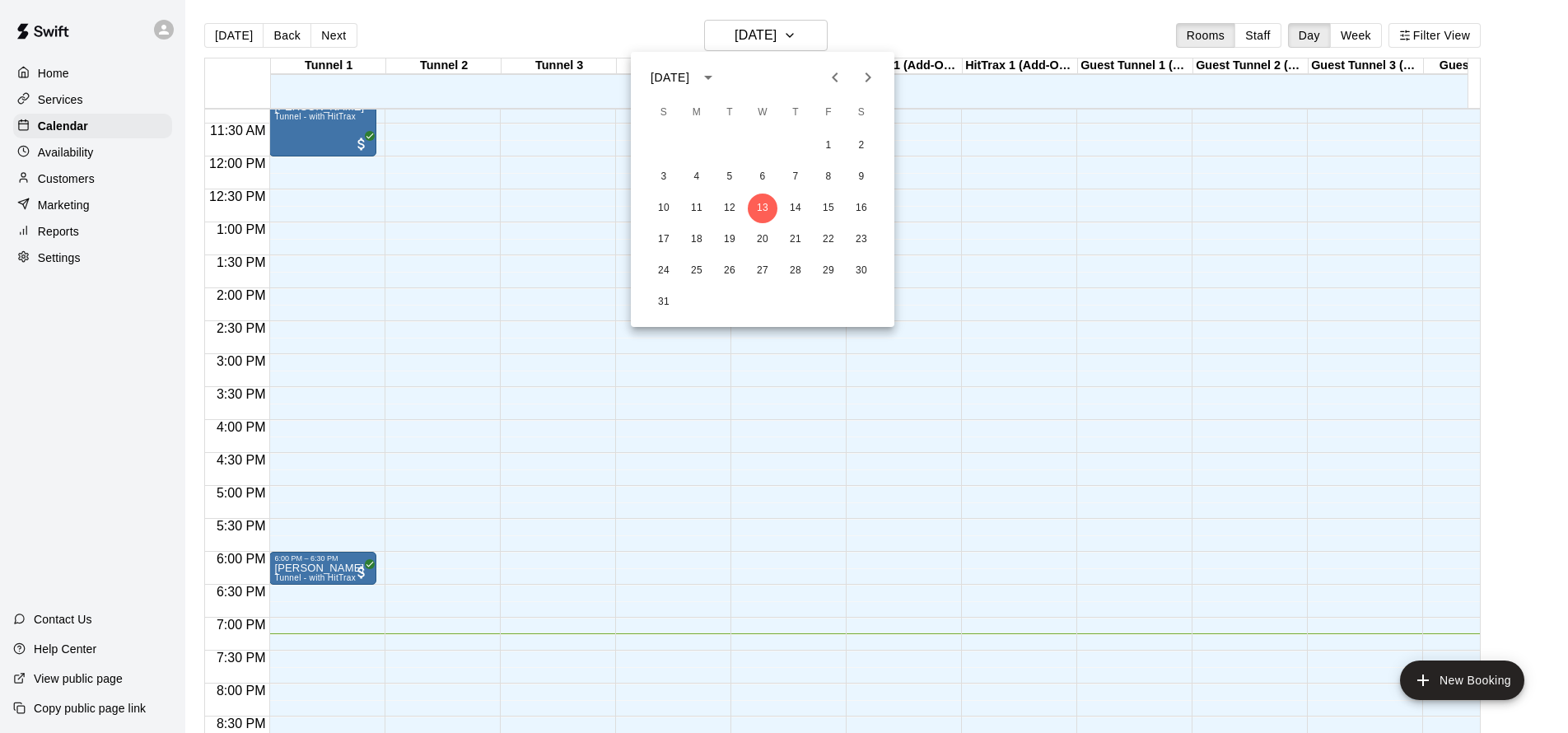
click at [1380, 42] on div at bounding box center [784, 366] width 1568 height 733
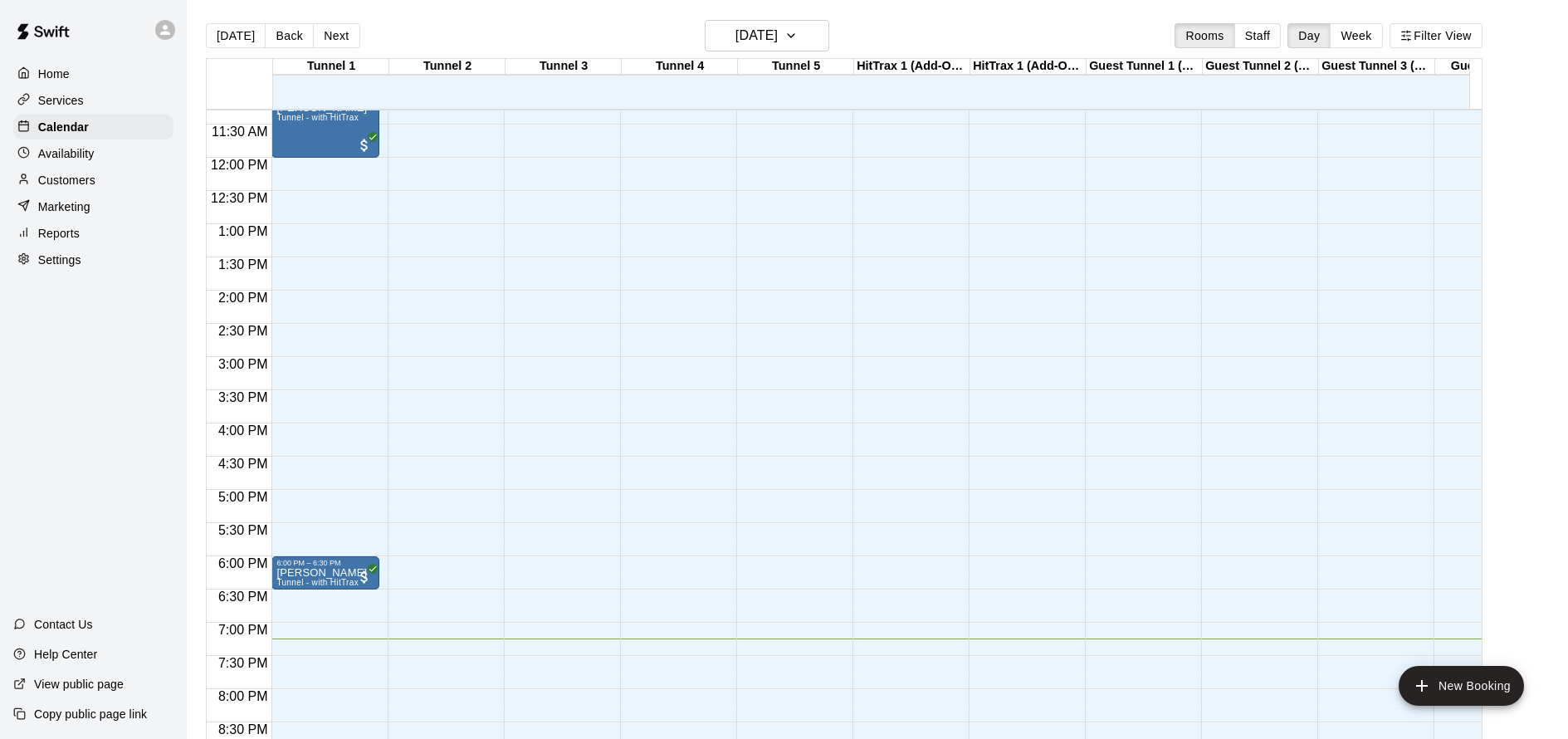
click at [1382, 42] on button "Week" at bounding box center [1356, 35] width 52 height 25
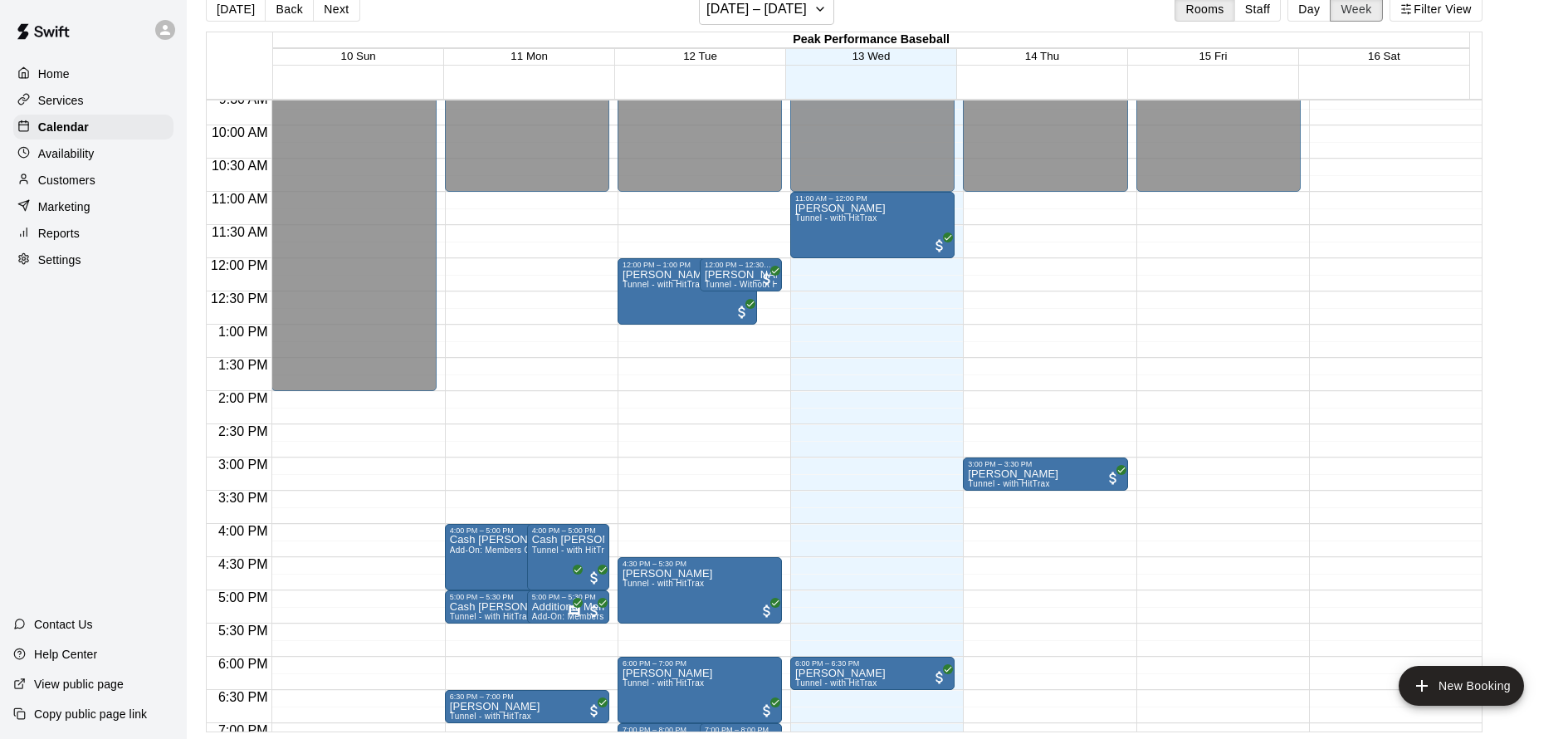
scroll to position [766, 0]
